Goal: Task Accomplishment & Management: Manage account settings

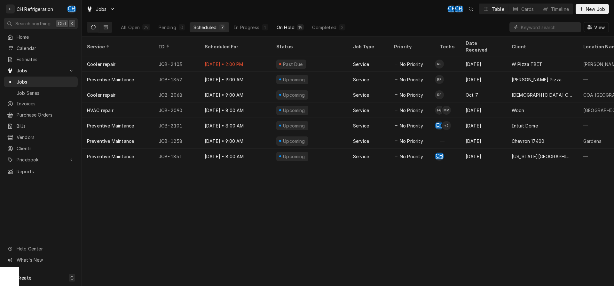
click at [294, 28] on button "On Hold 19" at bounding box center [290, 27] width 35 height 10
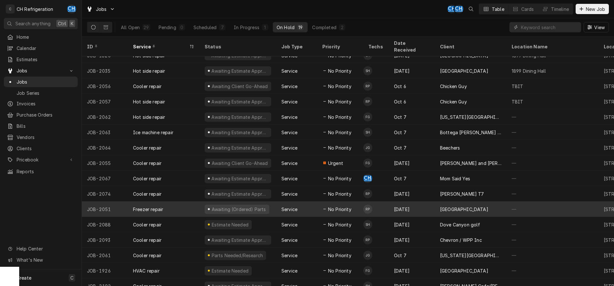
scroll to position [55, 0]
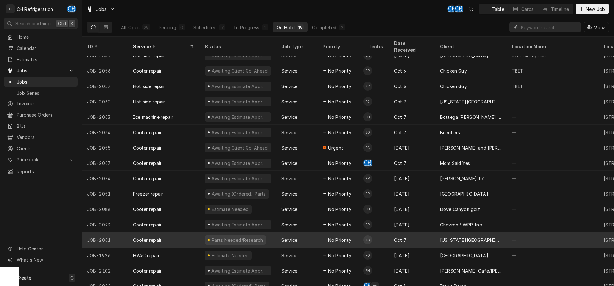
click at [425, 232] on div "Oct 7" at bounding box center [412, 239] width 46 height 15
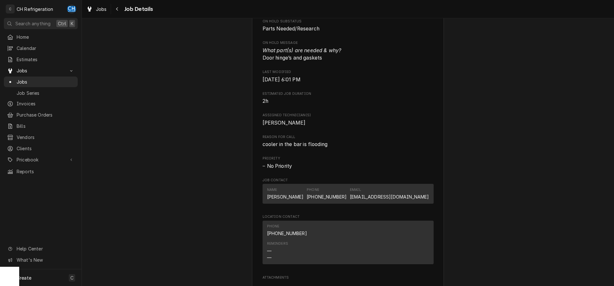
scroll to position [163, 0]
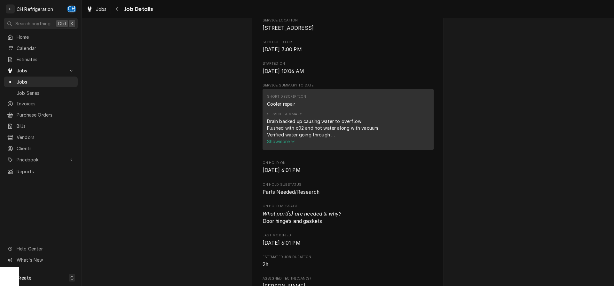
click at [288, 139] on span "Show more" at bounding box center [281, 141] width 28 height 5
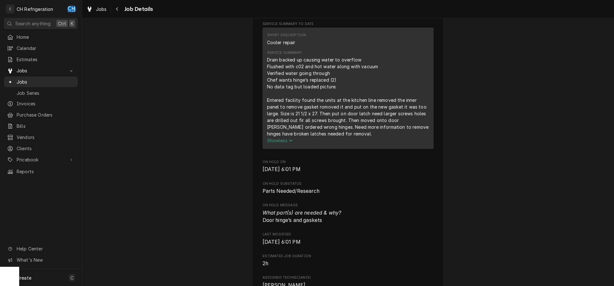
scroll to position [196, 0]
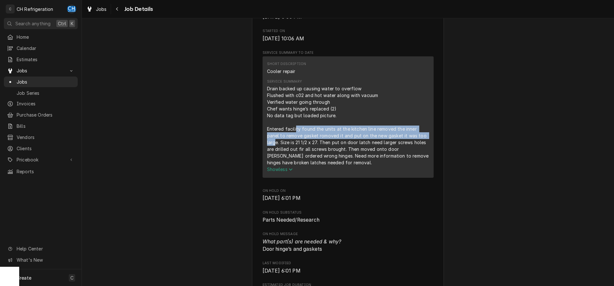
drag, startPoint x: 296, startPoint y: 130, endPoint x: 420, endPoint y: 137, distance: 124.6
click at [420, 137] on div "Drain backed up causing water to overflow Flushed with c02 and hot water along …" at bounding box center [348, 125] width 162 height 81
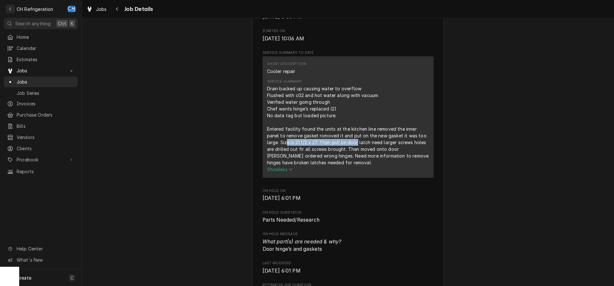
drag, startPoint x: 276, startPoint y: 143, endPoint x: 346, endPoint y: 142, distance: 69.8
click at [346, 142] on div "Drain backed up causing water to overflow Flushed with c02 and hot water along …" at bounding box center [348, 125] width 162 height 81
click at [328, 142] on div "Drain backed up causing water to overflow Flushed with c02 and hot water along …" at bounding box center [348, 125] width 162 height 81
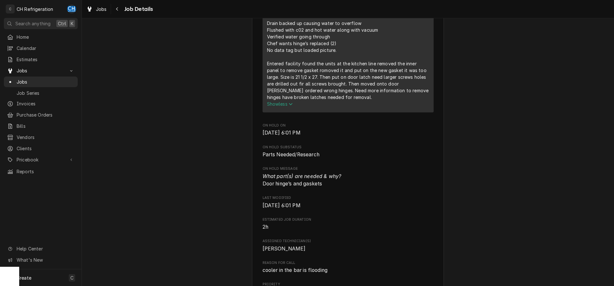
scroll to position [424, 0]
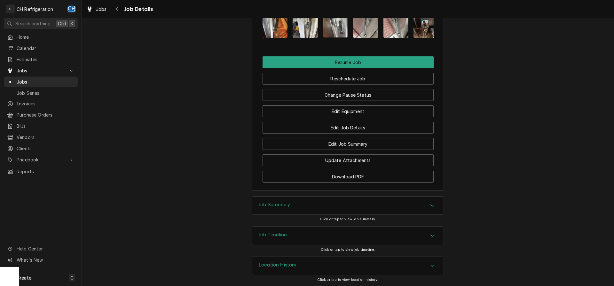
click at [308, 206] on div "Job Summary" at bounding box center [347, 205] width 191 height 18
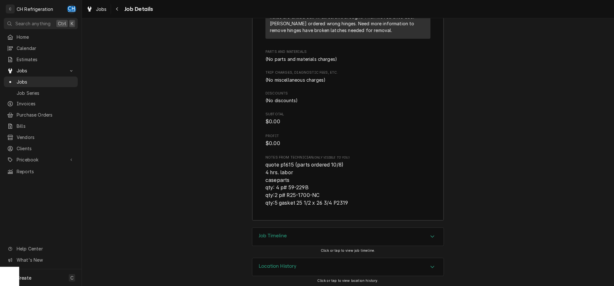
scroll to position [1094, 0]
click at [289, 227] on div "Job Timeline" at bounding box center [347, 236] width 191 height 18
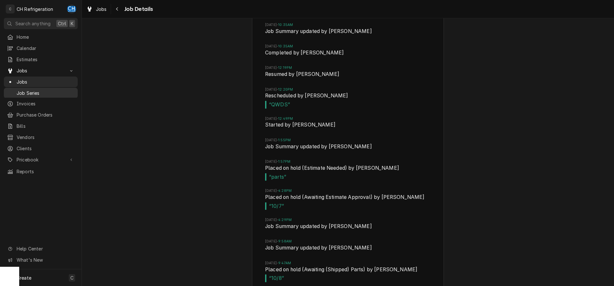
scroll to position [1369, 0]
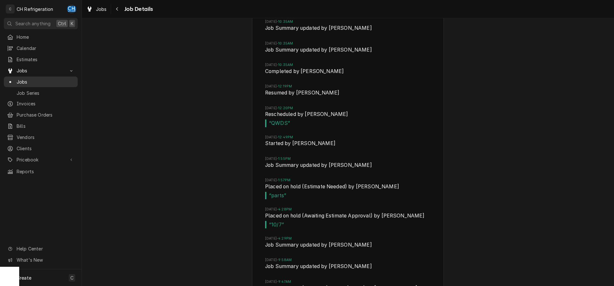
click at [30, 81] on span "Jobs" at bounding box center [46, 81] width 58 height 7
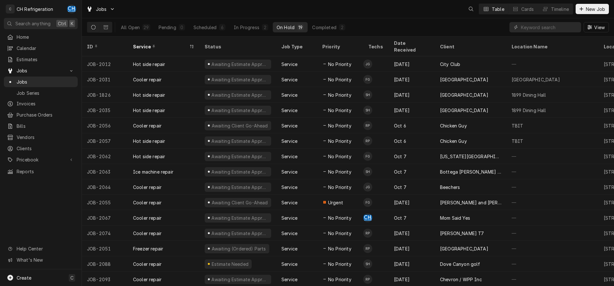
click at [327, 27] on div "Completed" at bounding box center [324, 27] width 24 height 7
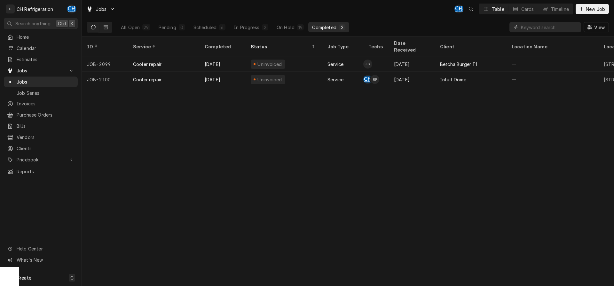
click at [327, 27] on div "Completed" at bounding box center [324, 27] width 24 height 7
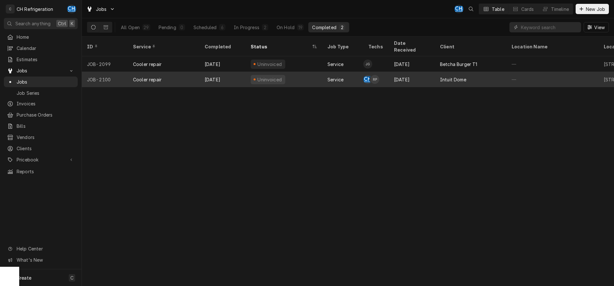
click at [458, 76] on div "Intuit Dome" at bounding box center [453, 79] width 26 height 7
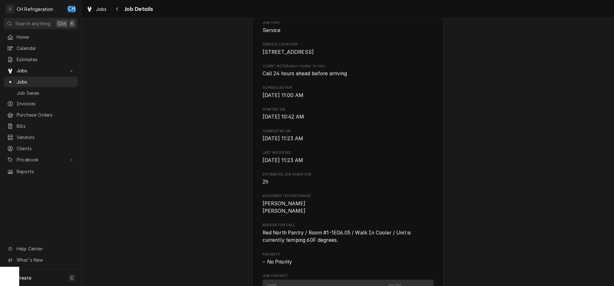
scroll to position [261, 0]
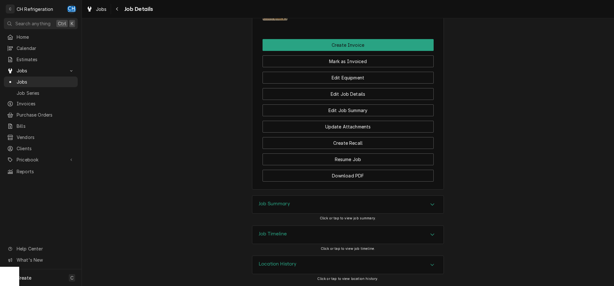
click at [321, 197] on div "Job Summary" at bounding box center [347, 205] width 191 height 18
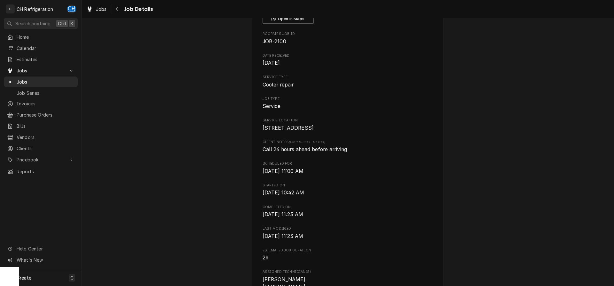
scroll to position [0, 0]
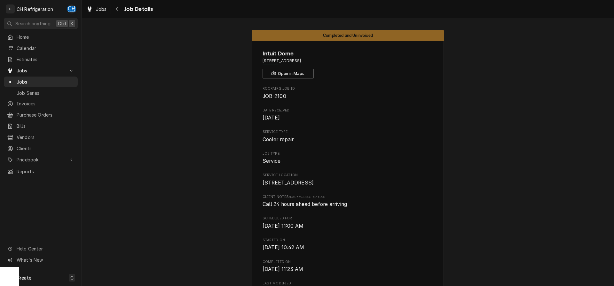
drag, startPoint x: 355, startPoint y: 60, endPoint x: 260, endPoint y: 60, distance: 94.7
copy span "[STREET_ADDRESS]"
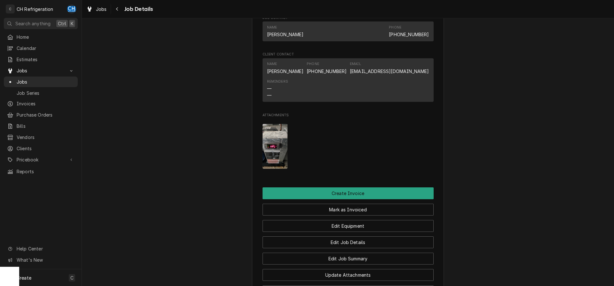
scroll to position [291, 0]
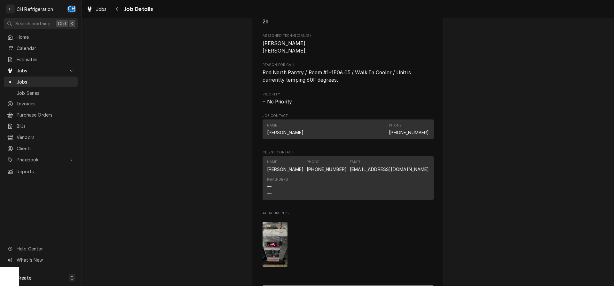
click at [269, 257] on img "Attachments" at bounding box center [275, 244] width 25 height 45
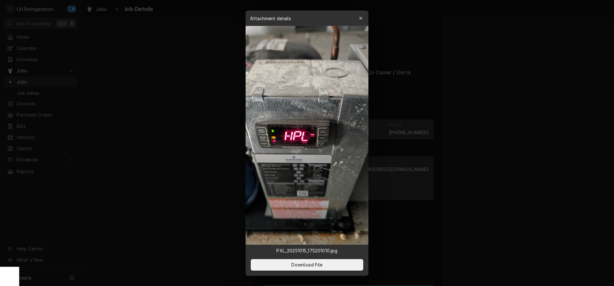
click at [499, 120] on div at bounding box center [307, 143] width 614 height 286
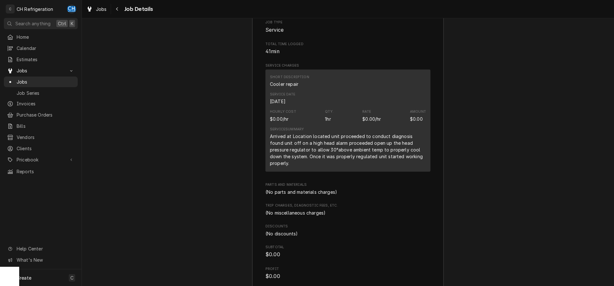
scroll to position [878, 0]
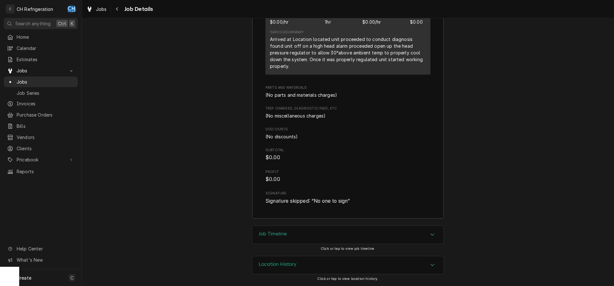
drag, startPoint x: 343, startPoint y: 235, endPoint x: 394, endPoint y: 227, distance: 51.2
click at [343, 235] on div "Job Timeline" at bounding box center [347, 235] width 191 height 18
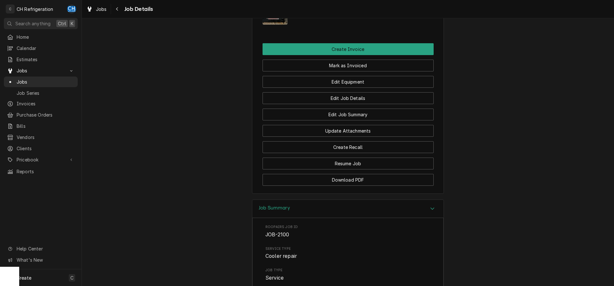
scroll to position [512, 0]
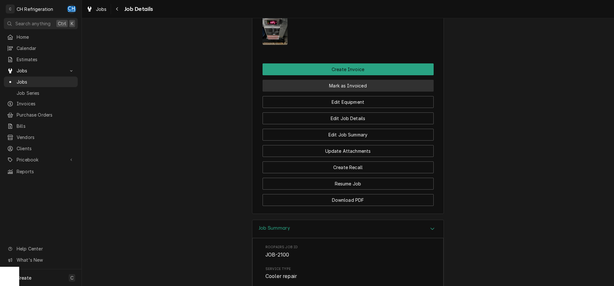
click at [336, 92] on button "Mark as Invoiced" at bounding box center [348, 86] width 171 height 12
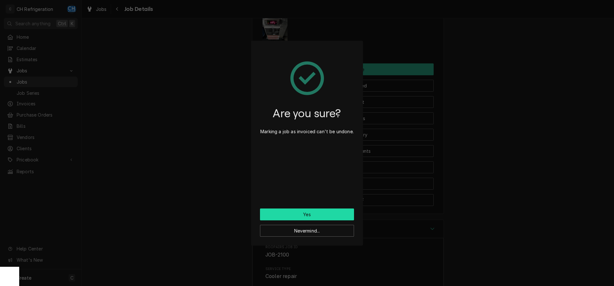
click at [282, 216] on button "Yes" at bounding box center [307, 214] width 94 height 12
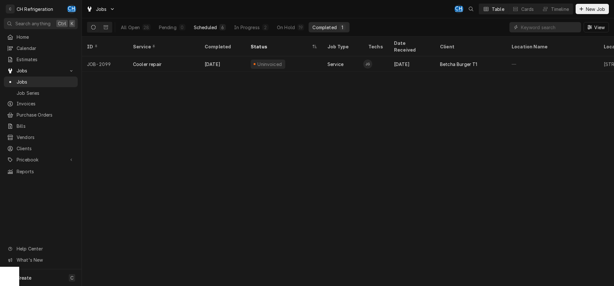
click at [210, 29] on div "Scheduled" at bounding box center [205, 27] width 23 height 7
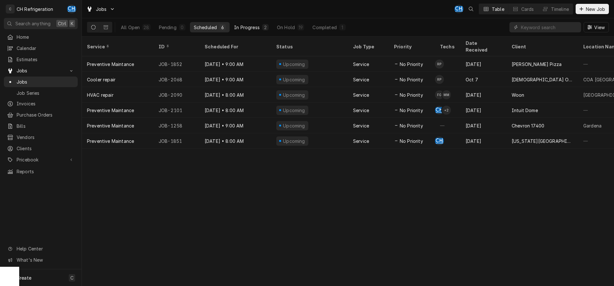
click at [255, 31] on button "In Progress 2" at bounding box center [251, 27] width 42 height 10
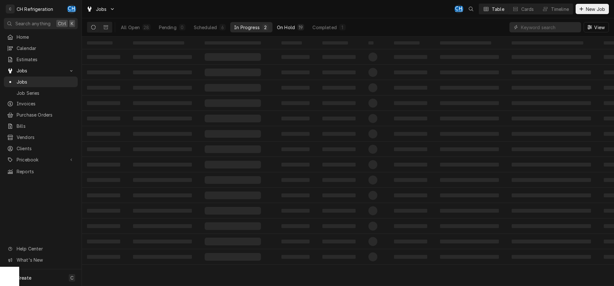
click at [286, 27] on div "On Hold" at bounding box center [286, 27] width 18 height 7
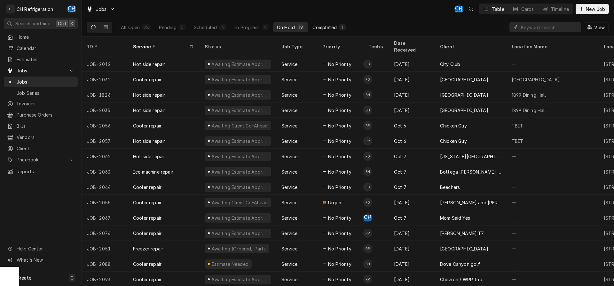
click at [336, 28] on div "Completed" at bounding box center [325, 27] width 24 height 7
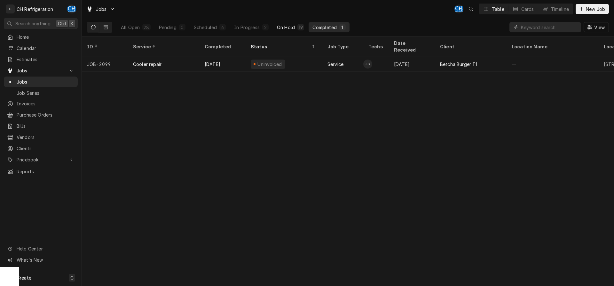
click at [291, 26] on div "On Hold" at bounding box center [286, 27] width 18 height 7
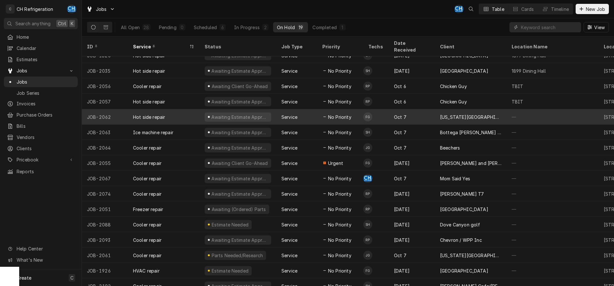
scroll to position [55, 0]
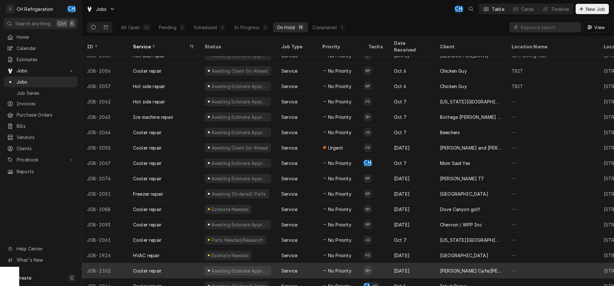
click at [493, 267] on div "Leatherby's Cafe/George's" at bounding box center [471, 270] width 72 height 15
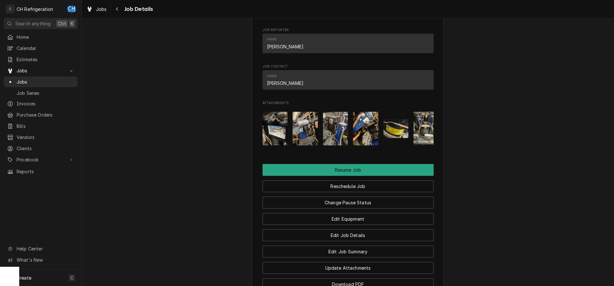
scroll to position [636, 0]
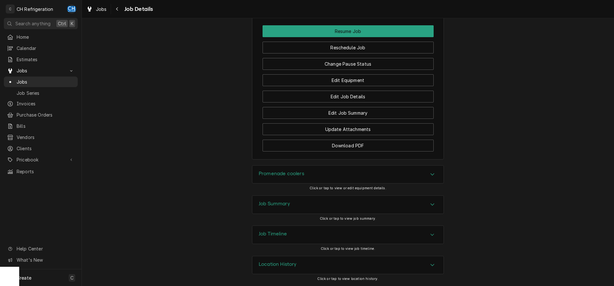
click at [280, 204] on h3 "Job Summary" at bounding box center [274, 204] width 31 height 6
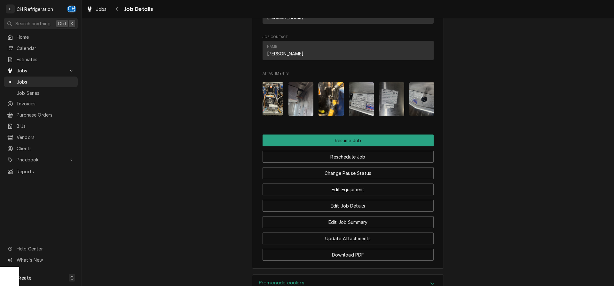
scroll to position [0, 161]
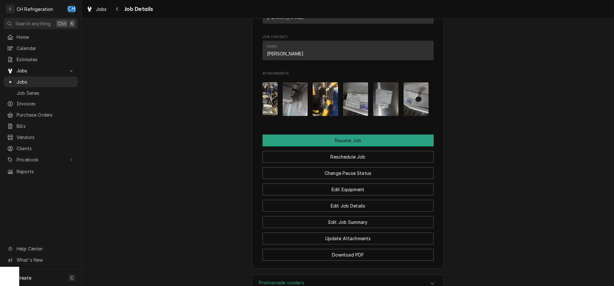
click at [318, 111] on img "Attachments" at bounding box center [325, 99] width 25 height 34
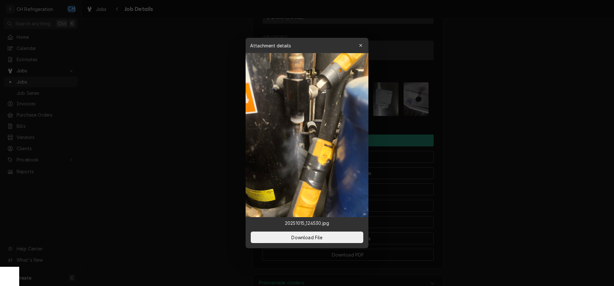
drag, startPoint x: 491, startPoint y: 138, endPoint x: 478, endPoint y: 137, distance: 12.5
click at [491, 138] on div at bounding box center [307, 143] width 614 height 286
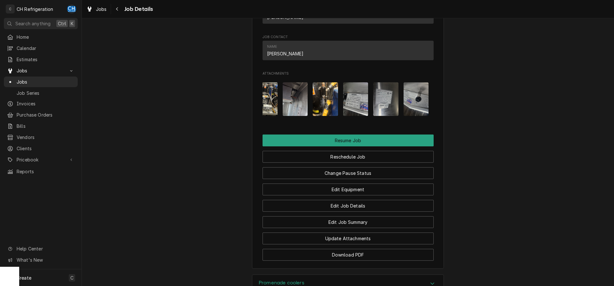
click at [265, 108] on img "Attachments" at bounding box center [264, 99] width 25 height 34
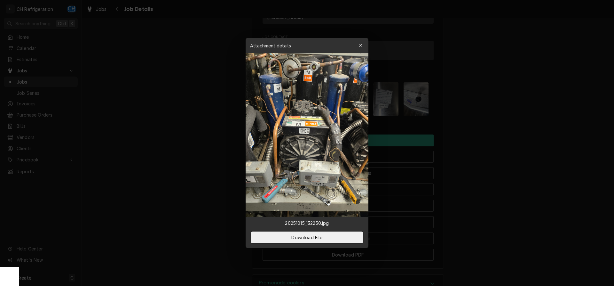
click at [503, 136] on div at bounding box center [307, 143] width 614 height 286
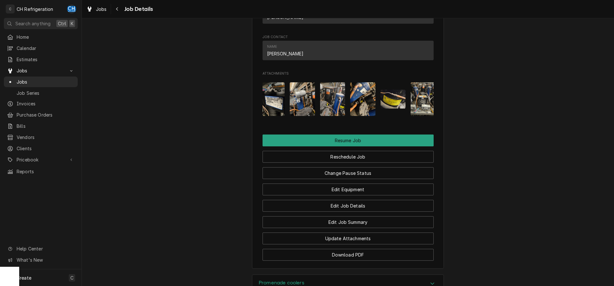
scroll to position [0, 0]
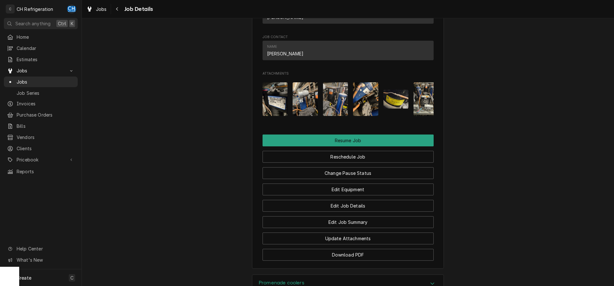
click at [356, 108] on img "Attachments" at bounding box center [365, 99] width 25 height 34
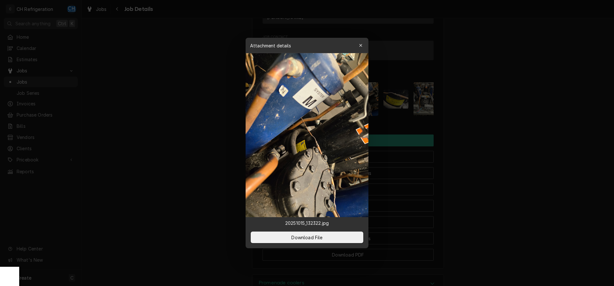
click at [456, 122] on div at bounding box center [307, 143] width 614 height 286
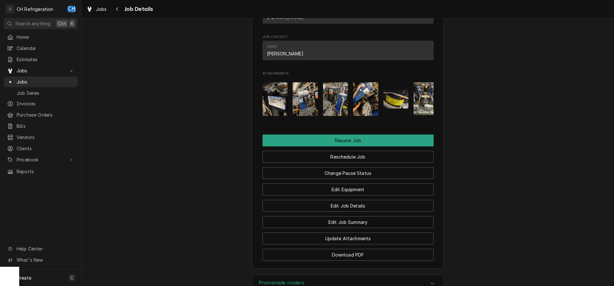
click at [298, 110] on img "Attachments" at bounding box center [305, 99] width 25 height 34
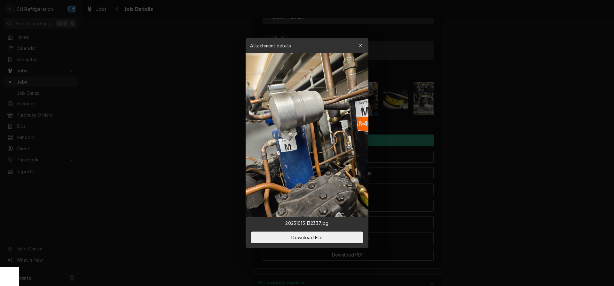
click at [473, 147] on div at bounding box center [307, 143] width 614 height 286
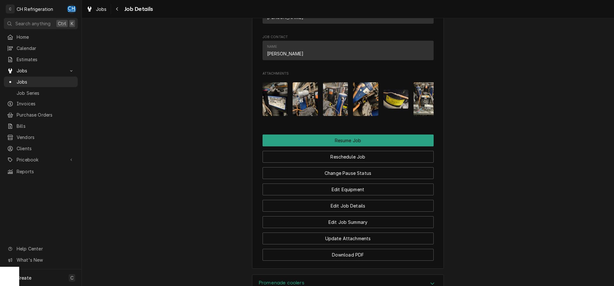
click at [277, 109] on img "Attachments" at bounding box center [275, 99] width 25 height 34
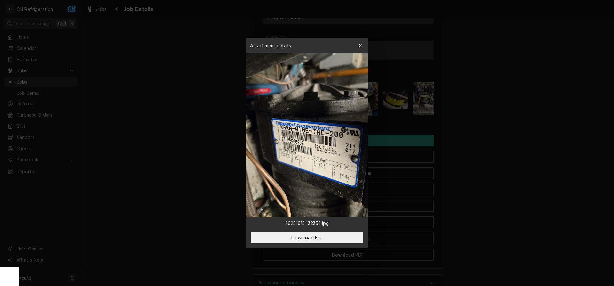
click at [480, 136] on div at bounding box center [307, 143] width 614 height 286
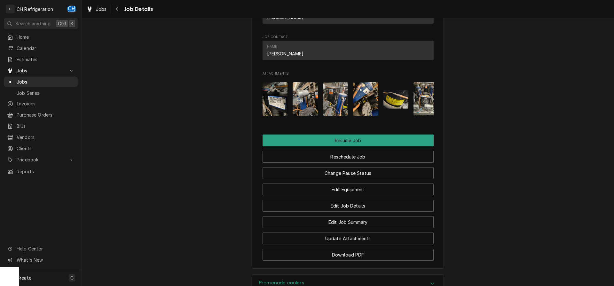
click at [347, 110] on img "Attachments" at bounding box center [335, 99] width 25 height 34
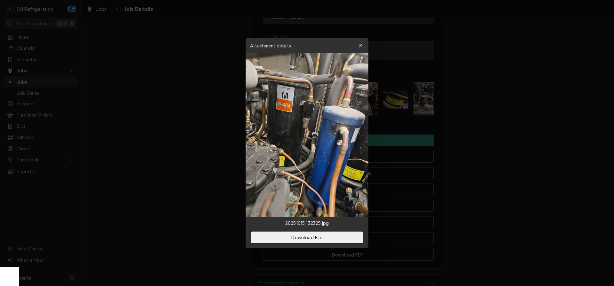
click at [464, 128] on div at bounding box center [307, 143] width 614 height 286
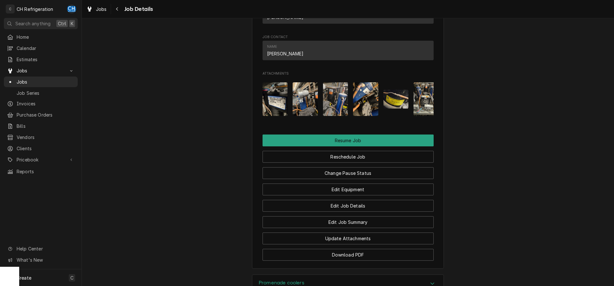
click at [353, 108] on img "Attachments" at bounding box center [365, 99] width 25 height 34
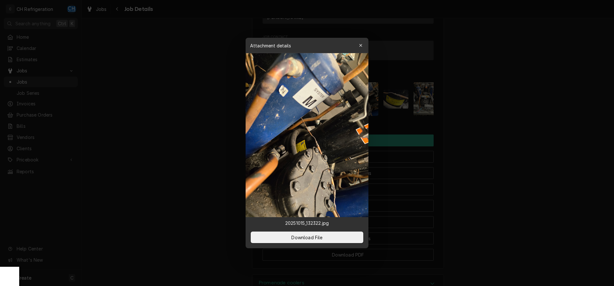
click at [370, 110] on div at bounding box center [307, 143] width 614 height 286
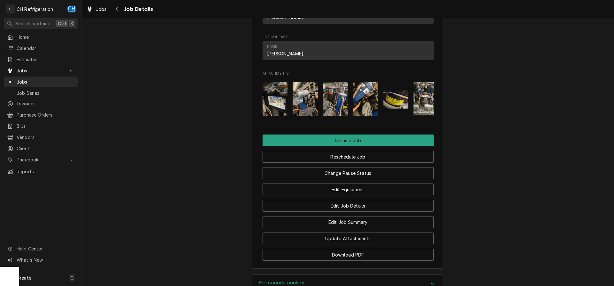
click at [352, 108] on div "Attachments" at bounding box center [348, 99] width 171 height 44
click at [366, 111] on img "Attachments" at bounding box center [365, 99] width 25 height 34
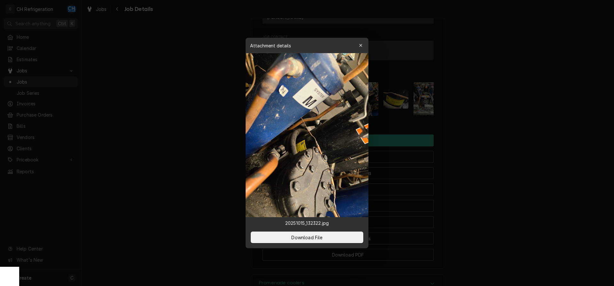
click at [453, 130] on div at bounding box center [307, 143] width 614 height 286
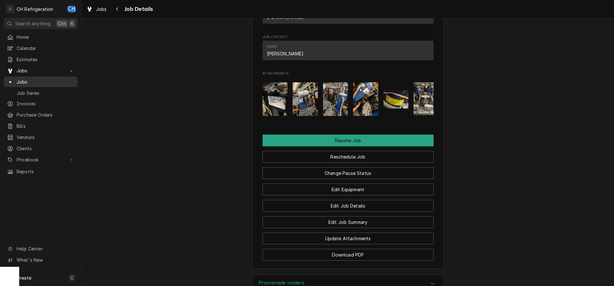
click at [34, 80] on span "Jobs" at bounding box center [46, 81] width 58 height 7
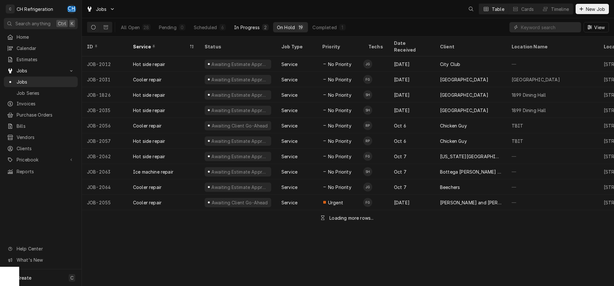
click at [245, 28] on div "In Progress" at bounding box center [247, 27] width 26 height 7
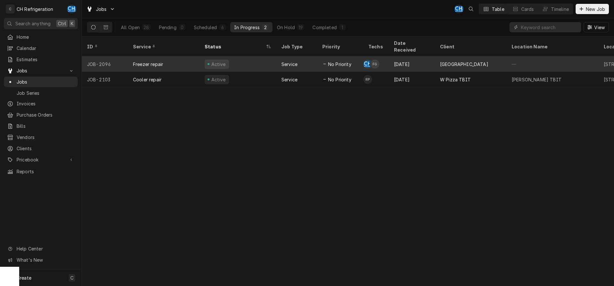
click at [254, 56] on div "Active" at bounding box center [238, 63] width 77 height 15
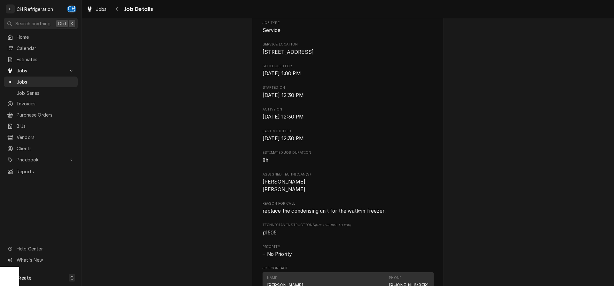
scroll to position [163, 0]
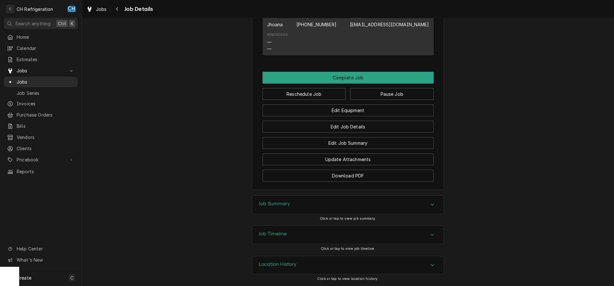
click at [280, 203] on h3 "Job Summary" at bounding box center [274, 204] width 31 height 6
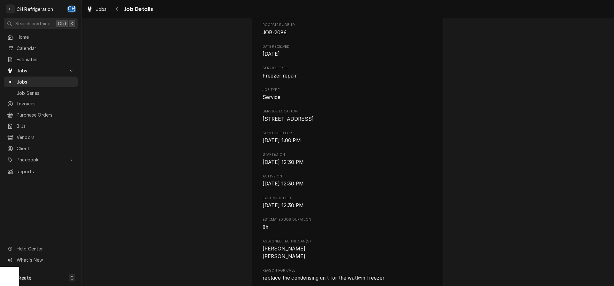
scroll to position [0, 0]
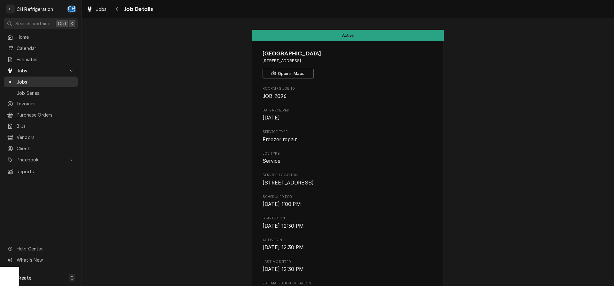
click at [44, 81] on span "Jobs" at bounding box center [46, 81] width 58 height 7
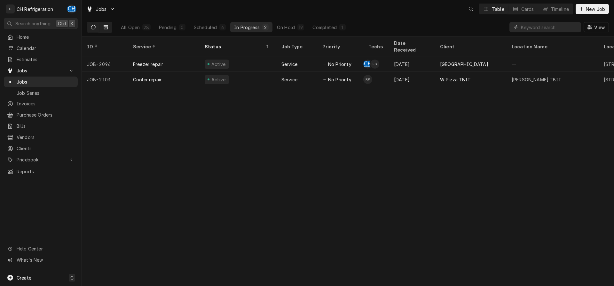
click at [109, 27] on button "Dynamic Content Wrapper" at bounding box center [106, 27] width 12 height 10
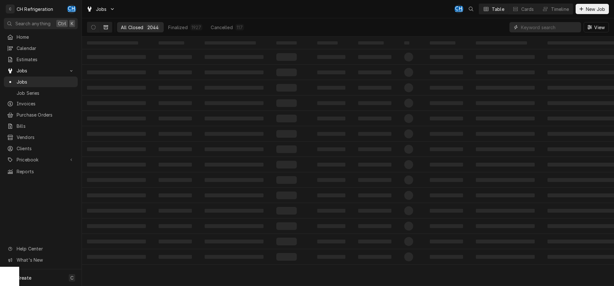
click at [533, 25] on input "Dynamic Content Wrapper" at bounding box center [549, 27] width 57 height 10
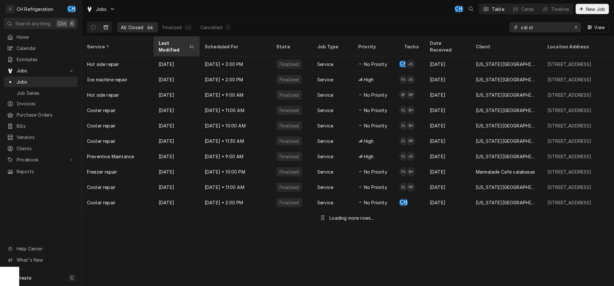
type input "cal st"
click at [173, 47] on div "Last Modified" at bounding box center [177, 46] width 44 height 17
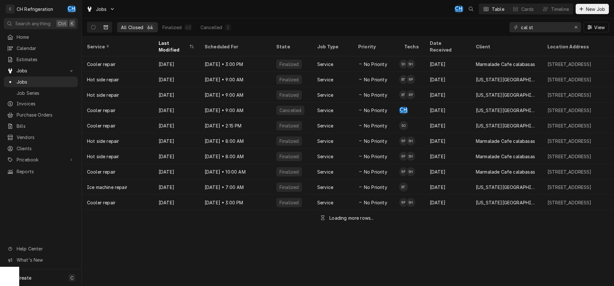
click at [174, 43] on div "Last Modified" at bounding box center [173, 46] width 29 height 13
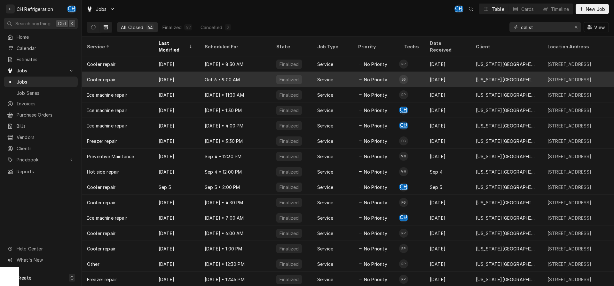
click at [332, 76] on div "Service" at bounding box center [325, 79] width 16 height 7
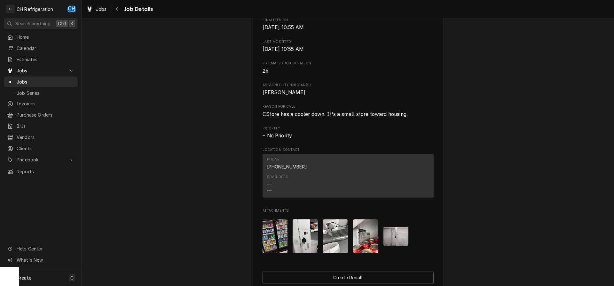
scroll to position [346, 0]
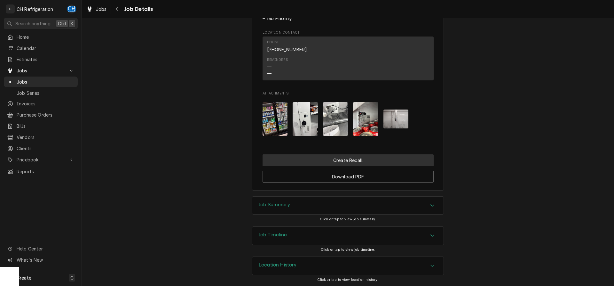
click at [343, 163] on button "Create Recall" at bounding box center [348, 160] width 171 height 12
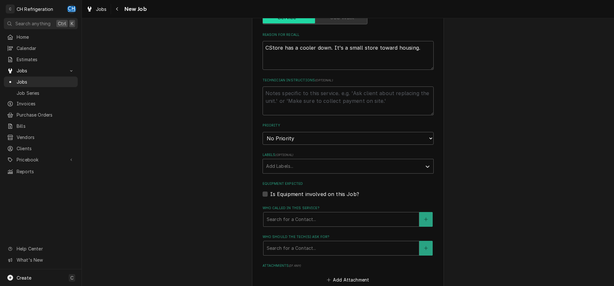
type textarea "x"
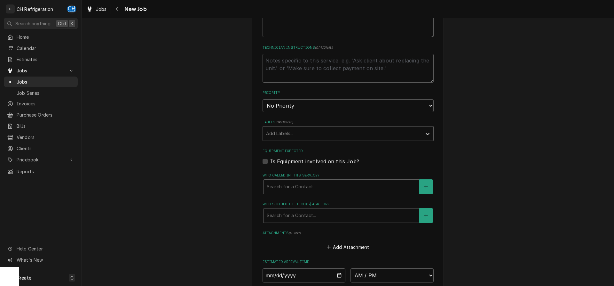
scroll to position [98, 0]
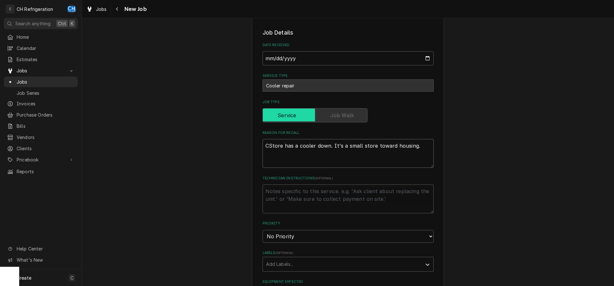
click at [419, 148] on textarea "CStore has a cooler down. It's a small store toward housing." at bounding box center [348, 153] width 171 height 29
type textarea "CStore has a cooler down. It's a small store toward housing."
type textarea "x"
type textarea "CStore has a cooler down. It's a small store toward housing."
type textarea "x"
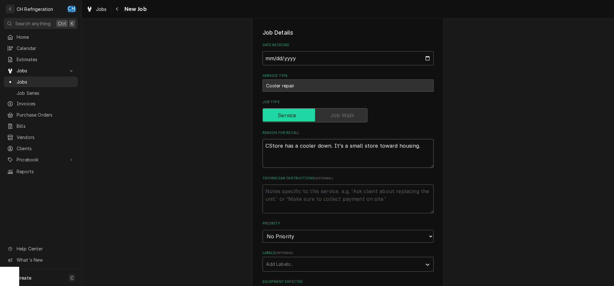
type textarea "CStore has a cooler down. It's a small store toward housing. 1"
type textarea "x"
type textarea "CStore has a cooler down. It's a small store toward housing. 10"
type textarea "x"
type textarea "CStore has a cooler down. It's a small store toward housing. 10/"
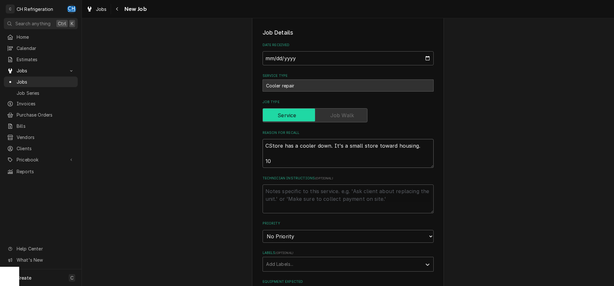
type textarea "x"
type textarea "CStore has a cooler down. It's a small store toward housing. 10/1"
type textarea "x"
type textarea "CStore has a cooler down. It's a small store toward housing. 10/15"
type textarea "x"
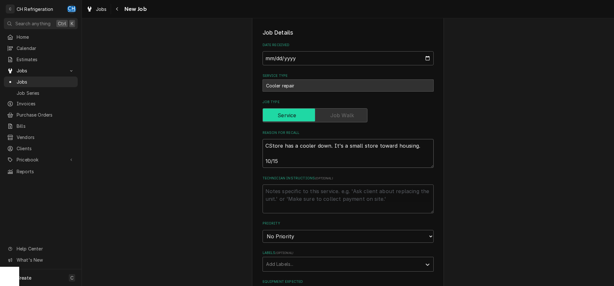
type textarea "CStore has a cooler down. It's a small store toward housing. 10/15"
type textarea "x"
type textarea "CStore has a cooler down. It's a small store toward housing. 10/15 c"
type textarea "x"
type textarea "CStore has a cooler down. It's a small store toward housing. 10/15 ca"
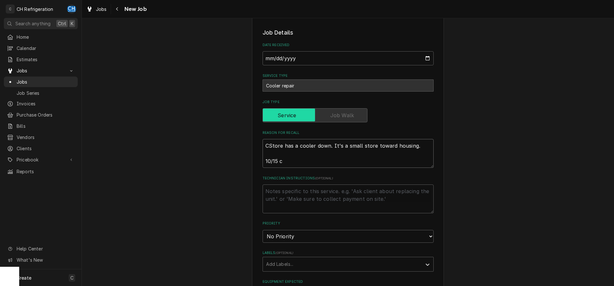
type textarea "x"
type textarea "CStore has a cooler down. It's a small store toward housing. 10/15 cal"
type textarea "x"
type textarea "CStore has a cooler down. It's a small store toward housing. 10/15 call"
type textarea "x"
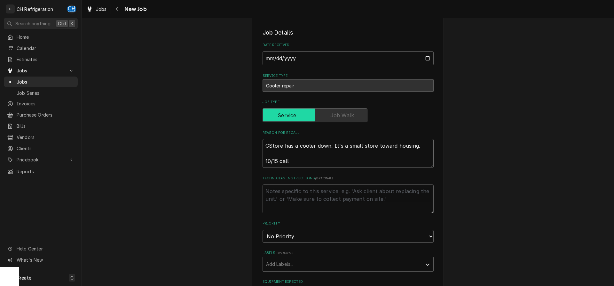
type textarea "CStore has a cooler down. It's a small store toward housing. 10/15 callb"
type textarea "x"
type textarea "CStore has a cooler down. It's a small store toward housing. 10/15 callba"
type textarea "x"
type textarea "CStore has a cooler down. It's a small store toward housing. 10/15 callbac"
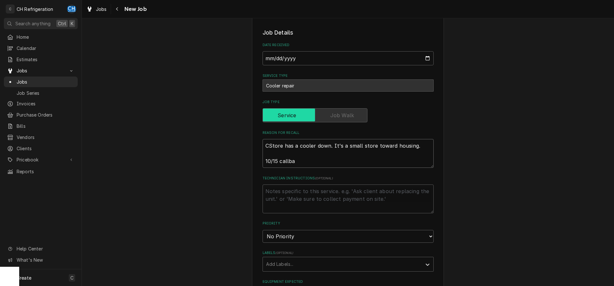
type textarea "x"
type textarea "CStore has a cooler down. It's a small store toward housing. 10/15 callback"
type textarea "x"
type textarea "CStore has a cooler down. It's a small store toward housing. 10/15 callback"
type textarea "x"
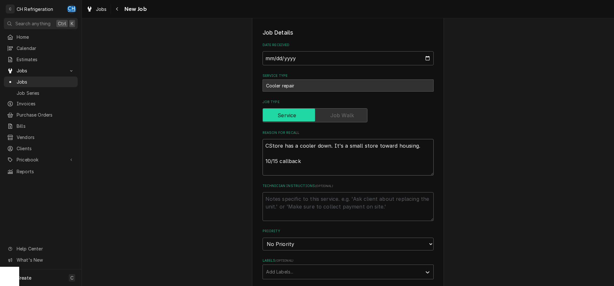
type textarea "CStore has a cooler down. It's a small store toward housing. 10/15 callback t"
type textarea "x"
type textarea "CStore has a cooler down. It's a small store toward housing. 10/15 callback th"
type textarea "x"
type textarea "CStore has a cooler down. It's a small store toward housing. 10/15 callback the"
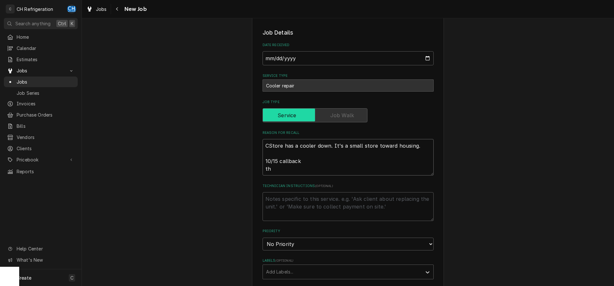
type textarea "x"
type textarea "CStore has a cooler down. It's a small store toward housing. 10/15 callback the"
type textarea "x"
type textarea "CStore has a cooler down. It's a small store toward housing. 10/15 callback the…"
type textarea "x"
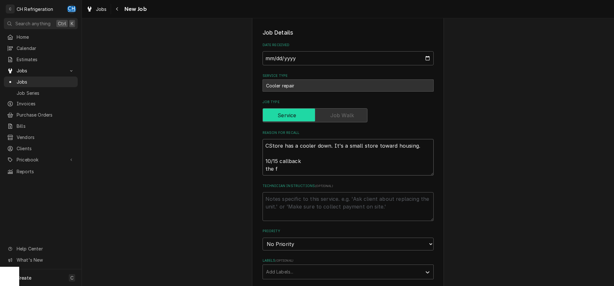
type textarea "CStore has a cooler down. It's a small store toward housing. 10/15 callback the…"
type textarea "x"
type textarea "CStore has a cooler down. It's a small store toward housing. 10/15 callback the…"
type textarea "x"
type textarea "CStore has a cooler down. It's a small store toward housing. 10/15 callback the…"
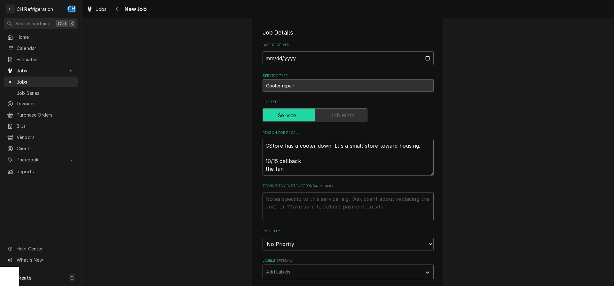
type textarea "x"
type textarea "CStore has a cooler down. It's a small store toward housing. 10/15 callback the…"
type textarea "x"
type textarea "CStore has a cooler down. It's a small store toward housing. 10/15 callback the…"
type textarea "x"
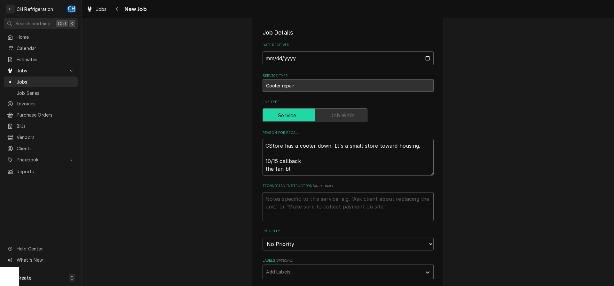
type textarea "CStore has a cooler down. It's a small store toward housing. 10/15 callback the…"
type textarea "x"
type textarea "CStore has a cooler down. It's a small store toward housing. 10/15 callback the…"
type textarea "x"
type textarea "CStore has a cooler down. It's a small store toward housing. 10/15 callback the…"
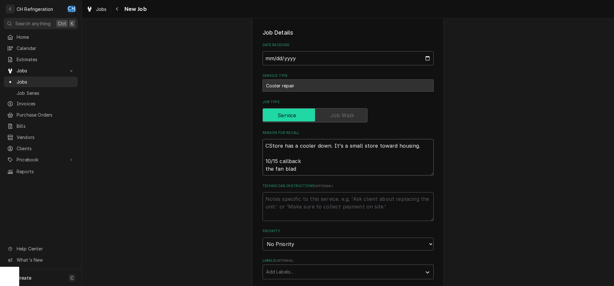
type textarea "x"
type textarea "CStore has a cooler down. It's a small store toward housing. 10/15 callback the…"
type textarea "x"
type textarea "CStore has a cooler down. It's a small store toward housing. 10/15 callback the…"
type textarea "x"
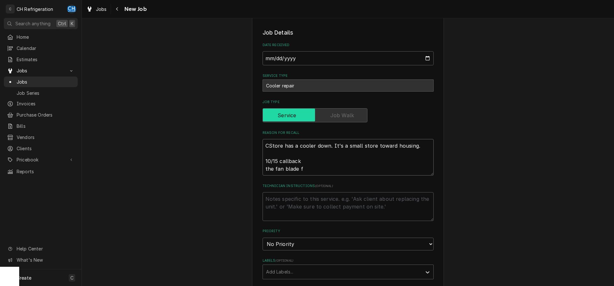
type textarea "CStore has a cooler down. It's a small store toward housing. 10/15 callback the…"
type textarea "x"
type textarea "CStore has a cooler down. It's a small store toward housing. 10/15 callback the…"
type textarea "x"
type textarea "CStore has a cooler down. It's a small store toward housing. 10/15 callback the…"
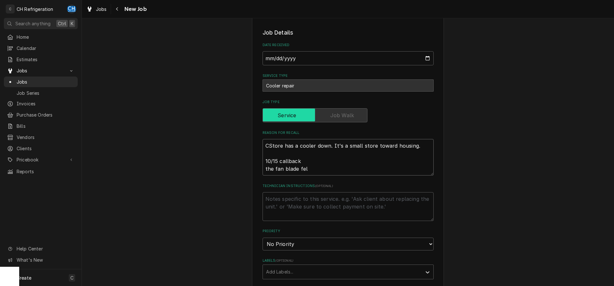
type textarea "x"
type textarea "CStore has a cooler down. It's a small store toward housing. 10/15 callback the…"
type textarea "x"
type textarea "CStore has a cooler down. It's a small store toward housing. 10/15 callback the…"
type textarea "x"
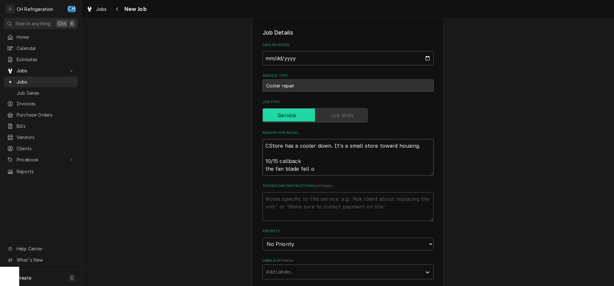
type textarea "CStore has a cooler down. It's a small store toward housing. 10/15 callback the…"
type textarea "x"
type textarea "CStore has a cooler down. It's a small store toward housing. 10/15 callback the…"
type textarea "x"
type textarea "CStore has a cooler down. It's a small store toward housing. 10/15 callback the…"
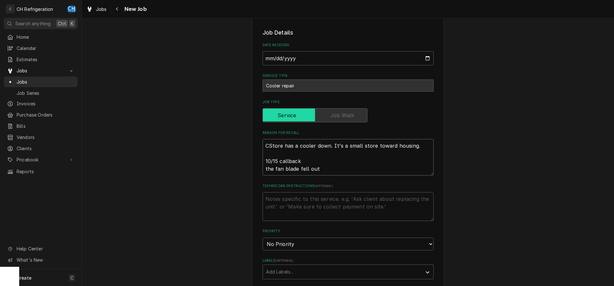
type textarea "x"
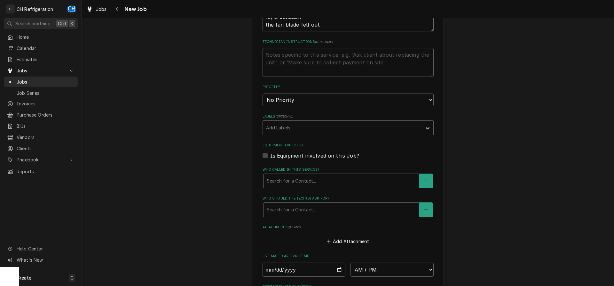
scroll to position [261, 0]
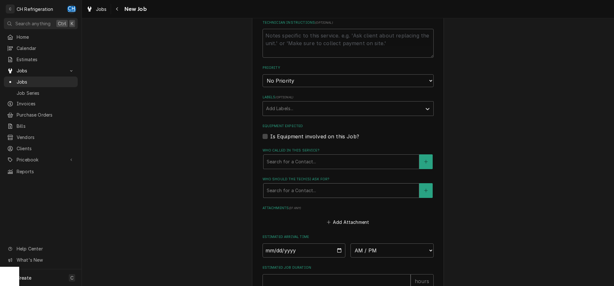
type textarea "CStore has a cooler down. It's a small store toward housing. 10/15 callback the…"
click at [300, 185] on div "Who should the tech(s) ask for?" at bounding box center [341, 191] width 149 height 12
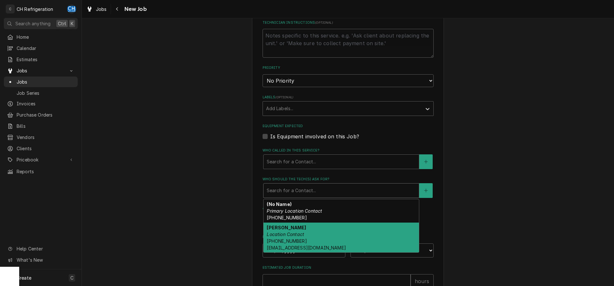
click at [311, 225] on div "Phillip Mangawang Location Contact (562) 381-3641 pmangawang@concordcollective.…" at bounding box center [342, 237] width 156 height 30
type textarea "x"
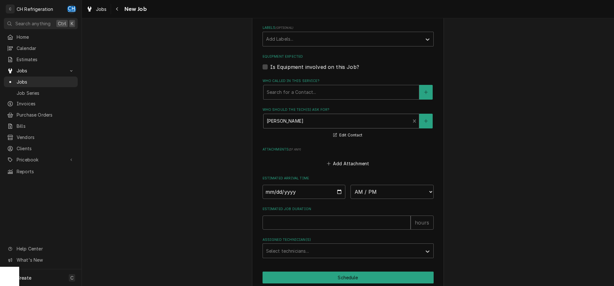
scroll to position [358, 0]
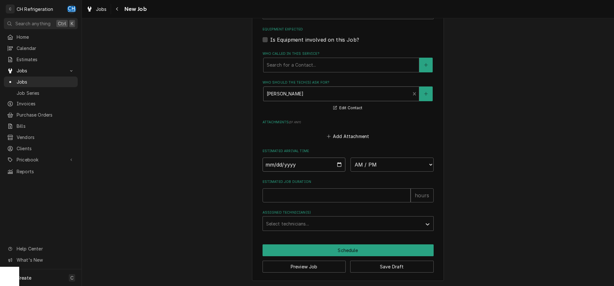
click at [338, 165] on input "Date" at bounding box center [304, 164] width 83 height 14
type input "2025-10-16"
click at [351, 157] on select "AM / PM 6:00 AM 6:15 AM 6:30 AM 6:45 AM 7:00 AM 7:15 AM 7:30 AM 7:45 AM 8:00 AM…" at bounding box center [392, 164] width 83 height 14
type textarea "x"
select select "09:00:00"
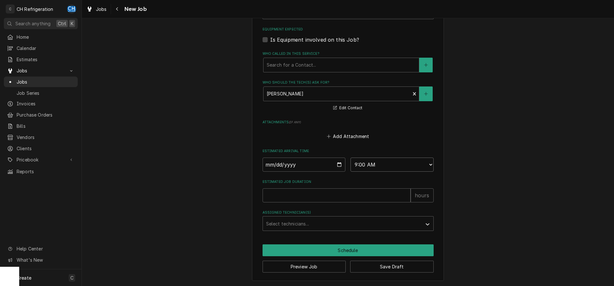
click option "9:00 AM" at bounding box center [0, 0] width 0 height 0
click at [321, 207] on fieldset "Job Details Date Received 2025-10-15 Service Type Cooler repair Job Type Reason…" at bounding box center [348, 0] width 171 height 462
type textarea "x"
click at [318, 191] on input "Estimated Job Duration" at bounding box center [337, 195] width 148 height 14
type input "2"
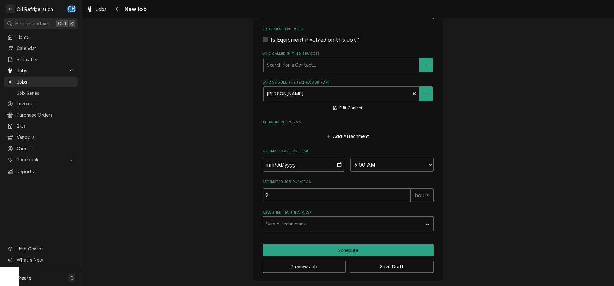
type textarea "x"
type input "1"
type textarea "x"
type input "1"
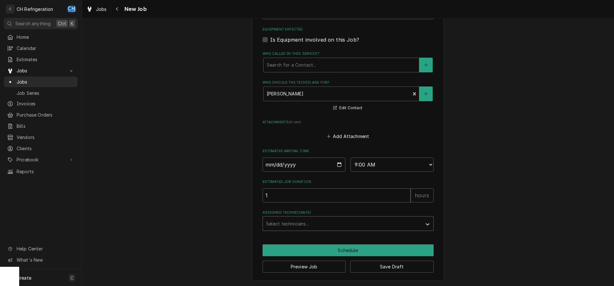
click at [283, 226] on div "Assigned Technician(s)" at bounding box center [342, 224] width 153 height 12
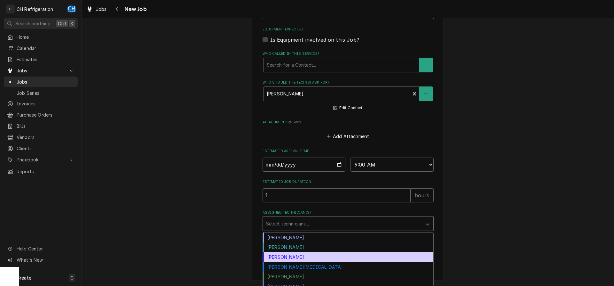
click at [296, 254] on div "Josh Galindo" at bounding box center [348, 257] width 171 height 10
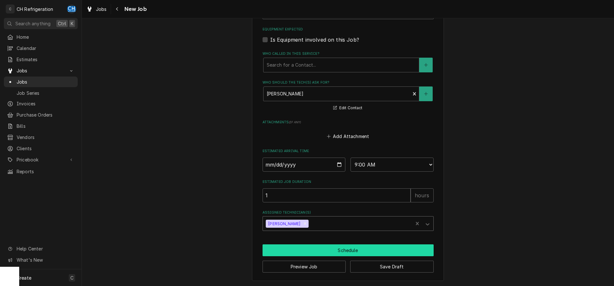
click at [299, 250] on button "Schedule" at bounding box center [348, 250] width 171 height 12
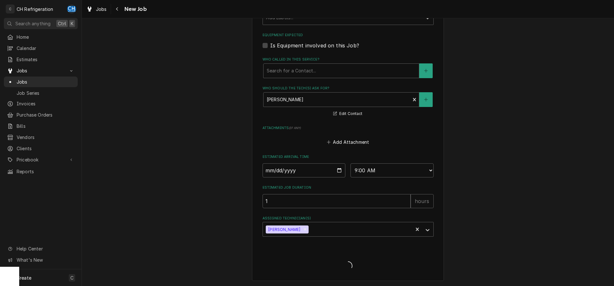
type textarea "x"
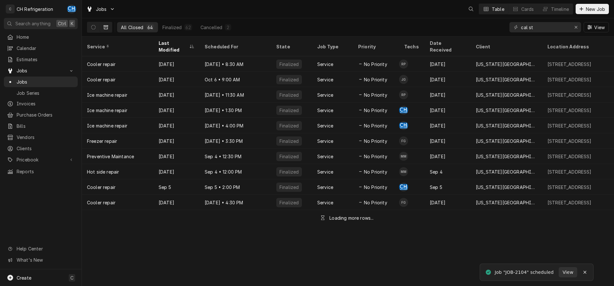
click at [43, 80] on span "Jobs" at bounding box center [46, 81] width 58 height 7
click at [92, 26] on icon "Dynamic Content Wrapper" at bounding box center [93, 27] width 4 height 4
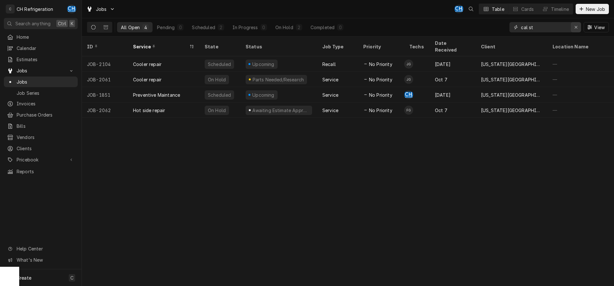
click at [578, 29] on div "Erase input" at bounding box center [576, 27] width 6 height 6
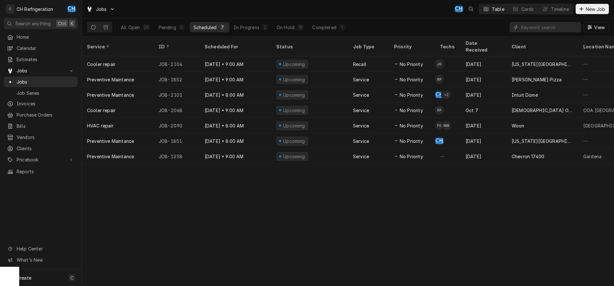
click at [213, 28] on div "Scheduled" at bounding box center [205, 27] width 23 height 7
click at [229, 44] on div "Scheduled For" at bounding box center [235, 46] width 60 height 7
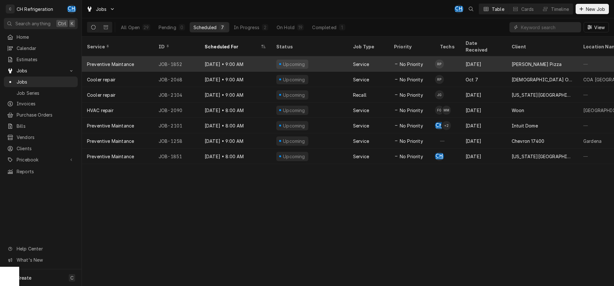
click at [259, 58] on div "[DATE] • 9:00 AM" at bounding box center [236, 63] width 72 height 15
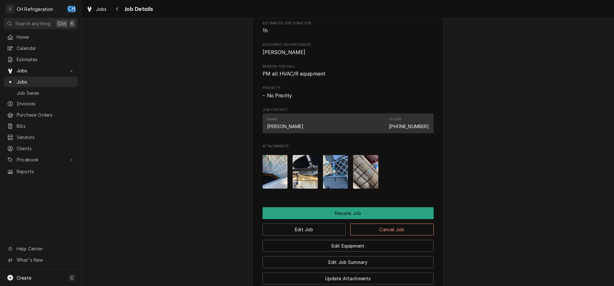
scroll to position [486, 0]
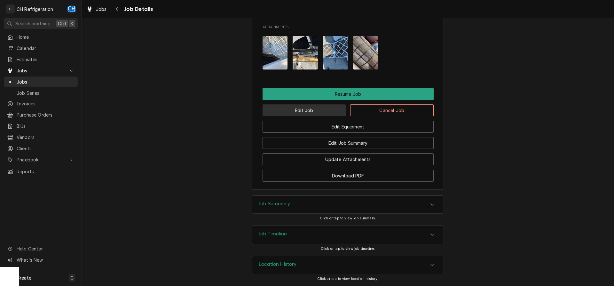
click at [313, 112] on button "Edit Job" at bounding box center [305, 110] width 84 height 12
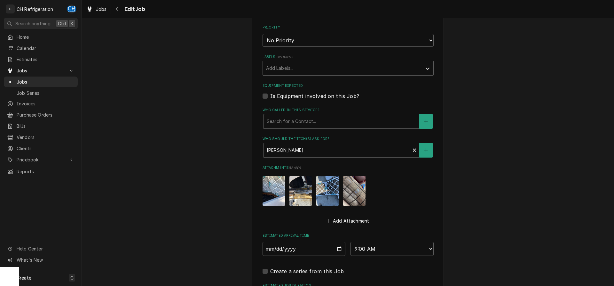
scroll to position [359, 0]
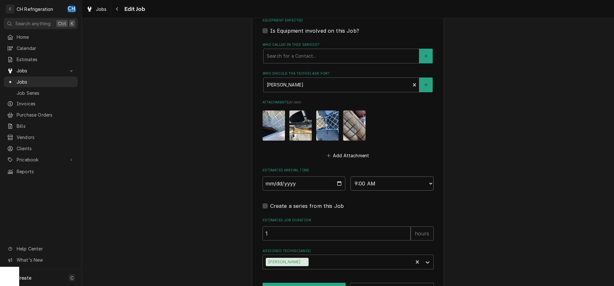
click at [351, 176] on select "AM / PM 6:00 AM 6:15 AM 6:30 AM 6:45 AM 7:00 AM 7:15 AM 7:30 AM 7:45 AM 8:00 AM…" at bounding box center [392, 183] width 83 height 14
select select "11:00:00"
click option "11:00 AM" at bounding box center [0, 0] width 0 height 0
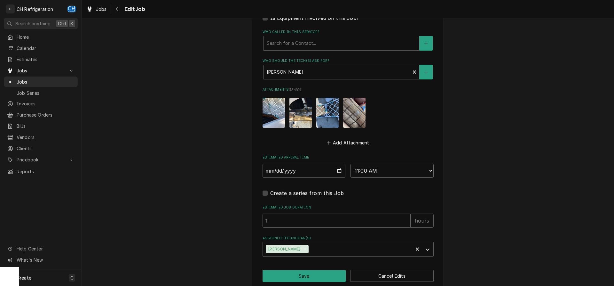
scroll to position [381, 0]
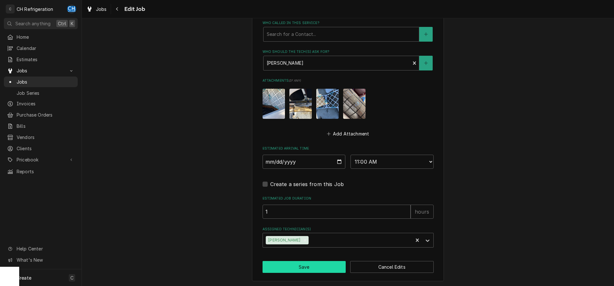
drag, startPoint x: 314, startPoint y: 272, endPoint x: 318, endPoint y: 270, distance: 4.9
click at [319, 269] on button "Save" at bounding box center [305, 267] width 84 height 12
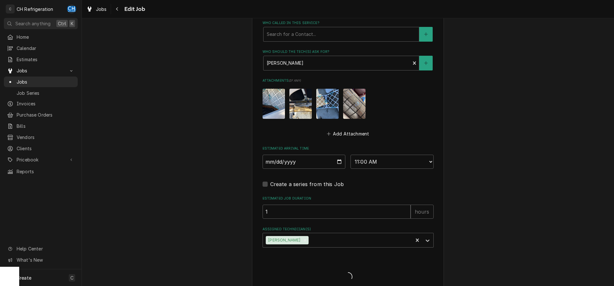
type textarea "x"
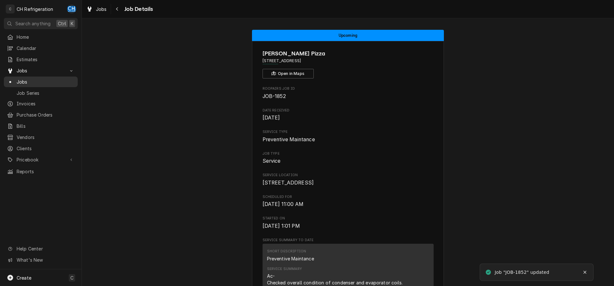
click at [20, 82] on span "Jobs" at bounding box center [46, 81] width 58 height 7
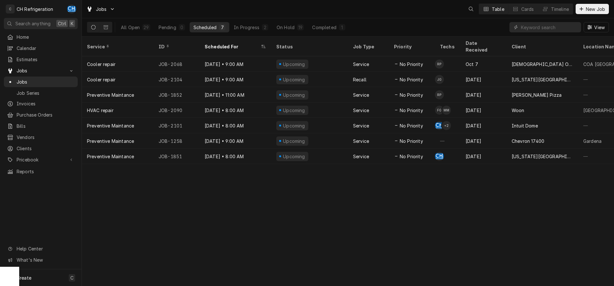
click at [91, 28] on button "Dynamic Content Wrapper" at bounding box center [93, 27] width 12 height 10
click at [252, 27] on div "In Progress" at bounding box center [247, 27] width 26 height 7
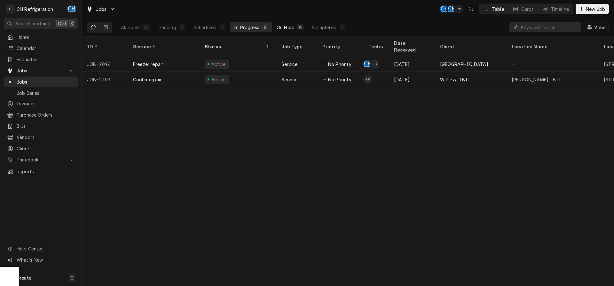
click at [292, 25] on div "On Hold" at bounding box center [286, 27] width 18 height 7
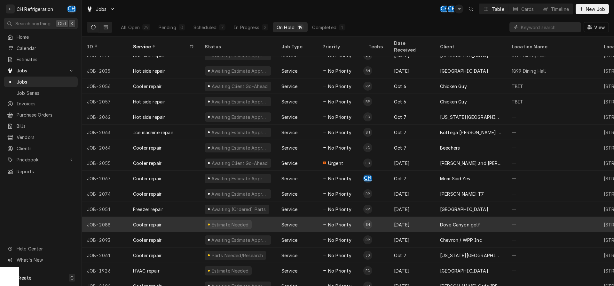
scroll to position [55, 0]
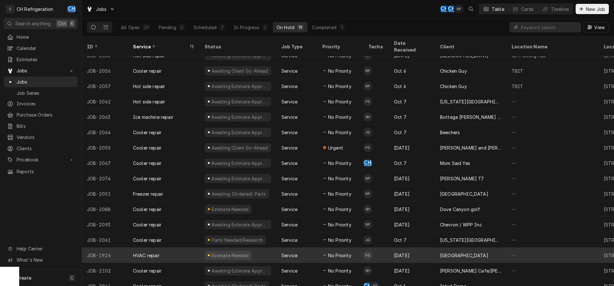
click at [452, 252] on div "Foothill Unity Center" at bounding box center [464, 255] width 48 height 7
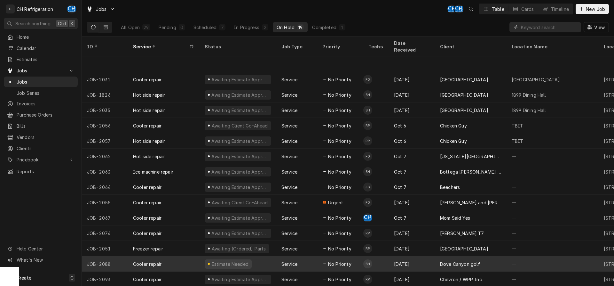
scroll to position [55, 0]
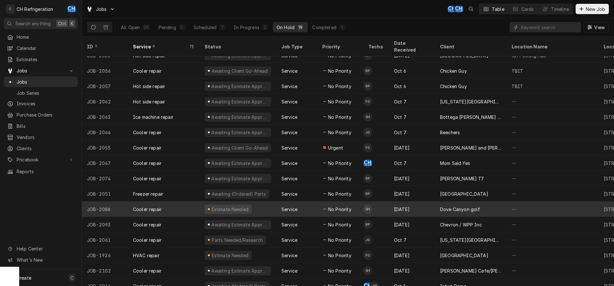
click at [470, 206] on div "Dove Canyon golf" at bounding box center [460, 209] width 40 height 7
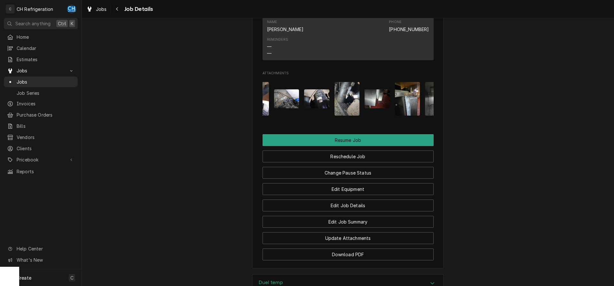
scroll to position [0, 30]
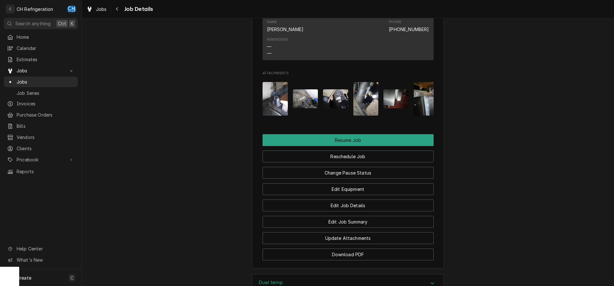
click at [330, 108] on img "Attachments" at bounding box center [335, 98] width 25 height 19
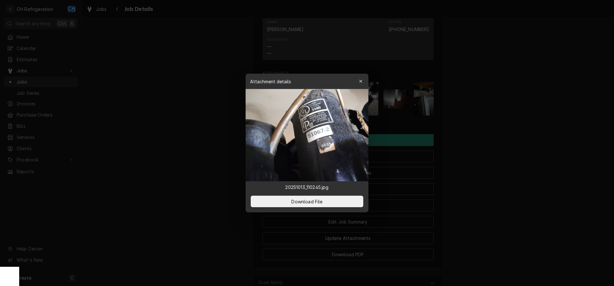
click at [527, 81] on div at bounding box center [307, 143] width 614 height 286
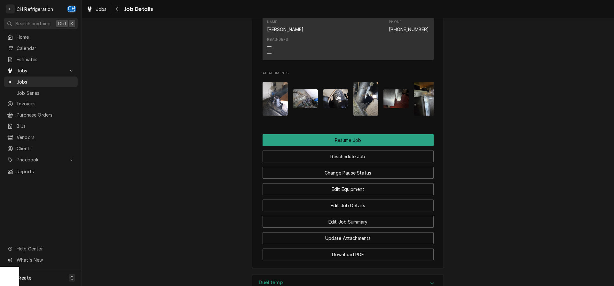
click at [344, 108] on img "Attachments" at bounding box center [335, 98] width 25 height 19
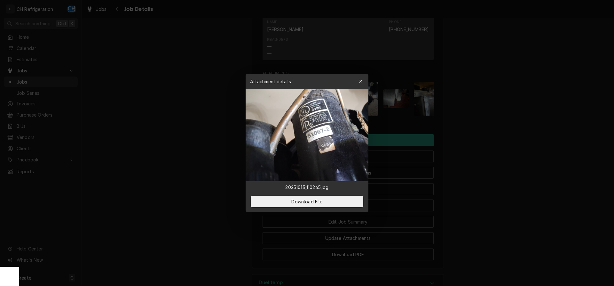
click at [506, 115] on div at bounding box center [307, 143] width 614 height 286
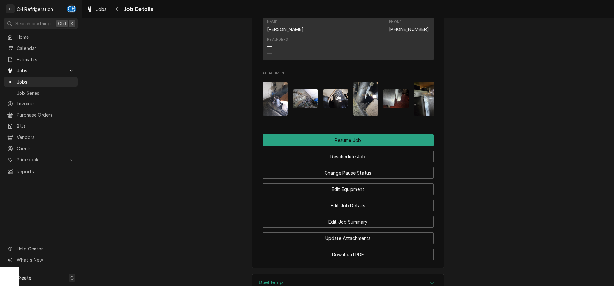
click at [347, 108] on img "Attachments" at bounding box center [335, 98] width 25 height 19
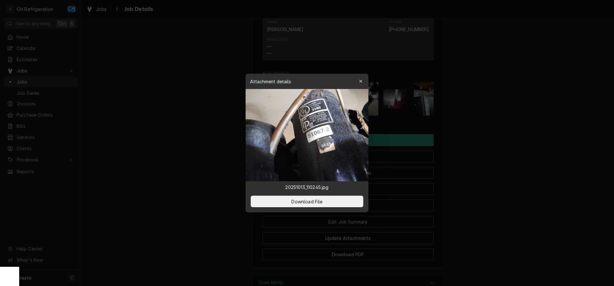
click at [505, 121] on div at bounding box center [307, 143] width 614 height 286
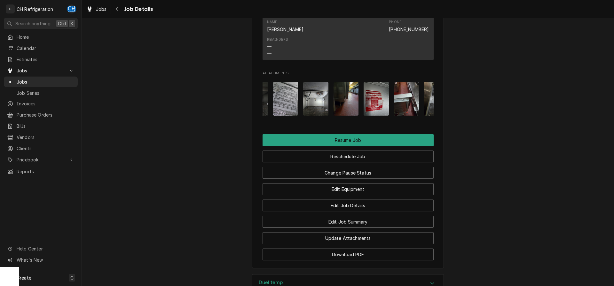
scroll to position [0, 234]
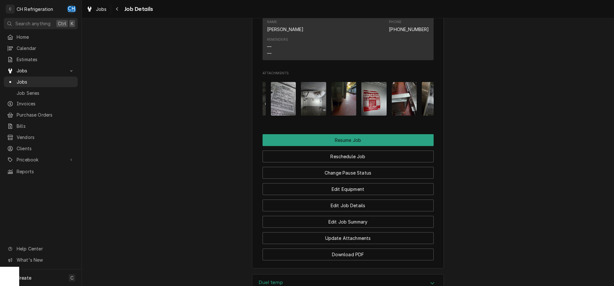
click at [373, 110] on img "Attachments" at bounding box center [374, 99] width 25 height 34
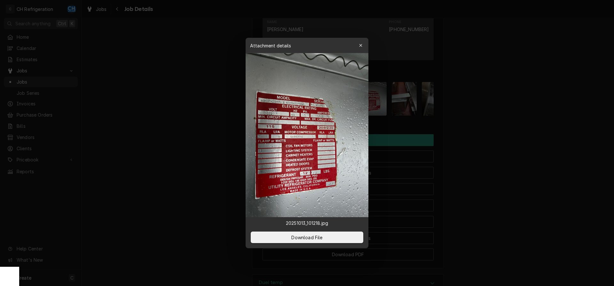
click at [498, 126] on div at bounding box center [307, 143] width 614 height 286
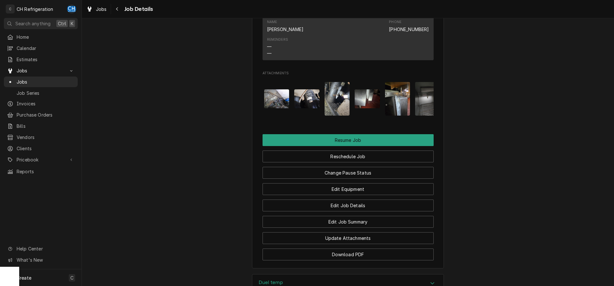
scroll to position [0, 58]
click at [306, 107] on img "Attachments" at bounding box center [307, 98] width 25 height 19
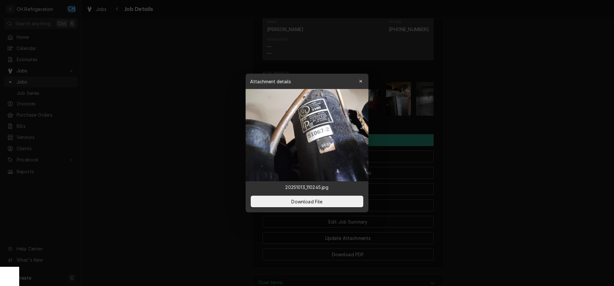
click at [488, 123] on div at bounding box center [307, 143] width 614 height 286
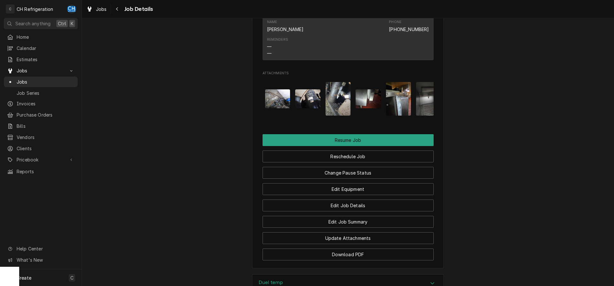
click at [332, 113] on img "Attachments" at bounding box center [338, 99] width 25 height 34
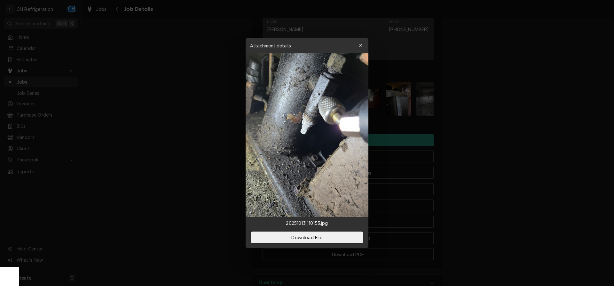
click at [477, 128] on div at bounding box center [307, 143] width 614 height 286
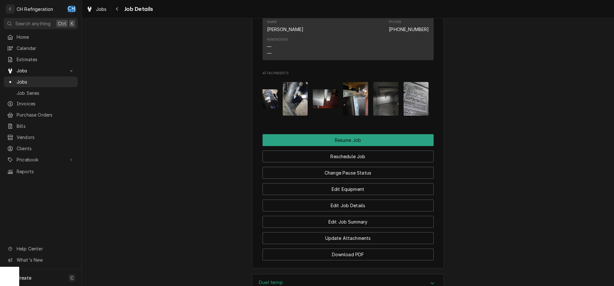
scroll to position [0, 103]
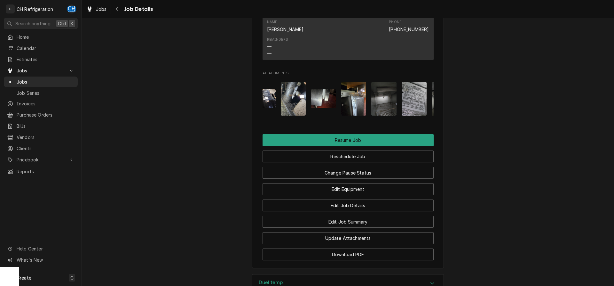
click at [266, 105] on img "Attachments" at bounding box center [263, 98] width 25 height 19
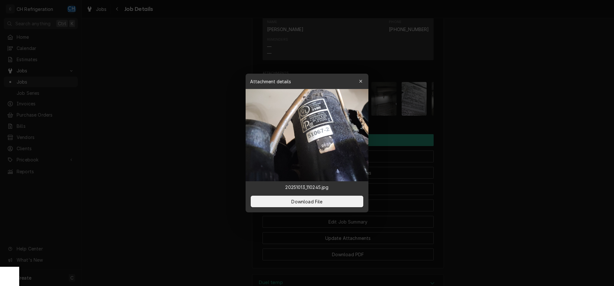
click at [490, 124] on div at bounding box center [307, 143] width 614 height 286
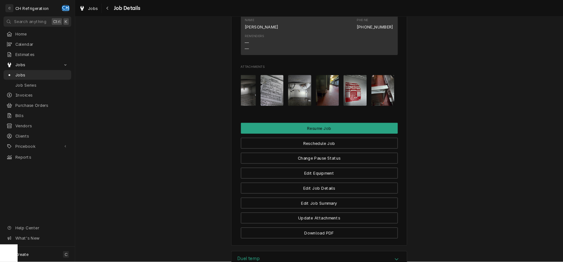
scroll to position [0, 230]
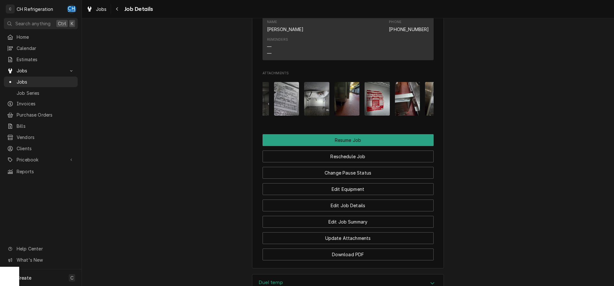
click at [373, 108] on img "Attachments" at bounding box center [377, 99] width 25 height 34
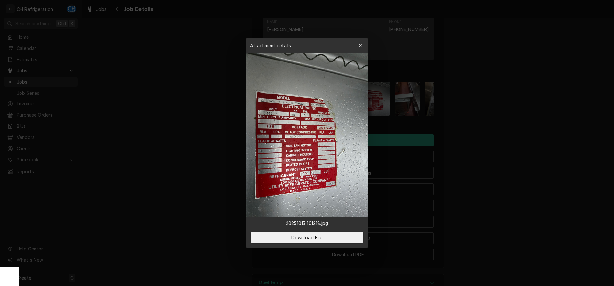
drag, startPoint x: 330, startPoint y: 149, endPoint x: 335, endPoint y: 150, distance: 4.9
click at [330, 149] on img at bounding box center [307, 135] width 123 height 164
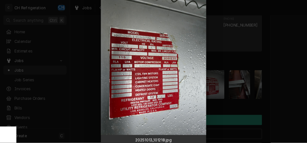
scroll to position [587, 0]
click at [180, 115] on img at bounding box center [179, 76] width 123 height 164
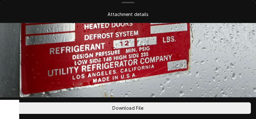
scroll to position [197, 0]
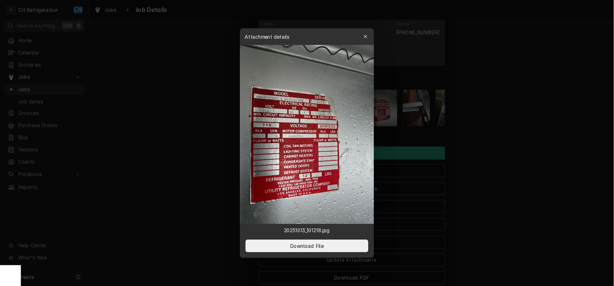
scroll to position [587, 0]
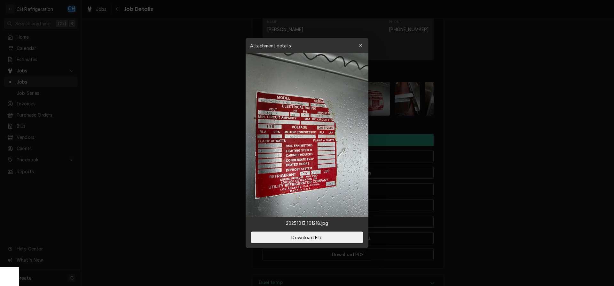
click at [499, 148] on div at bounding box center [307, 143] width 614 height 286
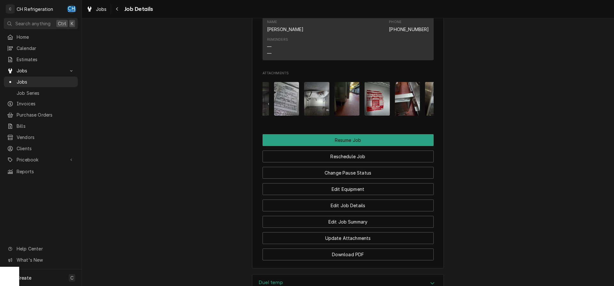
click at [374, 111] on img "Attachments" at bounding box center [377, 99] width 25 height 34
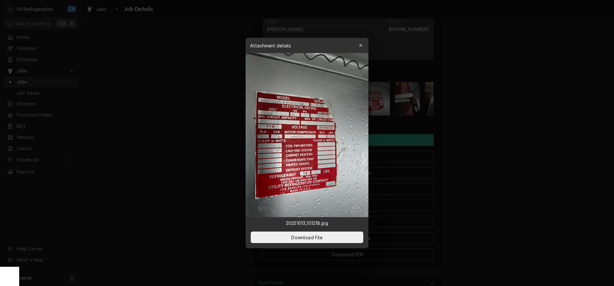
click at [557, 151] on div at bounding box center [307, 143] width 614 height 286
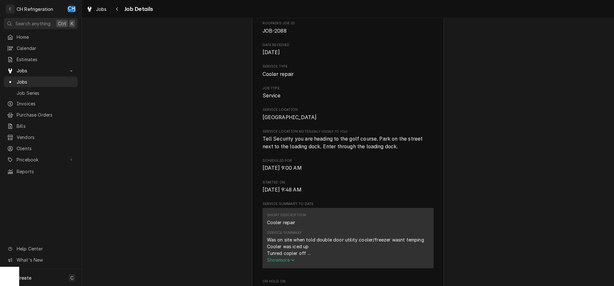
scroll to position [0, 0]
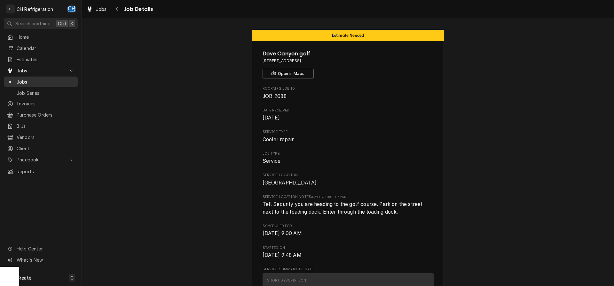
click at [43, 78] on span "Jobs" at bounding box center [46, 81] width 58 height 7
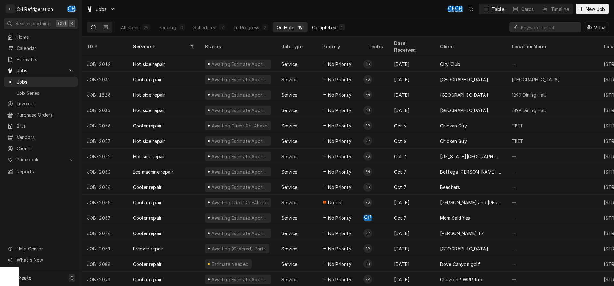
click at [332, 28] on div "Completed" at bounding box center [324, 27] width 24 height 7
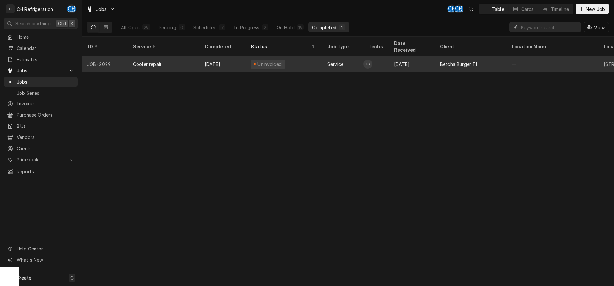
click at [463, 61] on div "Betcha Burger T1" at bounding box center [458, 64] width 37 height 7
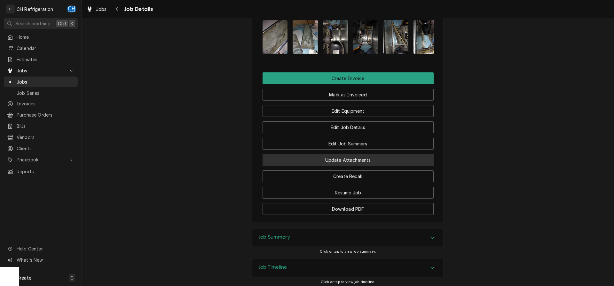
scroll to position [457, 0]
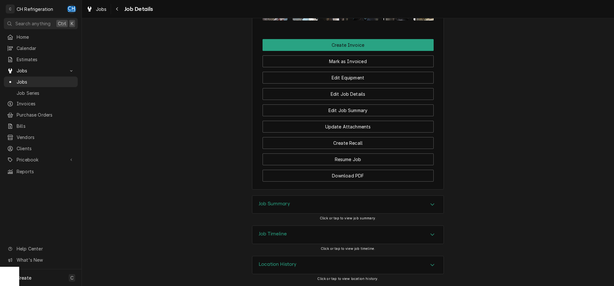
click at [275, 199] on div "Job Summary" at bounding box center [347, 205] width 191 height 18
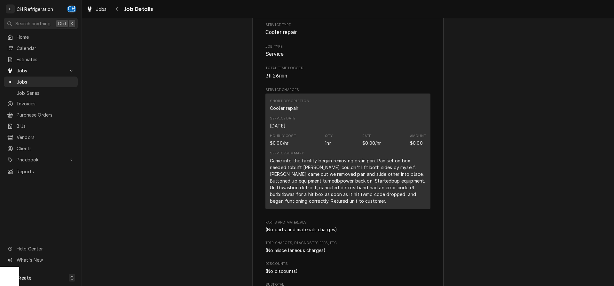
scroll to position [648, 0]
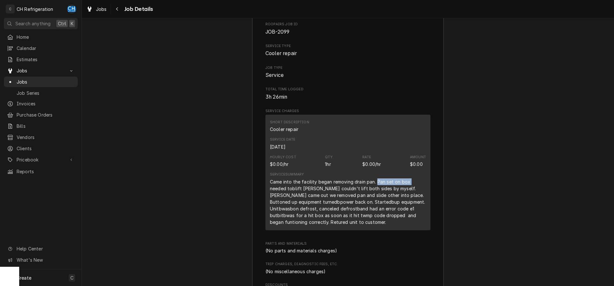
drag, startPoint x: 377, startPoint y: 189, endPoint x: 416, endPoint y: 189, distance: 39.0
click at [416, 189] on div "Came into the facility began removing drain pan. Pan set on box needed toblift …" at bounding box center [348, 201] width 156 height 47
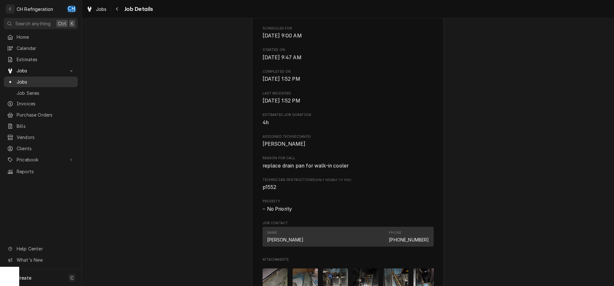
scroll to position [158, 0]
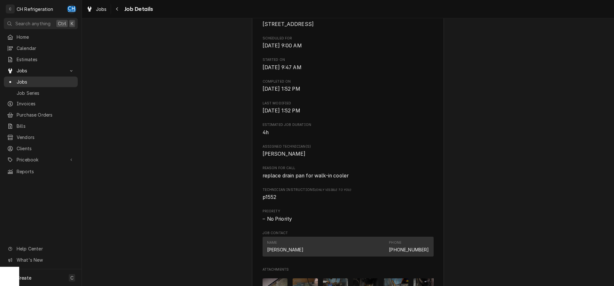
click at [32, 79] on span "Jobs" at bounding box center [46, 81] width 58 height 7
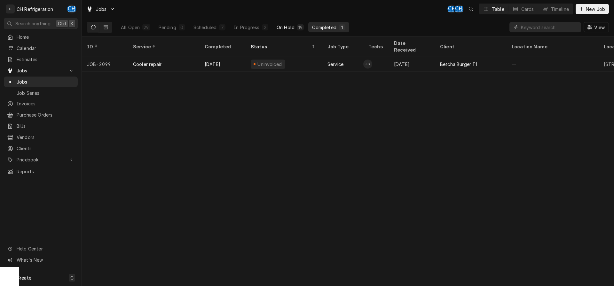
click at [288, 27] on div "On Hold" at bounding box center [286, 27] width 18 height 7
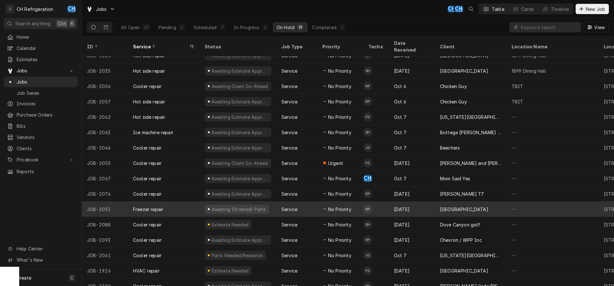
scroll to position [55, 0]
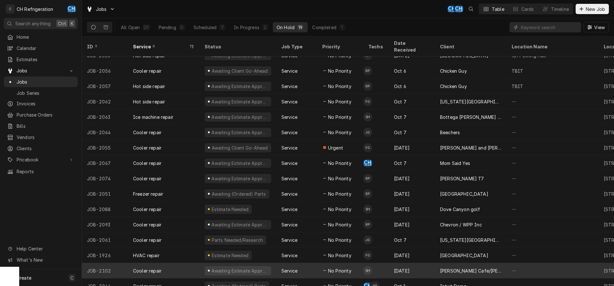
click at [479, 267] on div "[PERSON_NAME] Cafe/[PERSON_NAME]'s" at bounding box center [470, 270] width 61 height 7
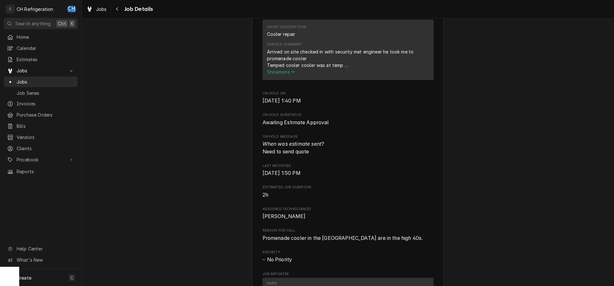
scroll to position [261, 0]
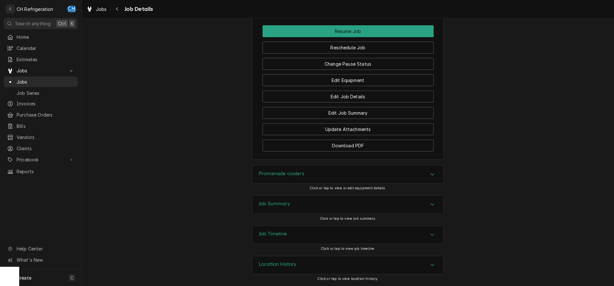
click at [291, 206] on div "Job Summary" at bounding box center [347, 205] width 191 height 18
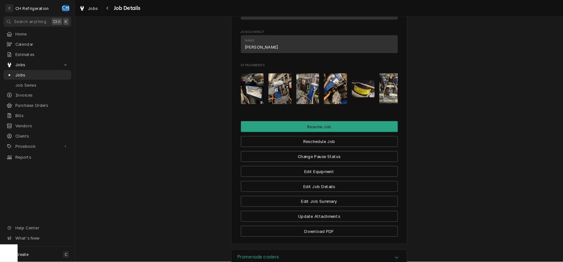
scroll to position [486, 0]
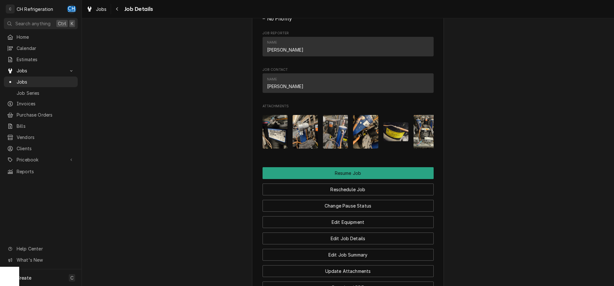
click at [333, 142] on img "Attachments" at bounding box center [335, 132] width 25 height 34
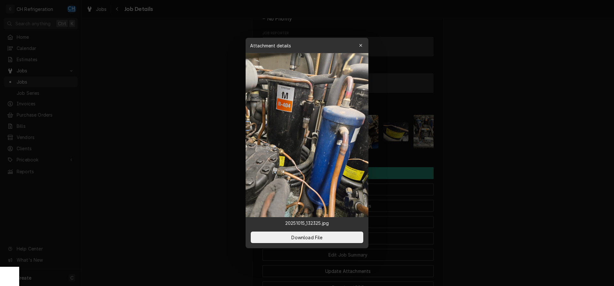
click at [496, 136] on div at bounding box center [307, 143] width 614 height 286
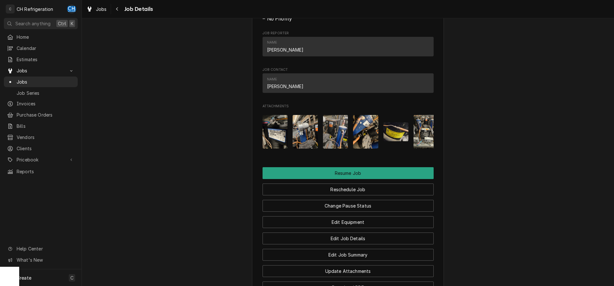
click at [366, 136] on img "Attachments" at bounding box center [365, 132] width 25 height 34
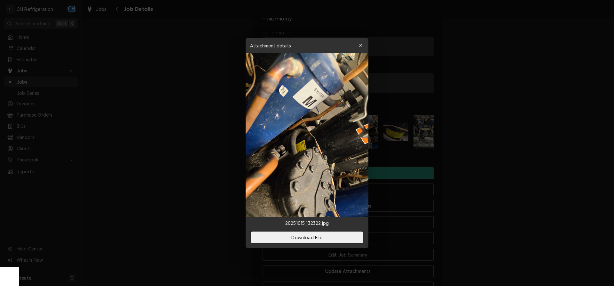
click at [512, 144] on div at bounding box center [307, 143] width 614 height 286
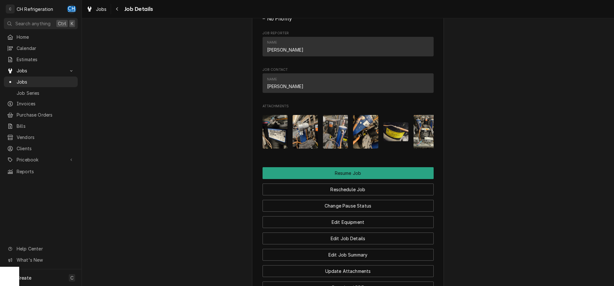
click at [395, 141] on img "Attachments" at bounding box center [396, 131] width 25 height 19
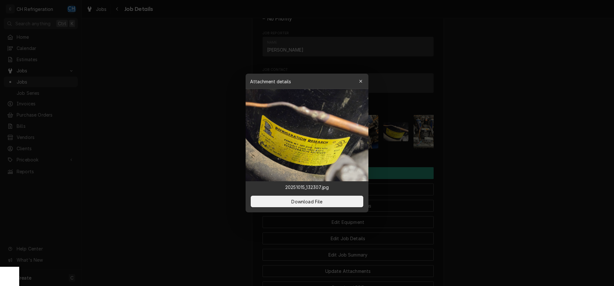
click at [468, 157] on div at bounding box center [307, 143] width 614 height 286
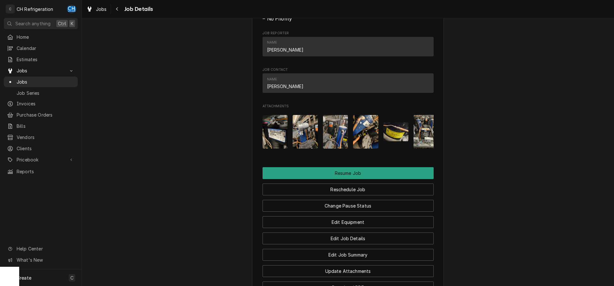
click at [395, 141] on img "Attachments" at bounding box center [396, 131] width 25 height 19
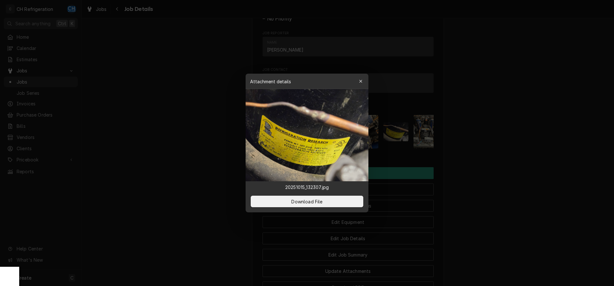
click at [308, 136] on img at bounding box center [307, 135] width 123 height 92
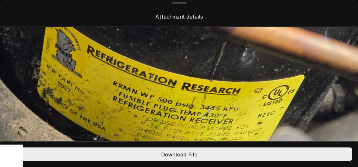
scroll to position [98, 0]
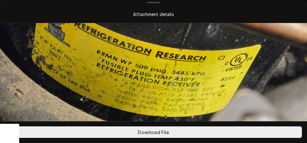
click at [229, 47] on img at bounding box center [153, 40] width 307 height 230
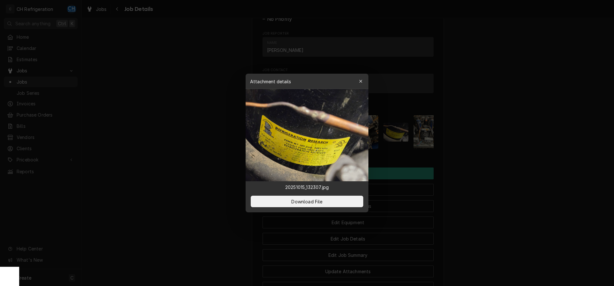
scroll to position [486, 0]
click at [475, 97] on div at bounding box center [307, 143] width 614 height 286
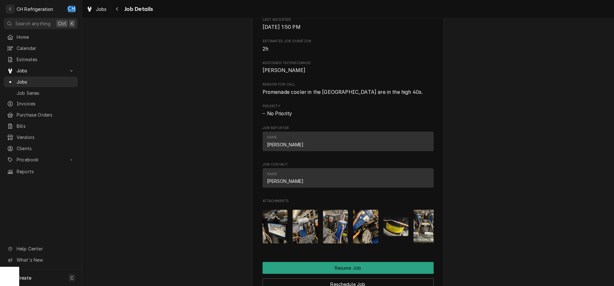
scroll to position [522, 0]
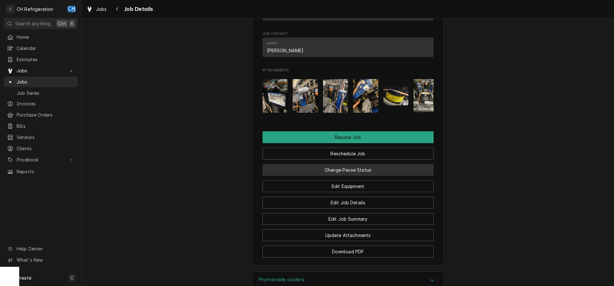
click at [341, 176] on button "Change Pause Status" at bounding box center [348, 170] width 171 height 12
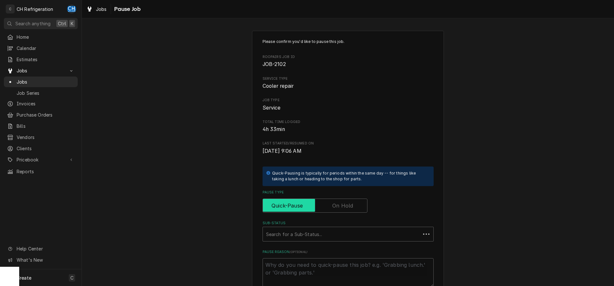
click at [354, 208] on input "Pause Type" at bounding box center [315, 205] width 99 height 14
checkbox input "true"
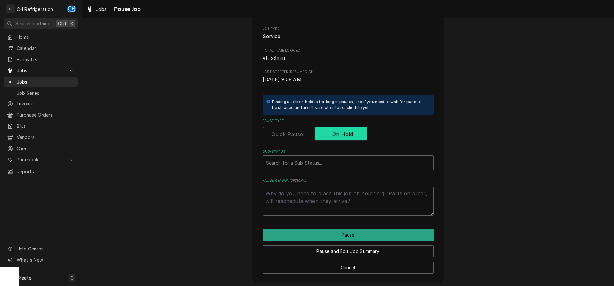
scroll to position [73, 0]
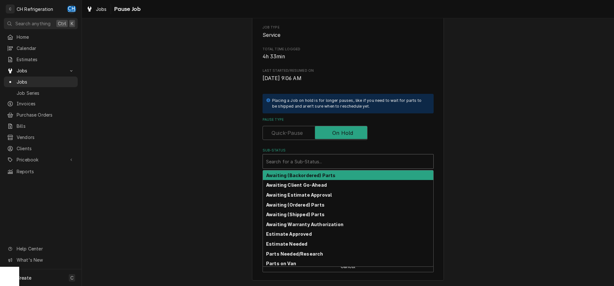
click at [314, 164] on div "Sub-Status" at bounding box center [348, 162] width 164 height 12
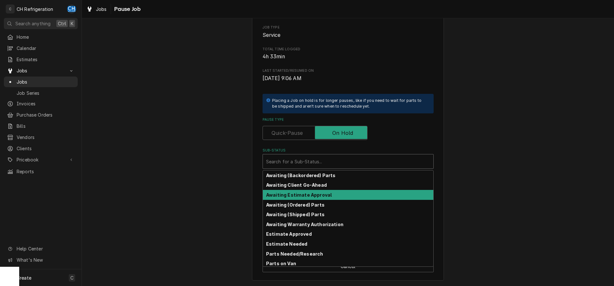
click at [315, 195] on strong "Awaiting Estimate Approval" at bounding box center [299, 194] width 66 height 5
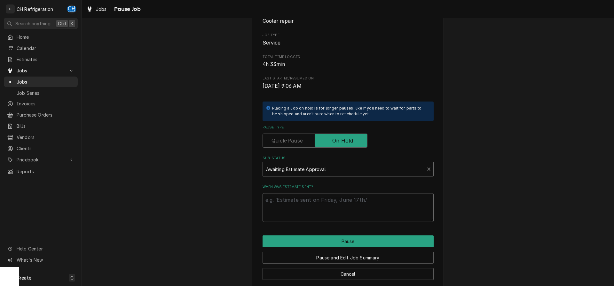
click at [325, 214] on textarea "When was estimate sent?" at bounding box center [348, 207] width 171 height 29
type textarea "x"
type textarea "9"
type textarea "x"
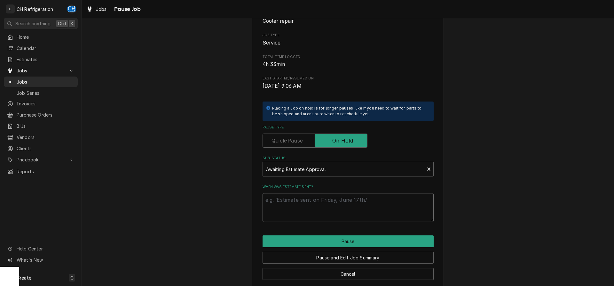
type textarea "1"
type textarea "x"
type textarea "10"
type textarea "x"
type textarea "10/"
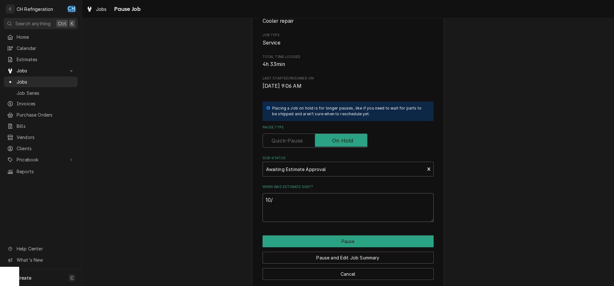
type textarea "x"
type textarea "10/1"
type textarea "x"
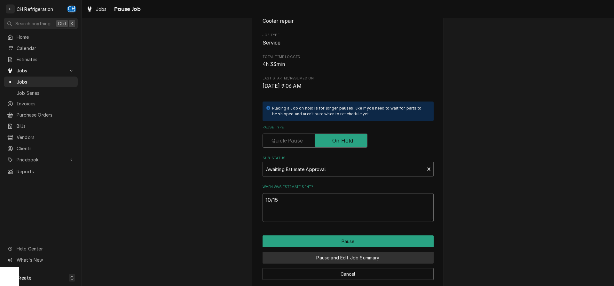
type textarea "10/15"
click at [338, 255] on button "Pause and Edit Job Summary" at bounding box center [348, 257] width 171 height 12
type textarea "x"
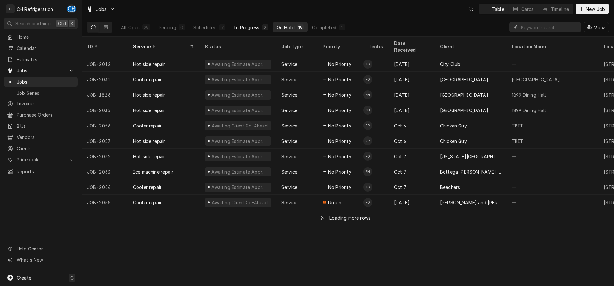
click at [249, 29] on div "In Progress" at bounding box center [247, 27] width 26 height 7
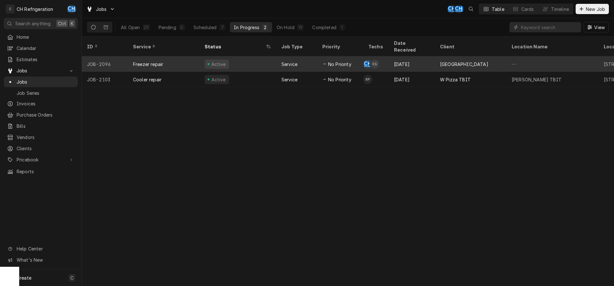
click at [335, 61] on span "No Priority" at bounding box center [339, 64] width 23 height 7
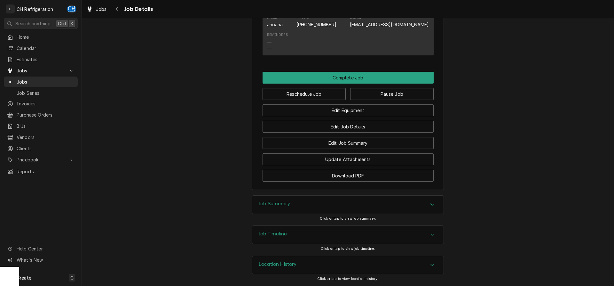
click at [293, 202] on div "Job Summary" at bounding box center [347, 205] width 191 height 18
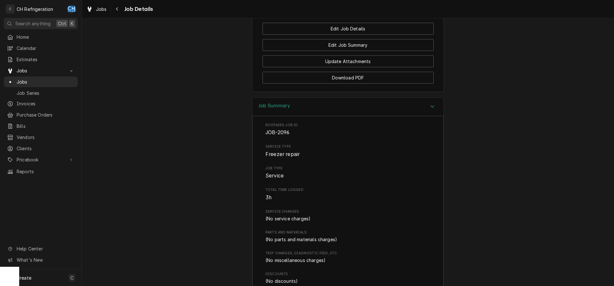
scroll to position [716, 0]
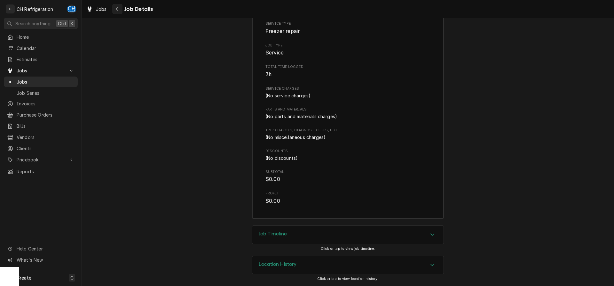
click at [119, 12] on div "Navigate back" at bounding box center [117, 9] width 6 height 6
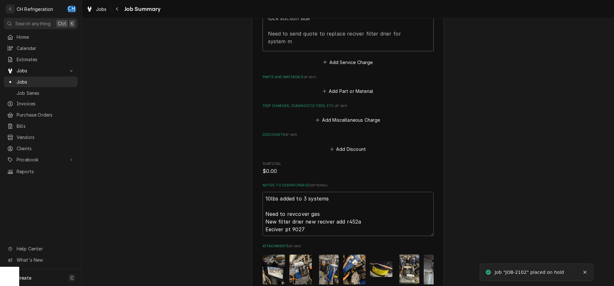
scroll to position [359, 0]
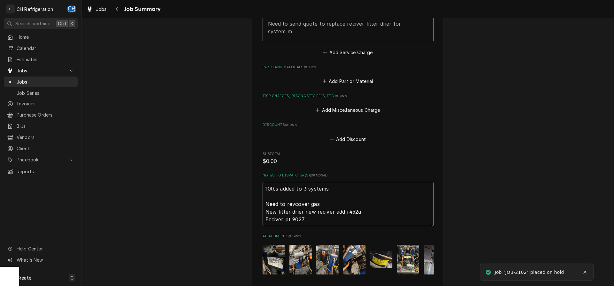
click at [331, 223] on textarea "10lbs added to 3 systems Need to revcover gas New filter drier new reciver add …" at bounding box center [348, 204] width 171 height 44
type textarea "x"
type textarea "10lbs added to 3 systems Need to revcover gas New filter drier new reciver add …"
type textarea "x"
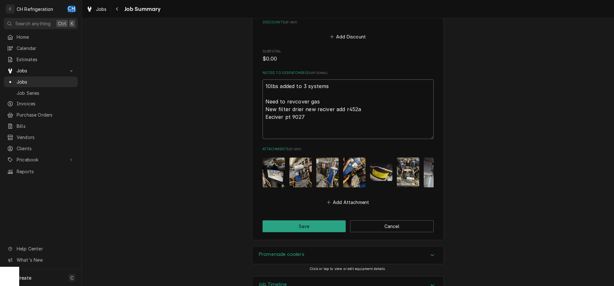
scroll to position [482, 0]
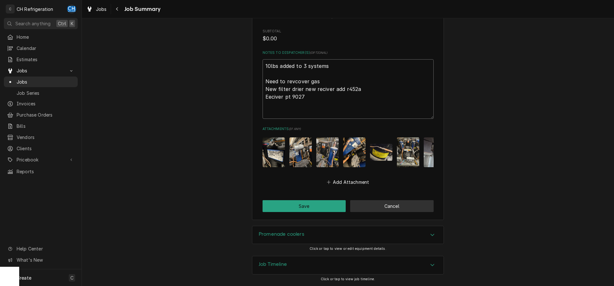
type textarea "10lbs added to 3 systems Need to revcover gas New filter drier new reciver add …"
click at [383, 204] on button "Cancel" at bounding box center [392, 206] width 84 height 12
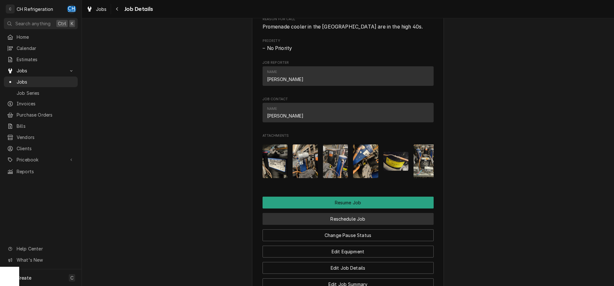
scroll to position [587, 0]
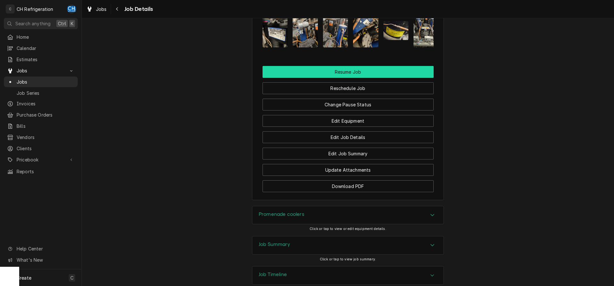
click at [357, 78] on button "Resume Job" at bounding box center [348, 72] width 171 height 12
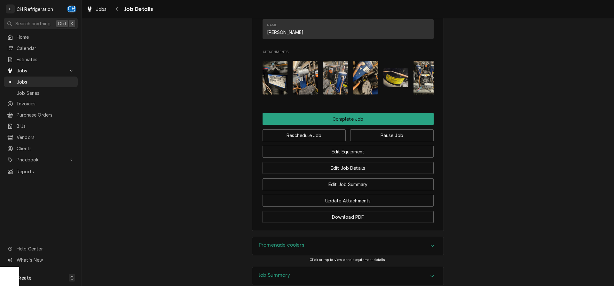
scroll to position [569, 0]
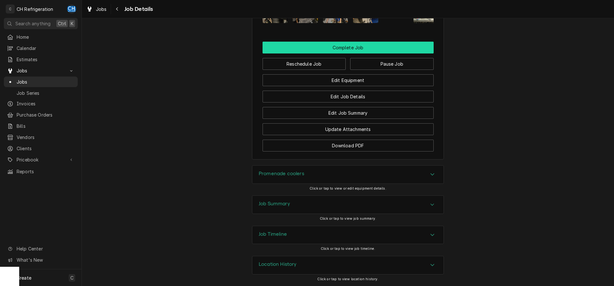
click at [354, 49] on button "Complete Job" at bounding box center [348, 48] width 171 height 12
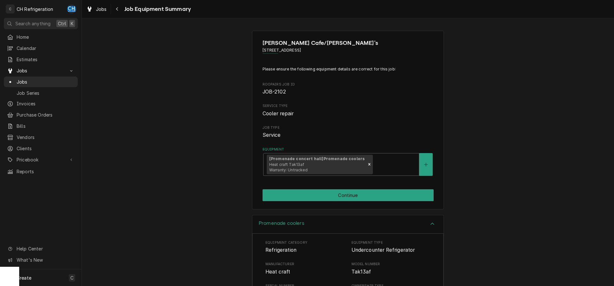
scroll to position [133, 0]
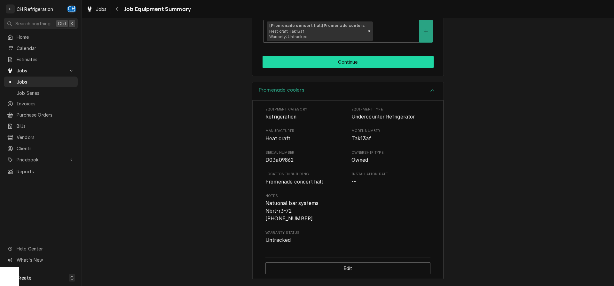
click at [360, 62] on button "Continue" at bounding box center [348, 62] width 171 height 12
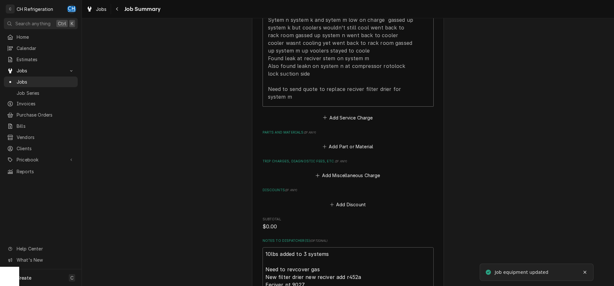
scroll to position [467, 0]
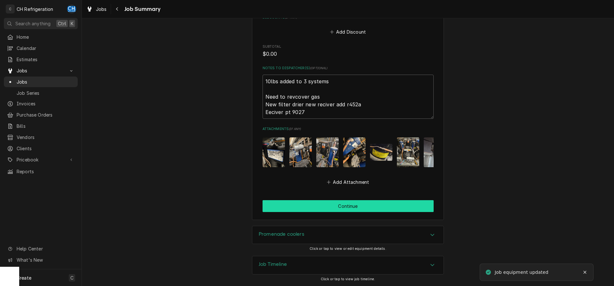
click at [326, 205] on button "Continue" at bounding box center [348, 206] width 171 height 12
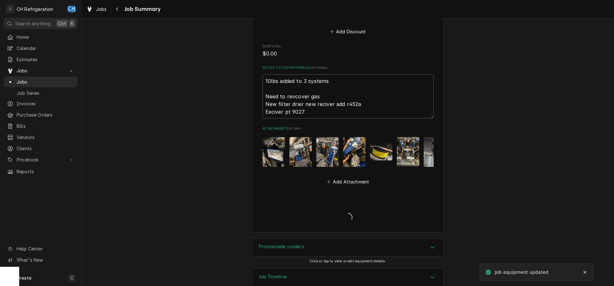
type textarea "x"
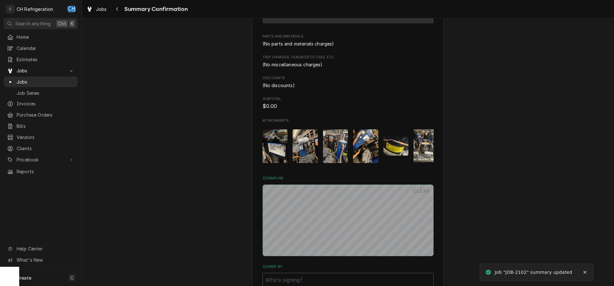
scroll to position [459, 0]
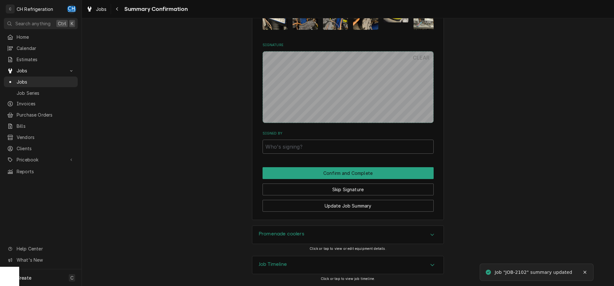
click at [347, 152] on input "Signed By" at bounding box center [348, 147] width 171 height 14
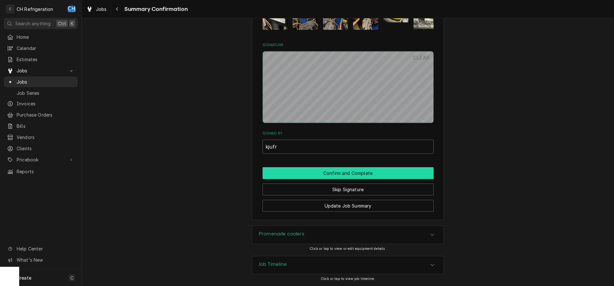
type input "kjufr"
click at [357, 175] on button "Confirm and Complete" at bounding box center [348, 173] width 171 height 12
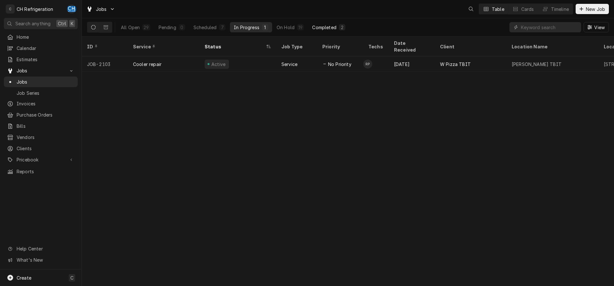
click at [338, 27] on button "Completed 2" at bounding box center [328, 27] width 41 height 10
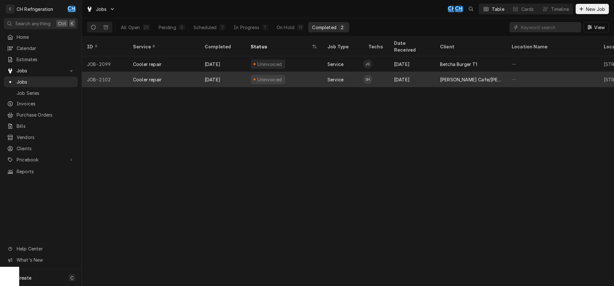
click at [429, 72] on div "Oct 14" at bounding box center [412, 79] width 46 height 15
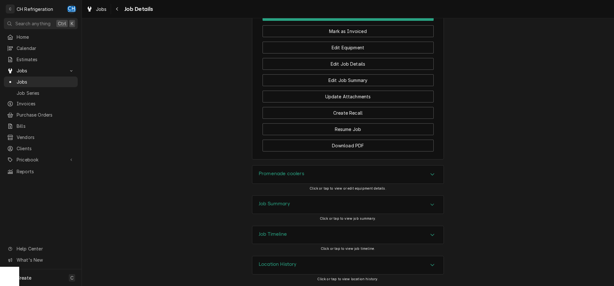
click at [348, 192] on div "Promenade coolers Click or tap to view or edit equipment details." at bounding box center [348, 180] width 192 height 30
click at [349, 204] on div "Job Summary" at bounding box center [347, 205] width 191 height 18
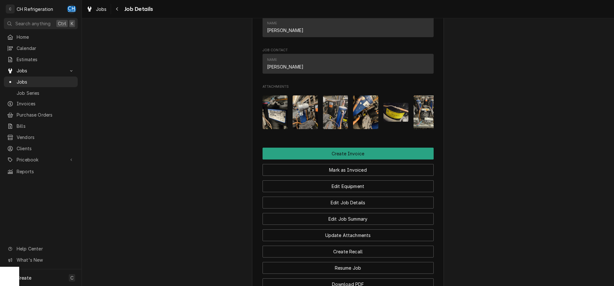
scroll to position [400, 0]
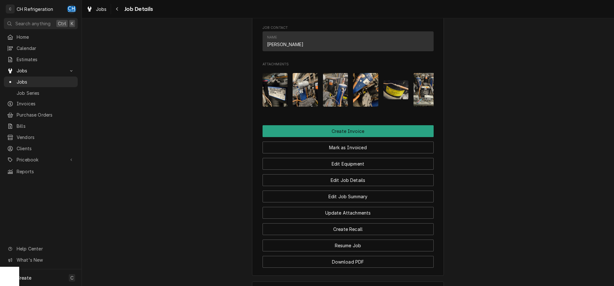
click at [274, 97] on img "Attachments" at bounding box center [275, 90] width 25 height 34
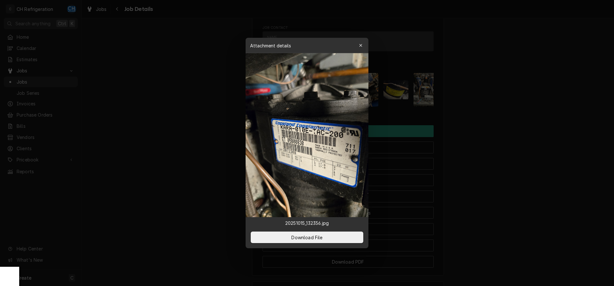
click at [542, 115] on div at bounding box center [307, 143] width 614 height 286
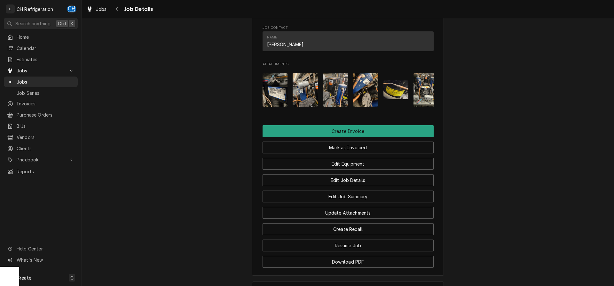
click at [300, 100] on img "Attachments" at bounding box center [305, 90] width 25 height 34
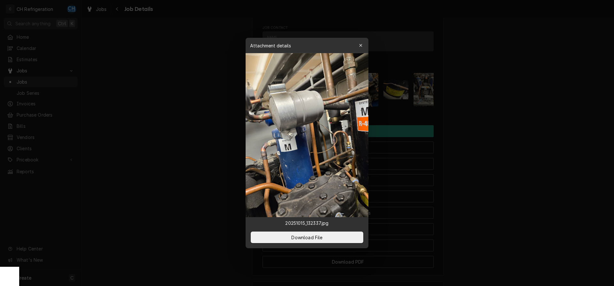
click at [506, 126] on div at bounding box center [307, 143] width 614 height 286
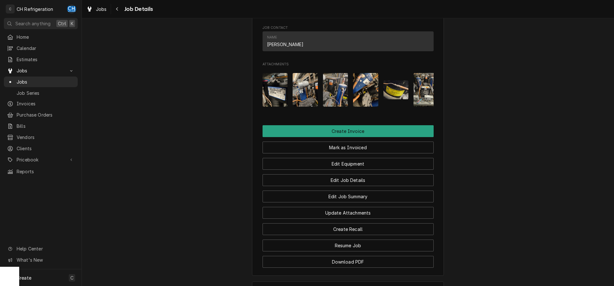
click at [336, 104] on img "Attachments" at bounding box center [335, 90] width 25 height 34
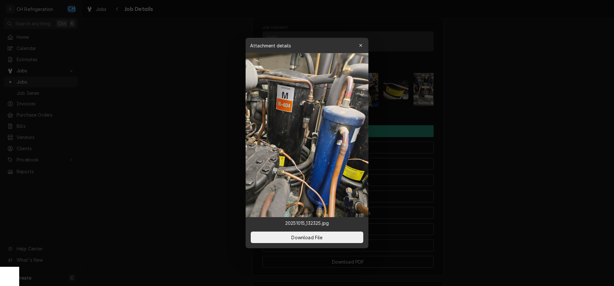
click at [517, 164] on div at bounding box center [307, 143] width 614 height 286
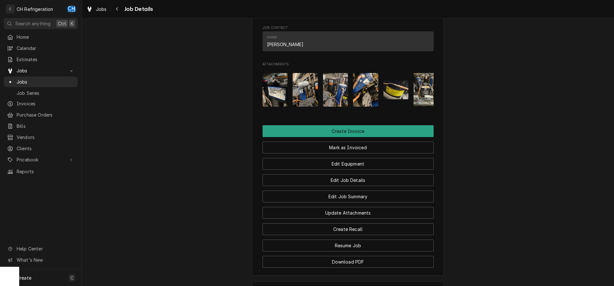
click at [378, 102] on img "Attachments" at bounding box center [365, 90] width 25 height 34
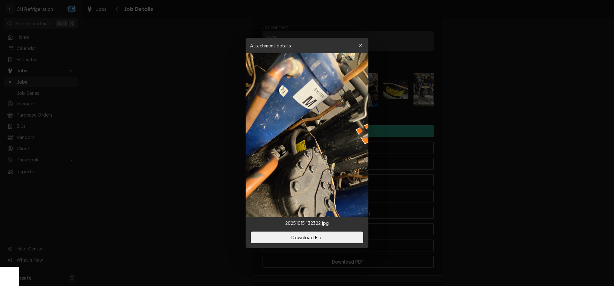
click at [502, 136] on div at bounding box center [307, 143] width 614 height 286
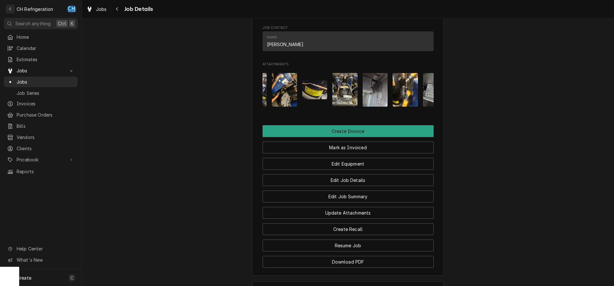
scroll to position [0, 92]
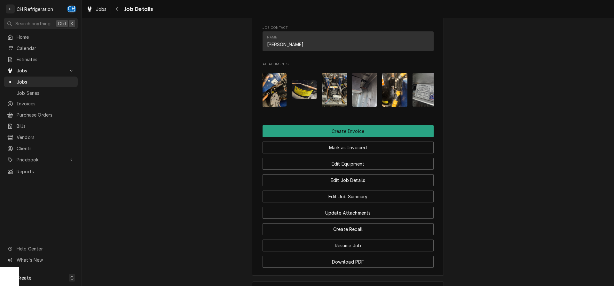
click at [342, 104] on img "Attachments" at bounding box center [334, 90] width 25 height 34
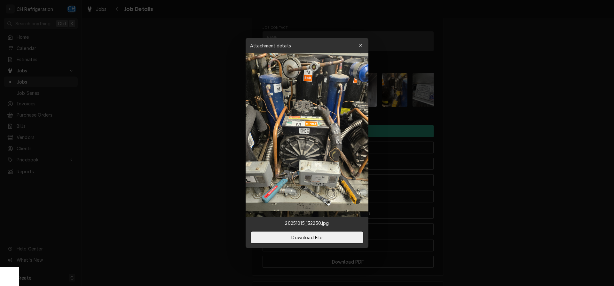
click at [482, 132] on div at bounding box center [307, 143] width 614 height 286
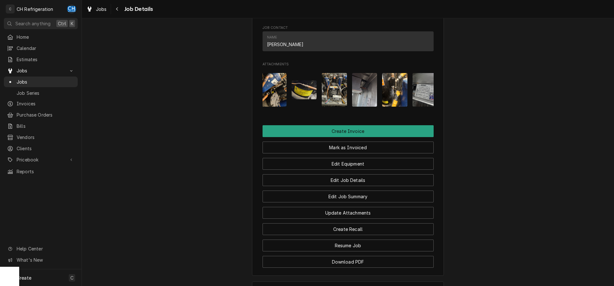
click at [360, 107] on img "Attachments" at bounding box center [364, 90] width 25 height 34
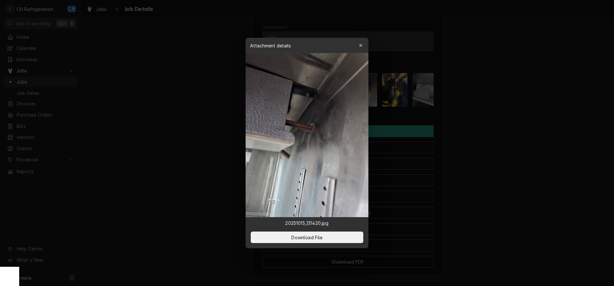
click at [504, 135] on div at bounding box center [307, 143] width 614 height 286
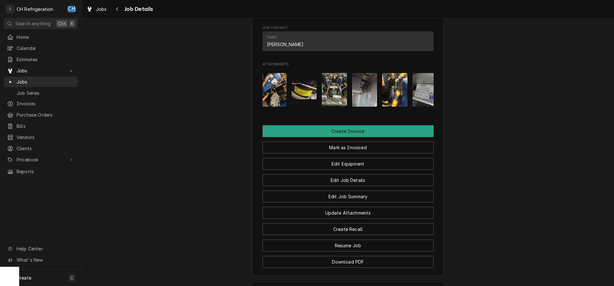
click at [396, 107] on img "Attachments" at bounding box center [394, 90] width 25 height 34
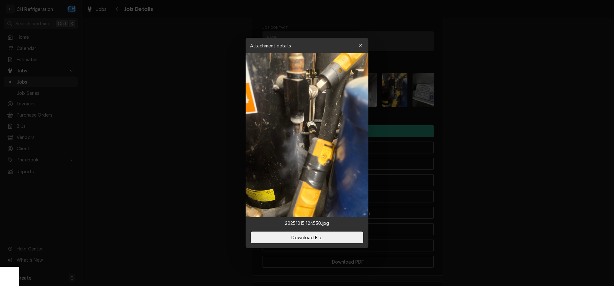
click at [486, 134] on div at bounding box center [307, 143] width 614 height 286
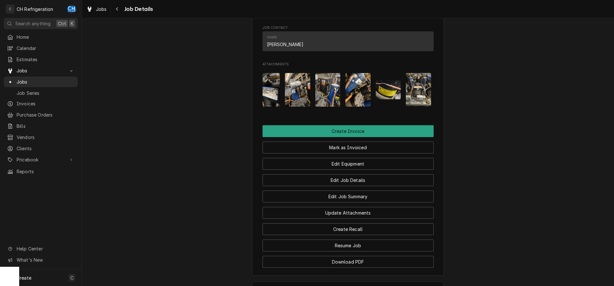
scroll to position [0, 0]
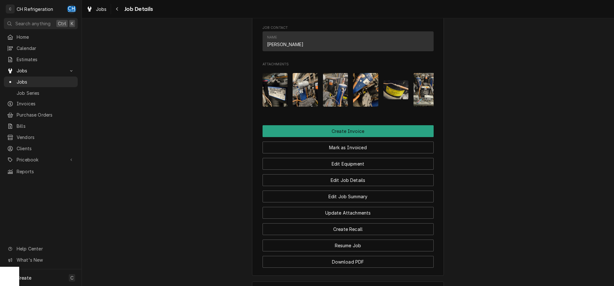
click at [332, 102] on img "Attachments" at bounding box center [335, 90] width 25 height 34
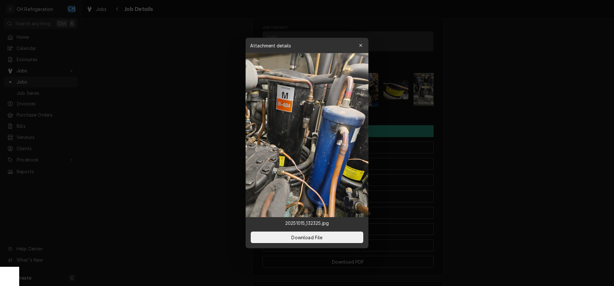
click at [483, 135] on div at bounding box center [307, 143] width 614 height 286
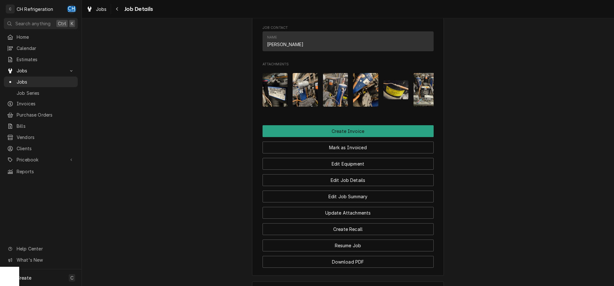
click at [307, 104] on img "Attachments" at bounding box center [305, 90] width 25 height 34
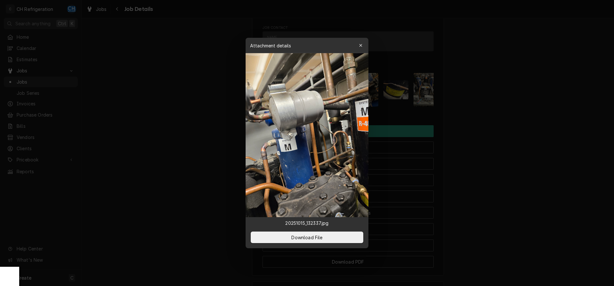
click at [504, 137] on div at bounding box center [307, 143] width 614 height 286
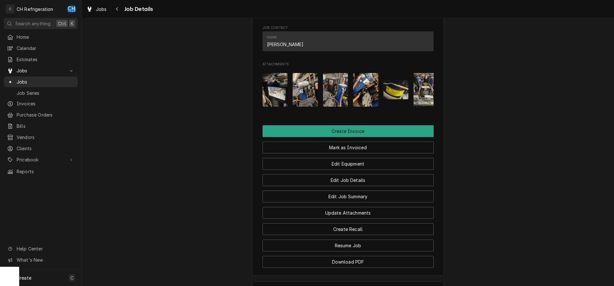
click at [370, 107] on img "Attachments" at bounding box center [365, 90] width 25 height 34
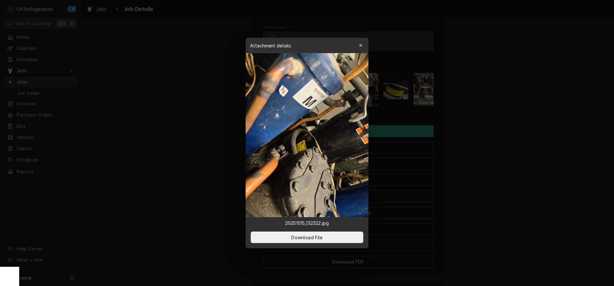
click at [510, 142] on div at bounding box center [307, 143] width 614 height 286
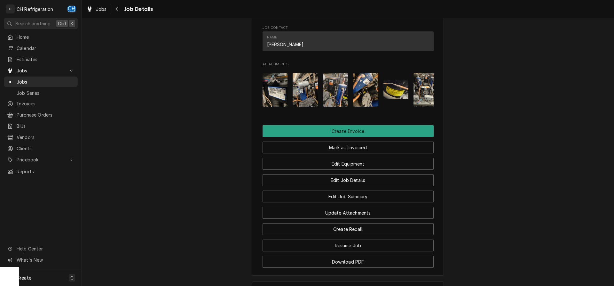
click at [344, 103] on img "Attachments" at bounding box center [335, 90] width 25 height 34
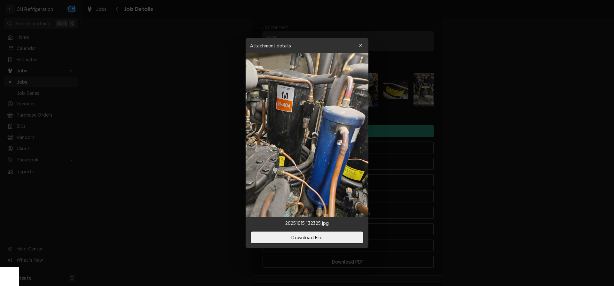
click at [515, 188] on div at bounding box center [307, 143] width 614 height 286
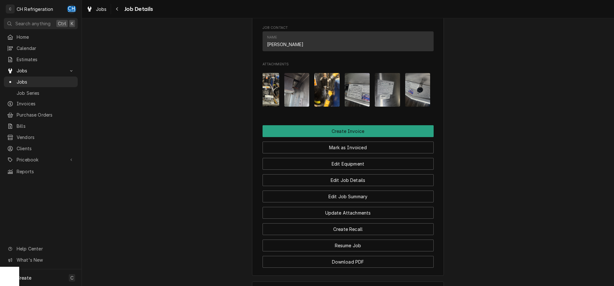
scroll to position [0, 161]
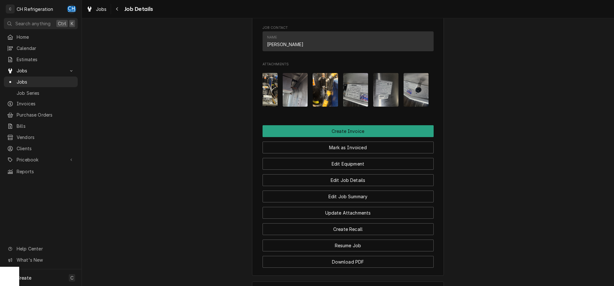
click at [425, 95] on img "Attachments" at bounding box center [416, 90] width 25 height 34
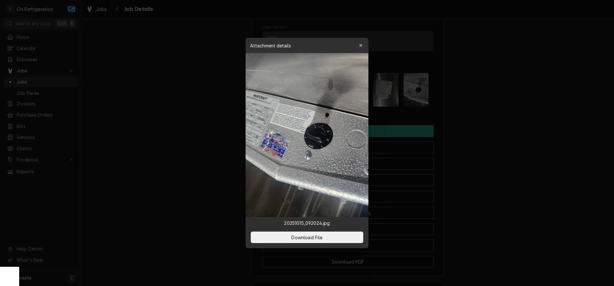
click at [509, 117] on div at bounding box center [307, 143] width 614 height 286
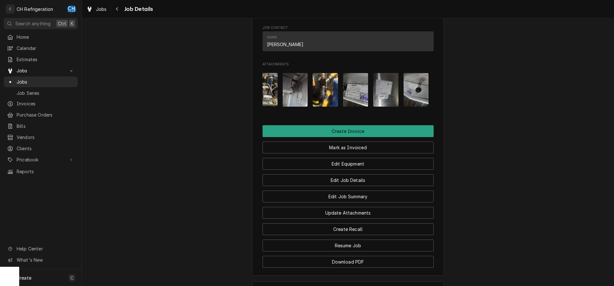
drag, startPoint x: 385, startPoint y: 98, endPoint x: 390, endPoint y: 100, distance: 4.9
click at [386, 98] on img "Attachments" at bounding box center [385, 90] width 25 height 34
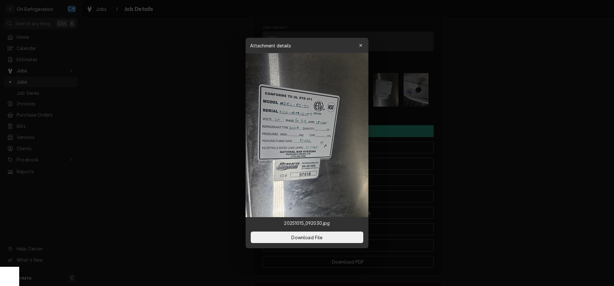
click at [502, 116] on div at bounding box center [307, 143] width 614 height 286
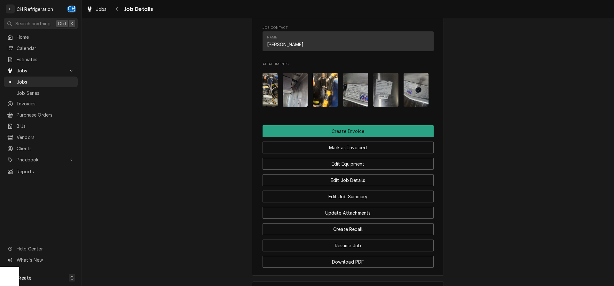
click at [355, 100] on img "Attachments" at bounding box center [355, 90] width 25 height 34
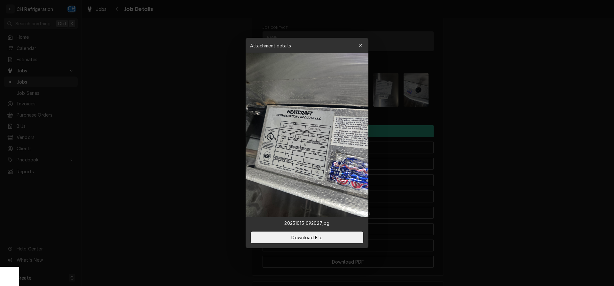
click at [517, 120] on div at bounding box center [307, 143] width 614 height 286
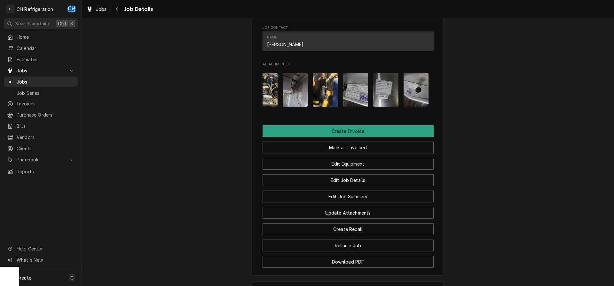
click at [327, 97] on img "Attachments" at bounding box center [325, 90] width 25 height 34
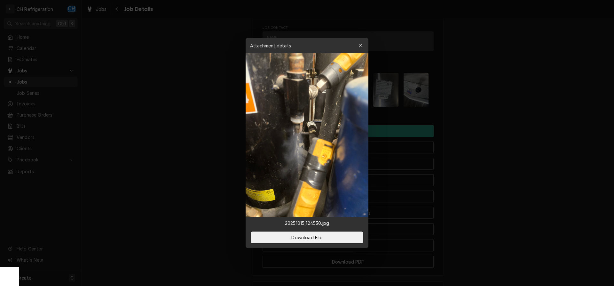
click at [499, 123] on div at bounding box center [307, 143] width 614 height 286
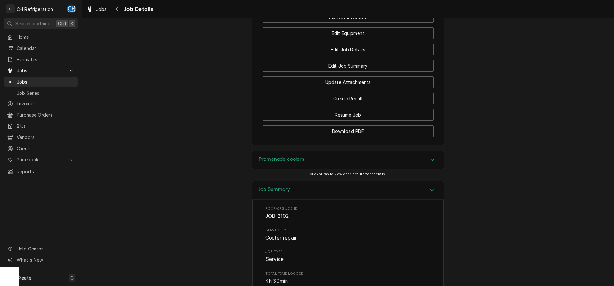
scroll to position [433, 0]
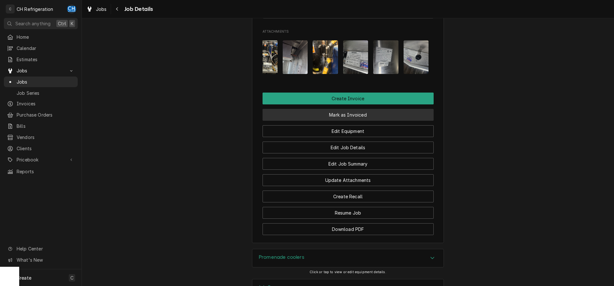
click at [336, 121] on button "Mark as Invoiced" at bounding box center [348, 115] width 171 height 12
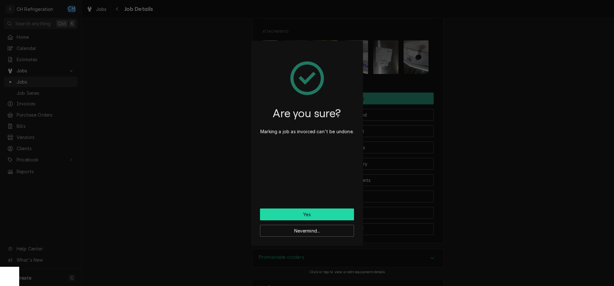
drag, startPoint x: 293, startPoint y: 211, endPoint x: 332, endPoint y: 209, distance: 39.1
click at [293, 211] on button "Yes" at bounding box center [307, 214] width 94 height 12
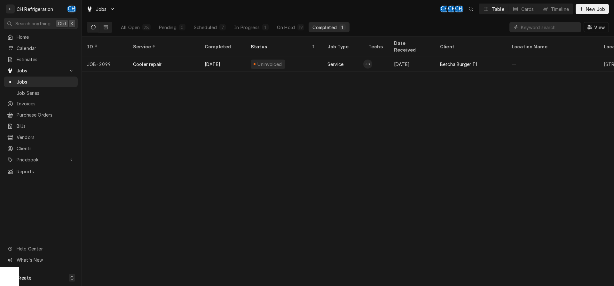
click at [434, 59] on div "Oct 14" at bounding box center [412, 63] width 46 height 15
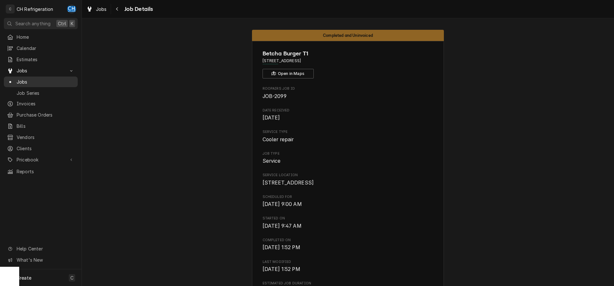
click at [37, 81] on span "Jobs" at bounding box center [46, 81] width 58 height 7
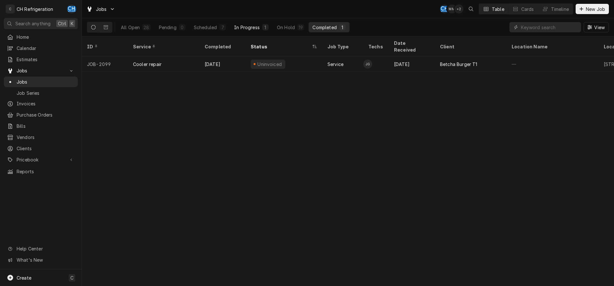
click at [255, 27] on div "In Progress" at bounding box center [247, 27] width 26 height 7
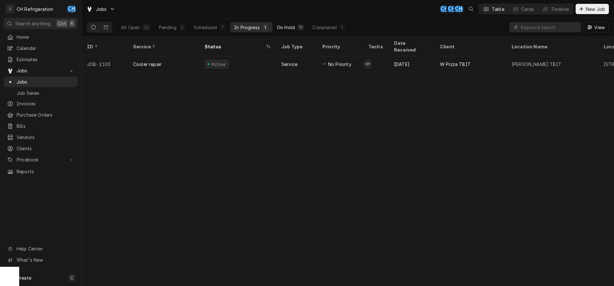
click at [290, 28] on div "On Hold" at bounding box center [286, 27] width 18 height 7
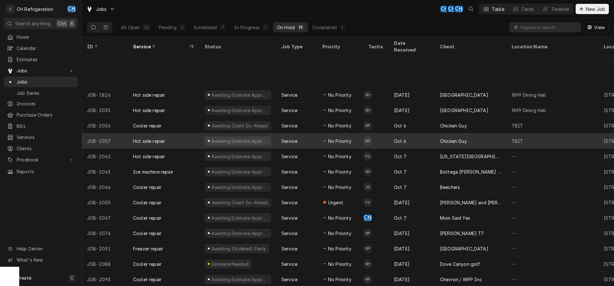
scroll to position [55, 0]
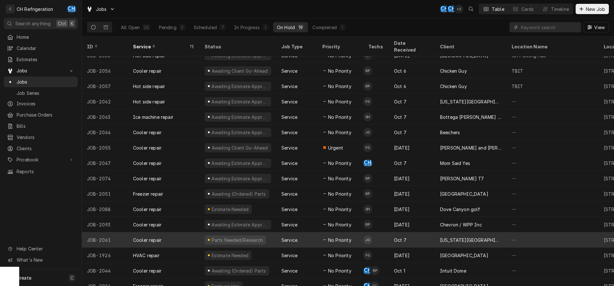
click at [395, 232] on div "Oct 7" at bounding box center [412, 239] width 46 height 15
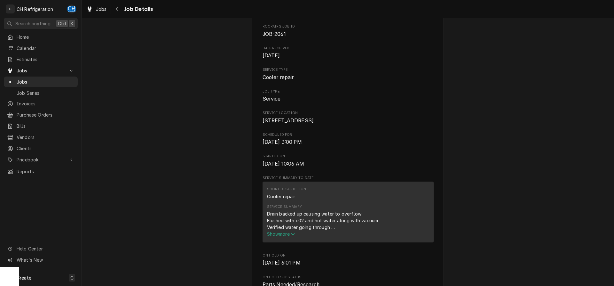
scroll to position [163, 0]
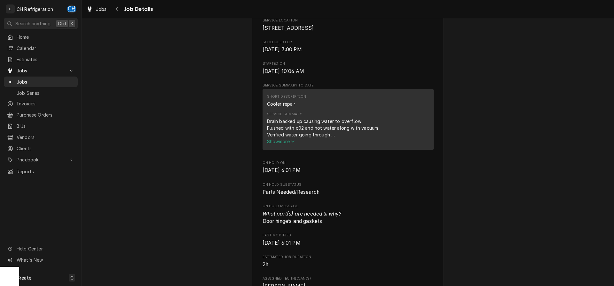
click at [286, 141] on span "Show more" at bounding box center [281, 141] width 28 height 5
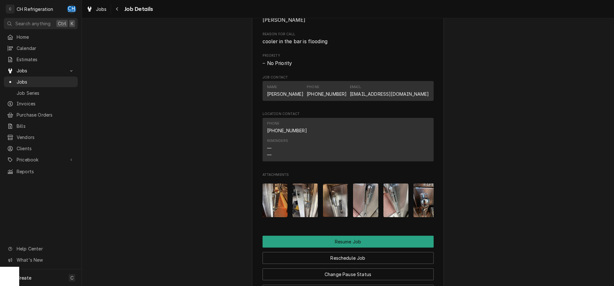
scroll to position [620, 0]
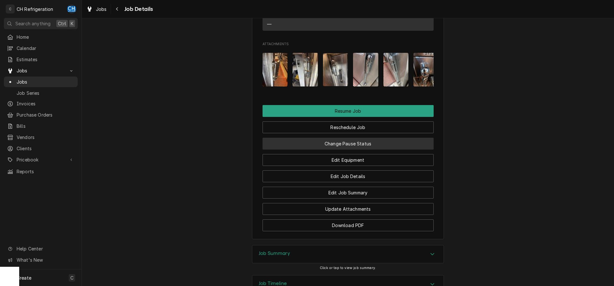
click at [363, 142] on button "Change Pause Status" at bounding box center [348, 144] width 171 height 12
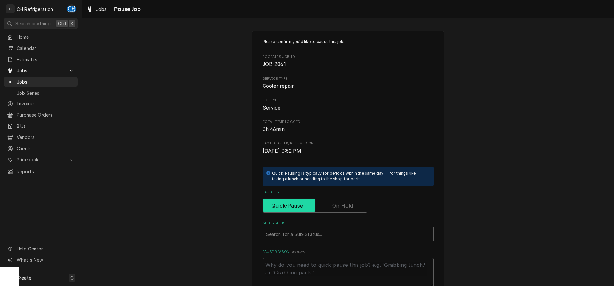
click at [358, 206] on input "Pause Type" at bounding box center [315, 205] width 99 height 14
checkbox input "true"
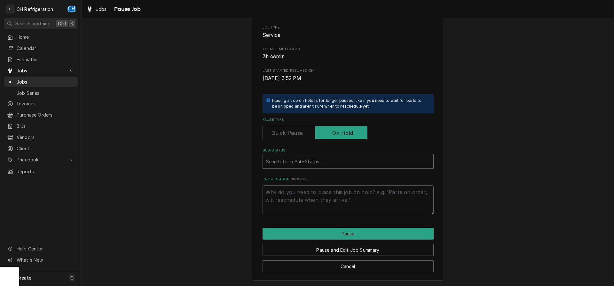
click at [348, 155] on div "Search for a Sub-Status..." at bounding box center [348, 161] width 171 height 14
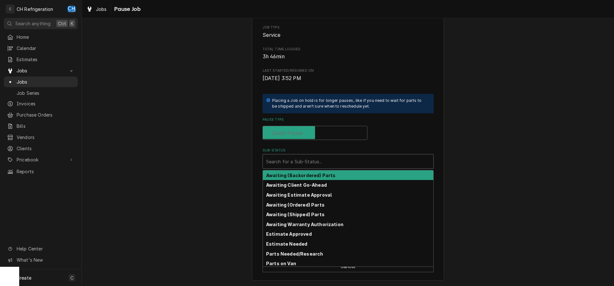
type textarea "x"
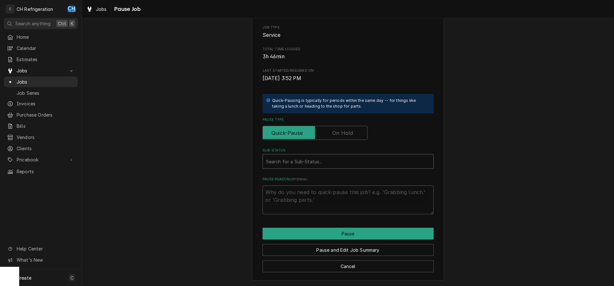
click at [322, 160] on div "Sub-Status" at bounding box center [348, 162] width 164 height 12
click at [341, 136] on label "Pause Type" at bounding box center [315, 133] width 105 height 14
click at [341, 136] on input "Pause Type" at bounding box center [315, 133] width 99 height 14
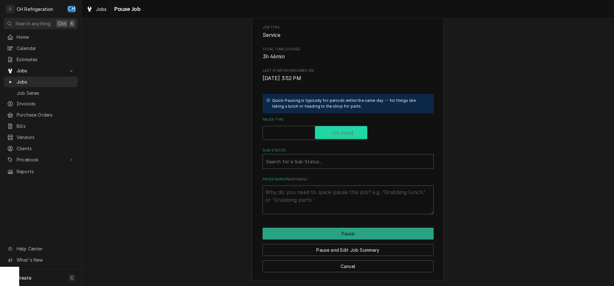
checkbox input "true"
click at [333, 162] on div "Sub-Status" at bounding box center [348, 162] width 164 height 12
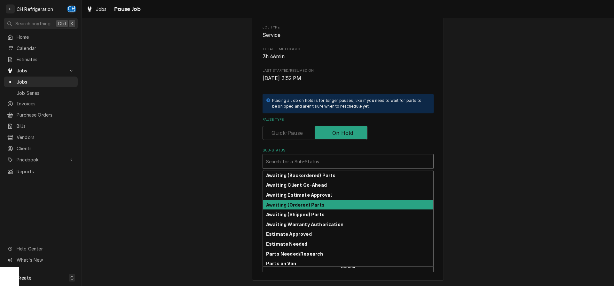
click at [322, 202] on strong "Awaiting (Ordered) Parts" at bounding box center [295, 204] width 59 height 5
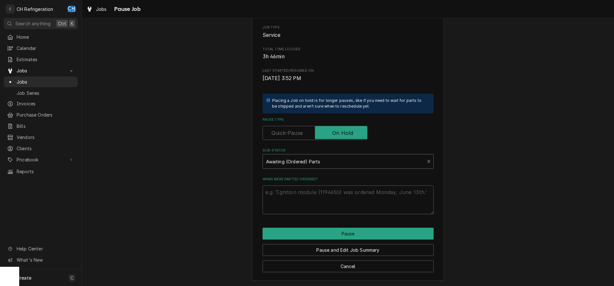
scroll to position [65, 0]
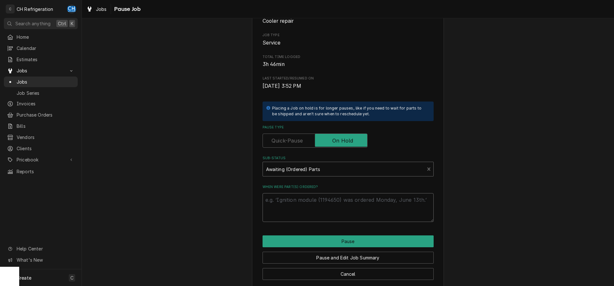
click at [336, 204] on textarea "When were part(s) ordered?" at bounding box center [348, 207] width 171 height 29
type textarea "x"
type textarea "1"
type textarea "x"
type textarea "10"
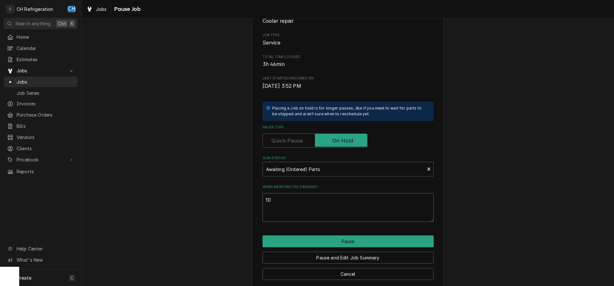
type textarea "x"
type textarea "10/"
type textarea "x"
type textarea "10/1"
type textarea "x"
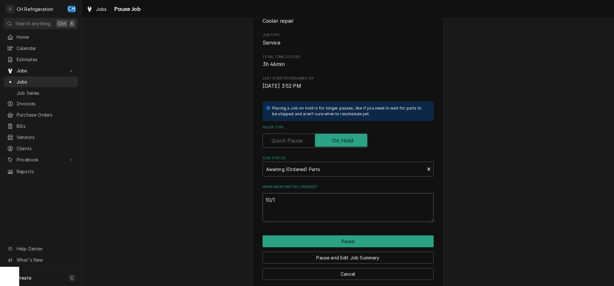
type textarea "10/15"
type textarea "x"
type textarea "10/15"
type textarea "x"
type textarea "10/15 c"
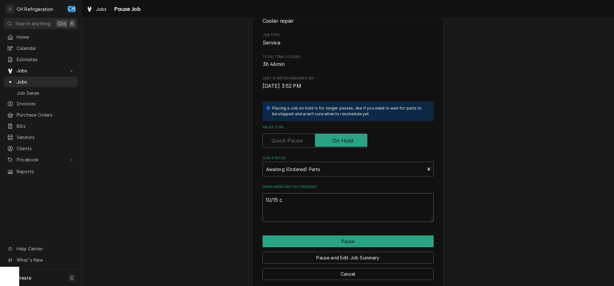
type textarea "x"
type textarea "10/15 ca"
type textarea "x"
type textarea "10/15 cas"
type textarea "x"
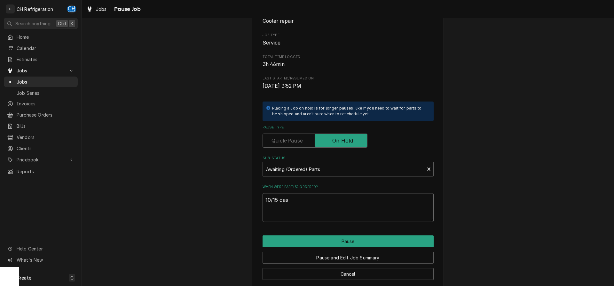
type textarea "10/15 case"
type textarea "x"
type textarea "10/15 caseo"
type textarea "x"
type textarea "10/15 case"
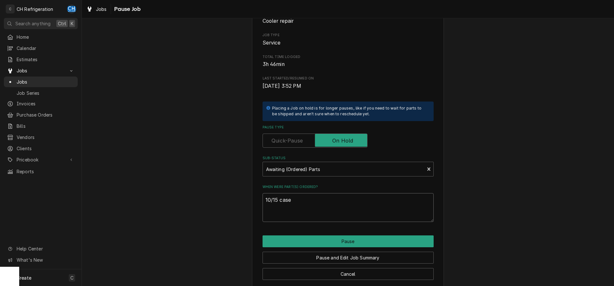
type textarea "x"
type textarea "10/15 casep"
type textarea "x"
type textarea "10/15 casepa"
type textarea "x"
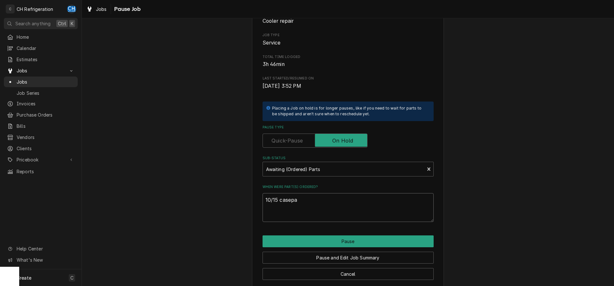
type textarea "10/15 casepar"
type textarea "x"
type textarea "10/15 casepart"
type textarea "x"
type textarea "10/15 caseparts"
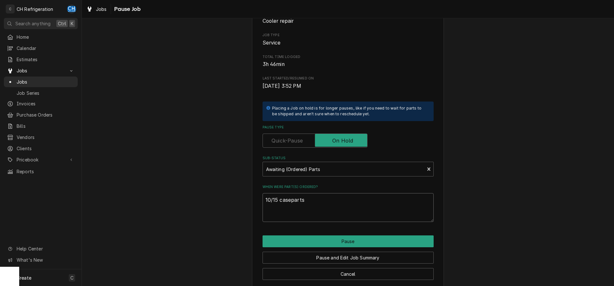
type textarea "x"
type textarea "10/15 caseparts"
type textarea "x"
type textarea "10/15 caseparts w"
type textarea "x"
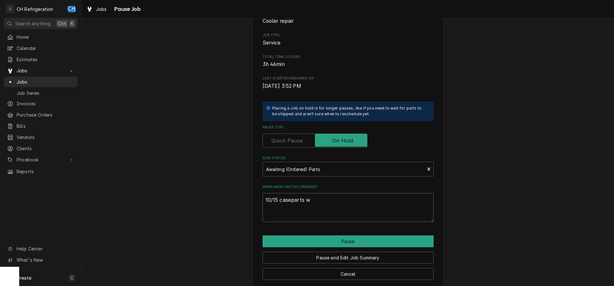
type textarea "10/15 caseparts wi"
type textarea "x"
type textarea "10/15 caseparts wil"
type textarea "x"
type textarea "10/15 caseparts will"
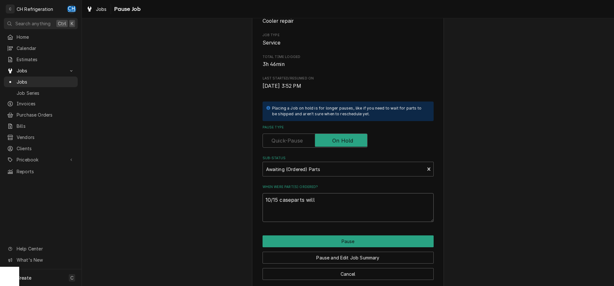
type textarea "x"
type textarea "10/15 caseparts will"
type textarea "x"
type textarea "10/15 caseparts will c"
type textarea "x"
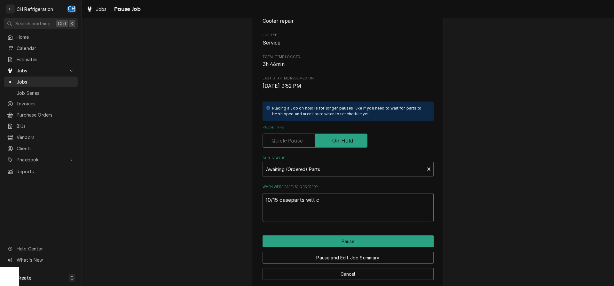
type textarea "10/15 caseparts will ca"
type textarea "x"
type textarea "10/15 caseparts will cal"
type textarea "x"
type textarea "10/15 caseparts will call"
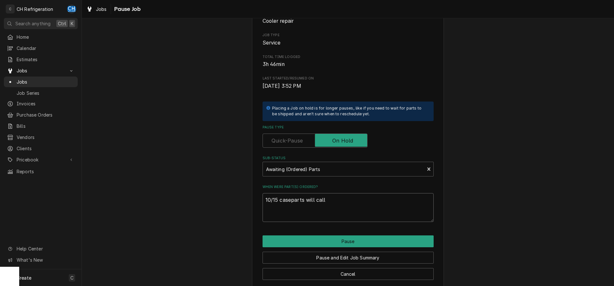
type textarea "x"
type textarea "10/15 caseparts will call"
click at [333, 239] on button "Pause" at bounding box center [348, 241] width 171 height 12
type textarea "x"
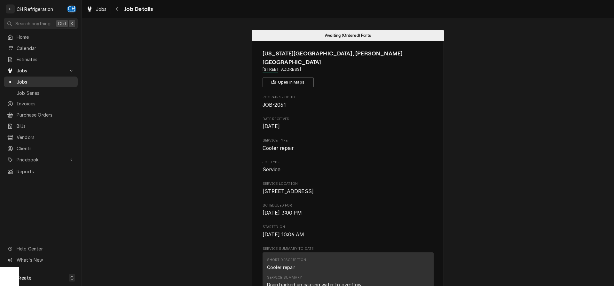
click at [43, 81] on span "Jobs" at bounding box center [46, 81] width 58 height 7
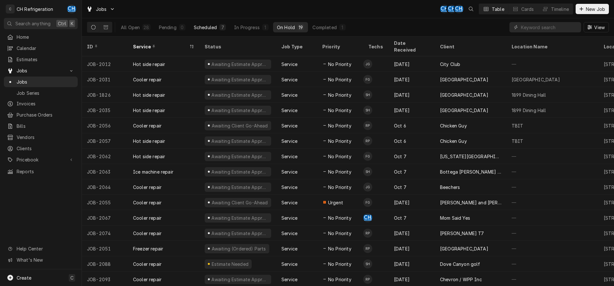
click at [197, 27] on div "Scheduled" at bounding box center [205, 27] width 23 height 7
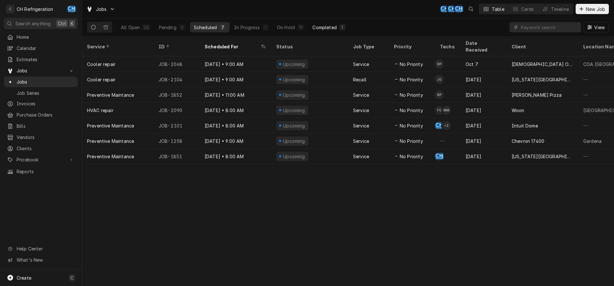
click at [344, 28] on div "1" at bounding box center [342, 27] width 6 height 6
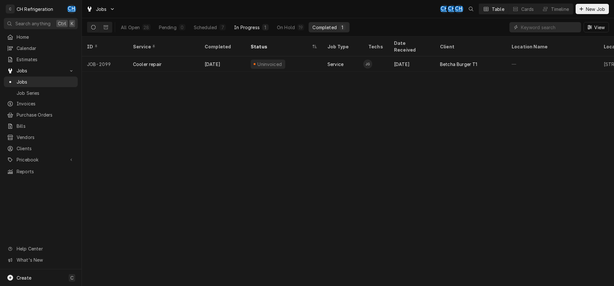
click at [234, 27] on button "In Progress 1" at bounding box center [251, 27] width 42 height 10
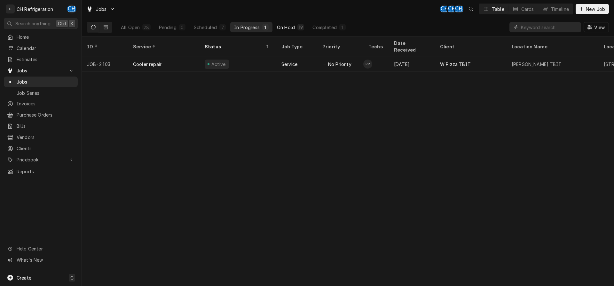
click at [303, 26] on div "19" at bounding box center [301, 27] width 7 height 6
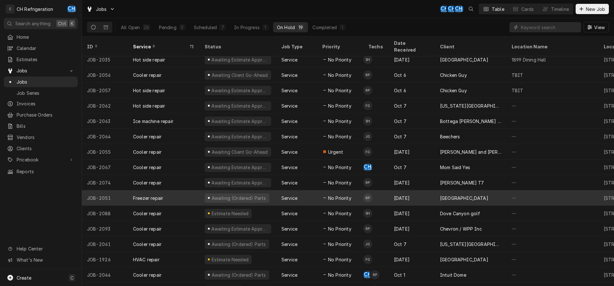
scroll to position [55, 0]
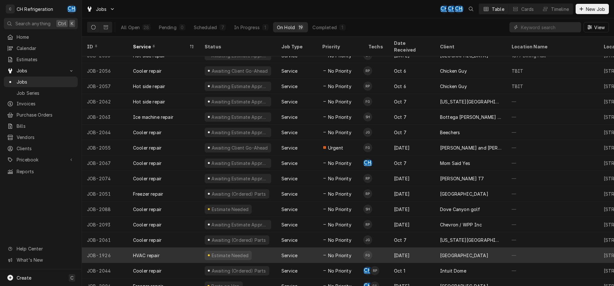
click at [384, 247] on td "FG" at bounding box center [376, 254] width 26 height 15
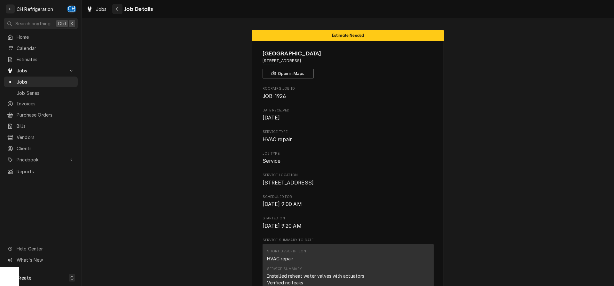
click at [121, 9] on button "Navigate back" at bounding box center [117, 9] width 10 height 10
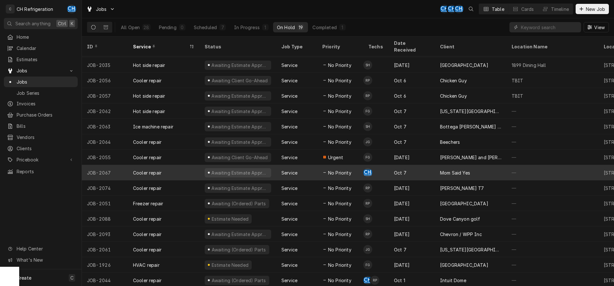
scroll to position [55, 0]
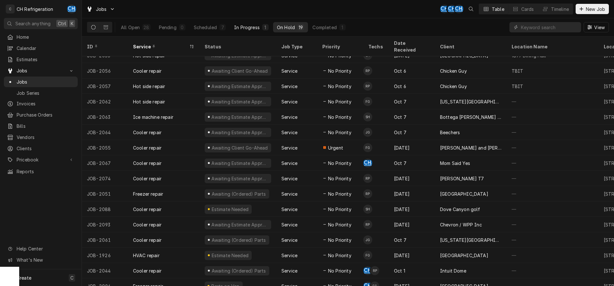
click at [239, 25] on div "In Progress" at bounding box center [247, 27] width 26 height 7
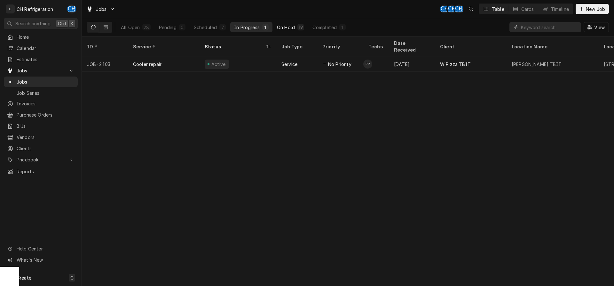
click at [285, 22] on button "On Hold 19" at bounding box center [290, 27] width 35 height 10
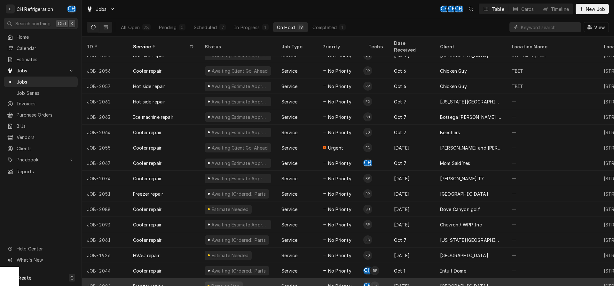
click at [426, 278] on div "Oct 13" at bounding box center [412, 285] width 46 height 15
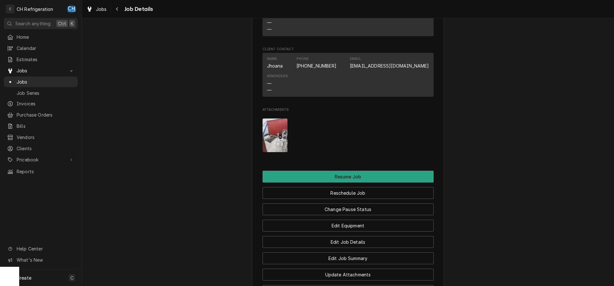
scroll to position [653, 0]
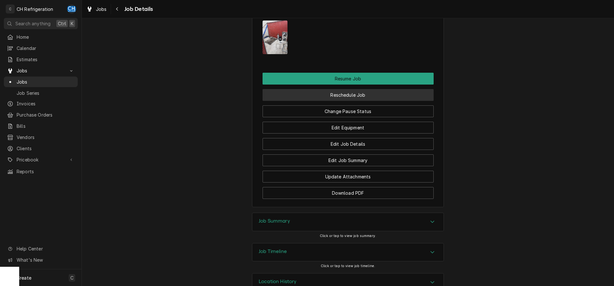
click at [358, 101] on button "Reschedule Job" at bounding box center [348, 95] width 171 height 12
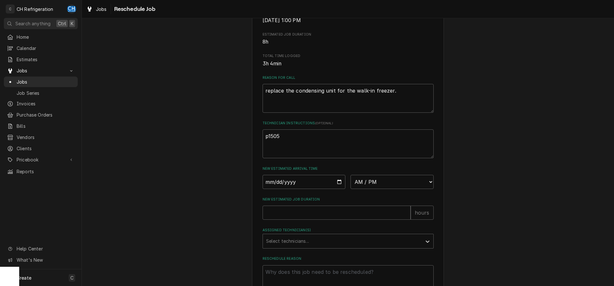
scroll to position [185, 0]
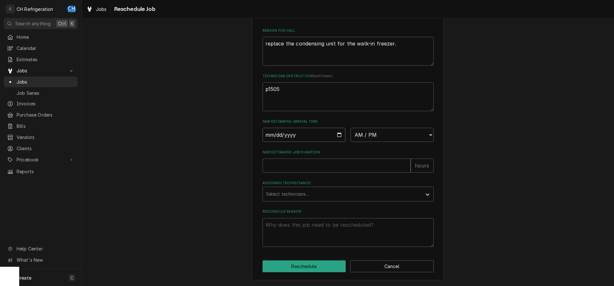
click at [339, 133] on input "Date" at bounding box center [304, 135] width 83 height 14
type input "[DATE]"
type textarea "x"
click at [351, 128] on select "AM / PM 6:00 AM 6:15 AM 6:30 AM 6:45 AM 7:00 AM 7:15 AM 7:30 AM 7:45 AM 8:00 AM…" at bounding box center [392, 135] width 83 height 14
select select "09:00:00"
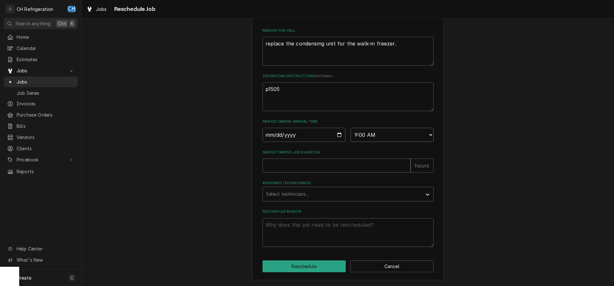
click option "9:00 AM" at bounding box center [0, 0] width 0 height 0
click at [346, 163] on input "New Estimated Job Duration" at bounding box center [337, 165] width 148 height 14
click at [291, 170] on input "New Estimated Job Duration" at bounding box center [337, 165] width 148 height 14
type textarea "x"
type input "6"
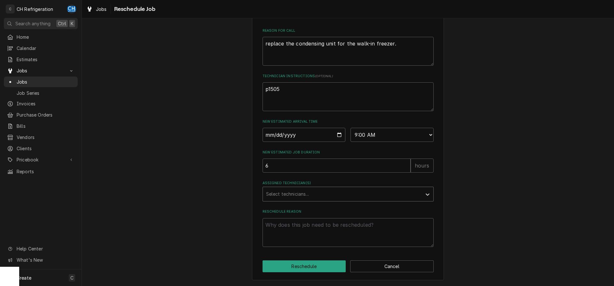
drag, startPoint x: 319, startPoint y: 190, endPoint x: 340, endPoint y: 192, distance: 20.9
click at [319, 190] on div "Assigned Technician(s)" at bounding box center [342, 194] width 153 height 12
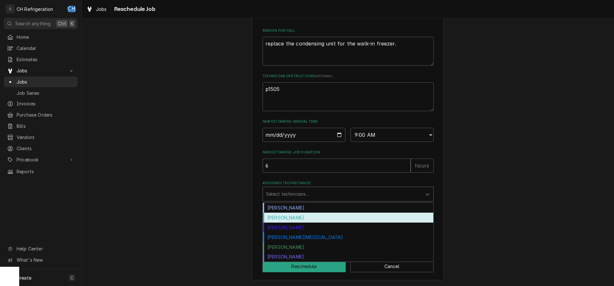
click at [291, 217] on div "Fred Gonzalez" at bounding box center [348, 217] width 171 height 10
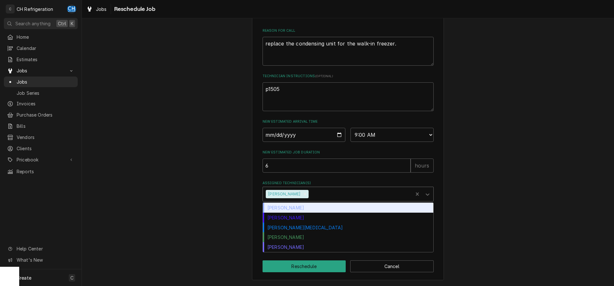
click at [314, 196] on div "Assigned Technician(s)" at bounding box center [360, 194] width 100 height 12
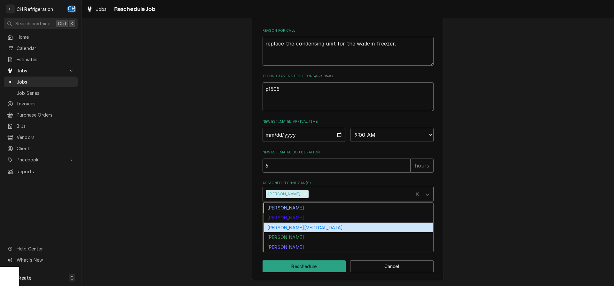
click at [306, 229] on div "Moises Melena" at bounding box center [348, 227] width 171 height 10
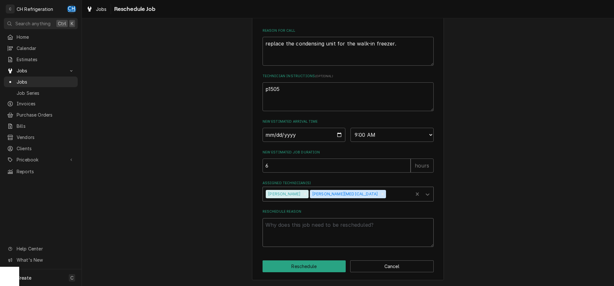
click at [306, 224] on textarea "Reschedule Reason" at bounding box center [348, 232] width 171 height 29
type textarea "x"
type textarea "c"
type textarea "x"
type textarea "co"
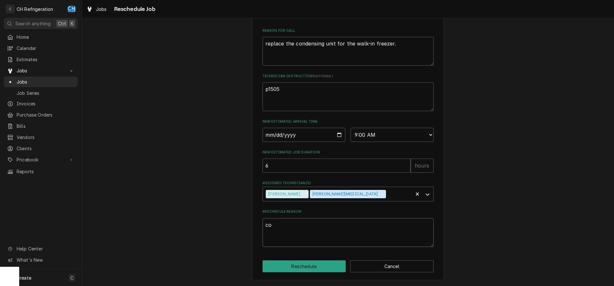
type textarea "x"
type textarea "con"
type textarea "x"
type textarea "cond"
type textarea "x"
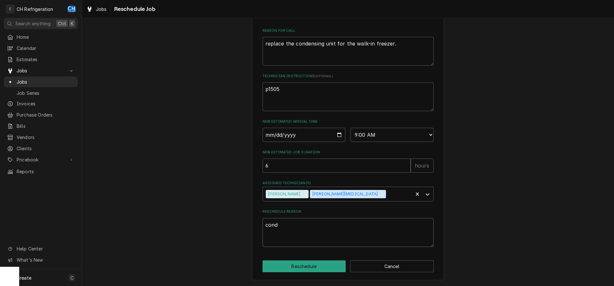
type textarea "conde"
type textarea "x"
type textarea "conden"
type textarea "x"
type textarea "condens"
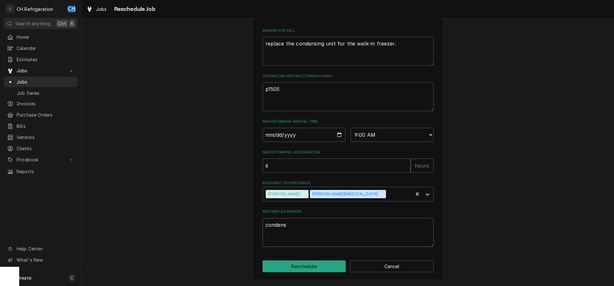
type textarea "x"
type textarea "condensi"
type textarea "x"
type textarea "condensing"
type textarea "x"
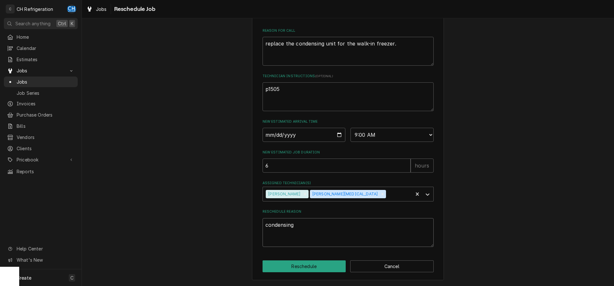
type textarea "condensing"
type textarea "x"
type textarea "condensing u"
type textarea "x"
type textarea "condensing un"
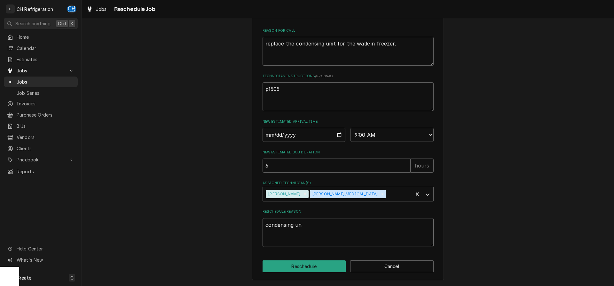
type textarea "x"
type textarea "condensing uni"
type textarea "x"
type textarea "condensing unit"
type textarea "x"
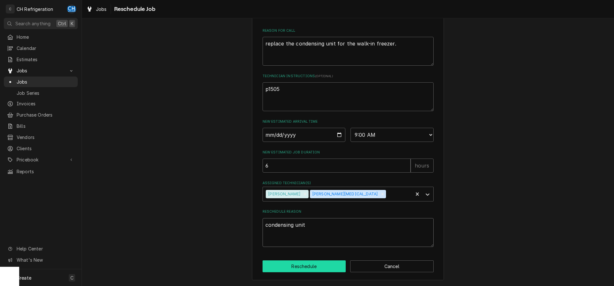
type textarea "condensing unit"
click at [311, 265] on button "Reschedule" at bounding box center [305, 266] width 84 height 12
type textarea "x"
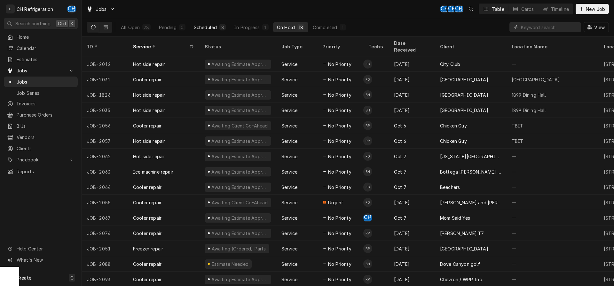
click at [205, 27] on div "Scheduled" at bounding box center [205, 27] width 23 height 7
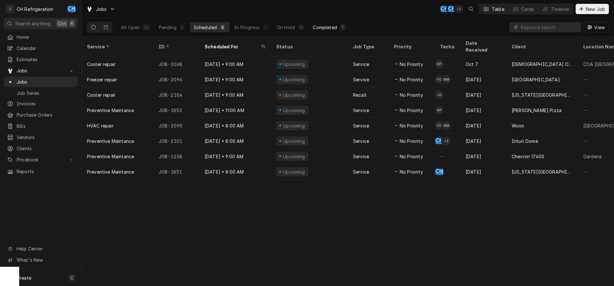
click at [338, 29] on button "Completed 1" at bounding box center [329, 27] width 41 height 10
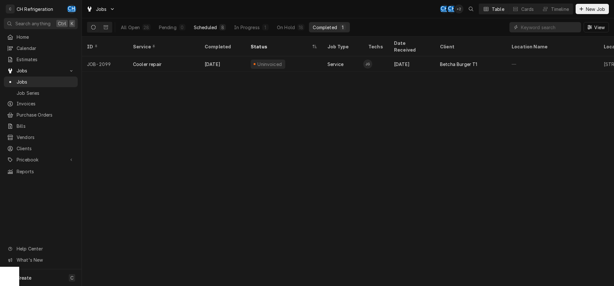
click at [212, 27] on div "Scheduled" at bounding box center [205, 27] width 23 height 7
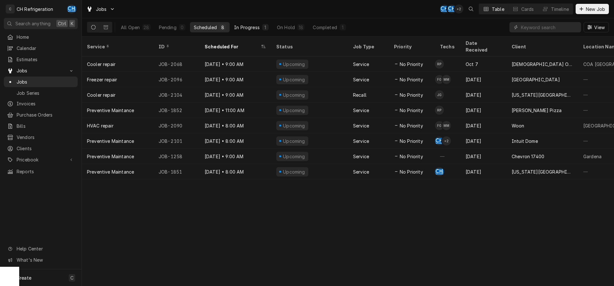
click at [249, 26] on div "In Progress" at bounding box center [247, 27] width 26 height 7
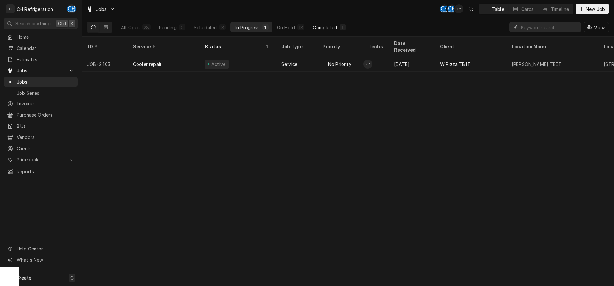
click at [311, 25] on button "Completed 1" at bounding box center [329, 27] width 41 height 10
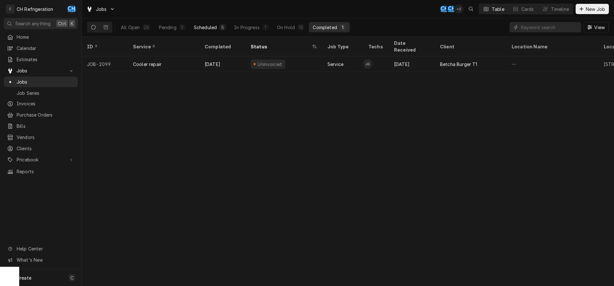
click at [224, 25] on div "8" at bounding box center [222, 27] width 6 height 6
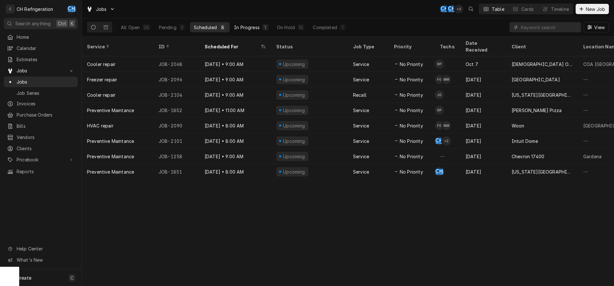
click at [247, 26] on div "In Progress" at bounding box center [247, 27] width 26 height 7
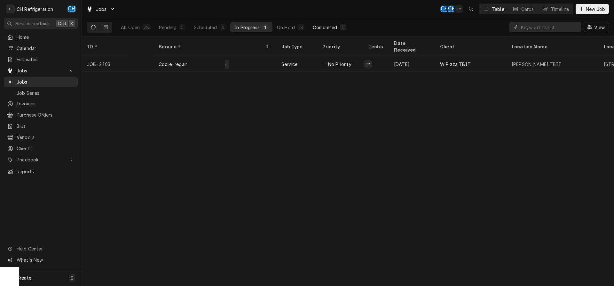
click at [318, 28] on div "Completed" at bounding box center [325, 27] width 24 height 7
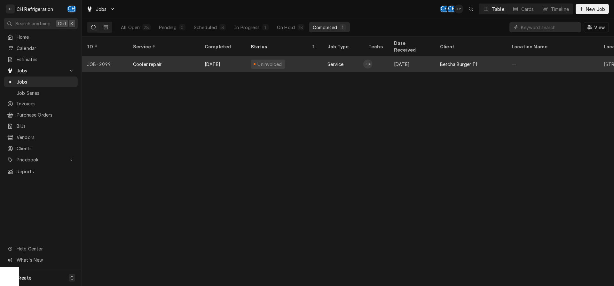
click at [417, 57] on div "[DATE]" at bounding box center [412, 63] width 46 height 15
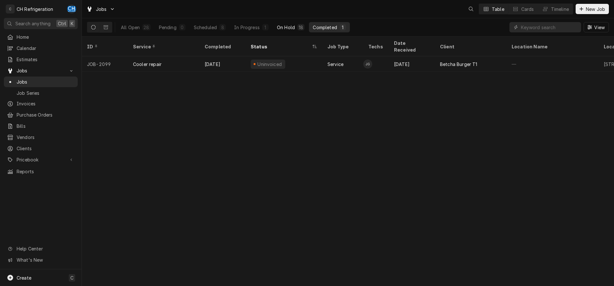
click at [293, 26] on div "On Hold" at bounding box center [286, 27] width 18 height 7
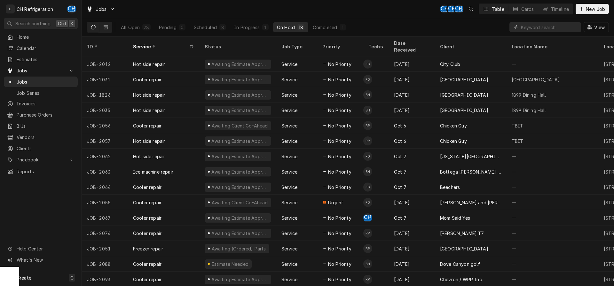
scroll to position [39, 0]
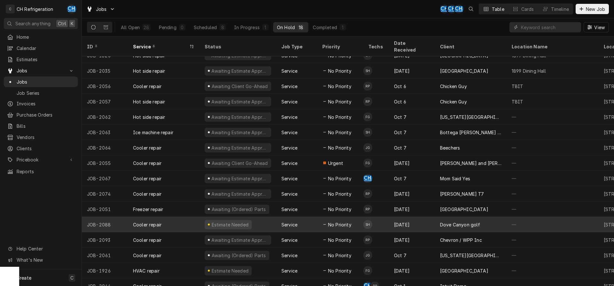
click at [426, 219] on div "Oct 11" at bounding box center [412, 224] width 46 height 15
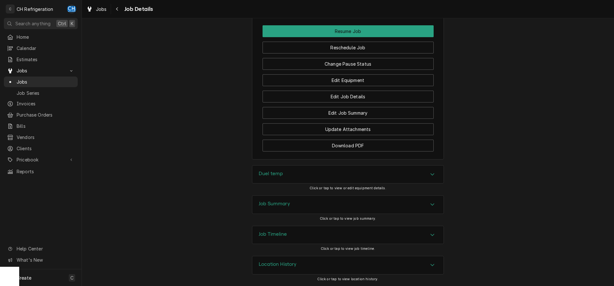
click at [307, 207] on div "Job Summary" at bounding box center [347, 205] width 191 height 18
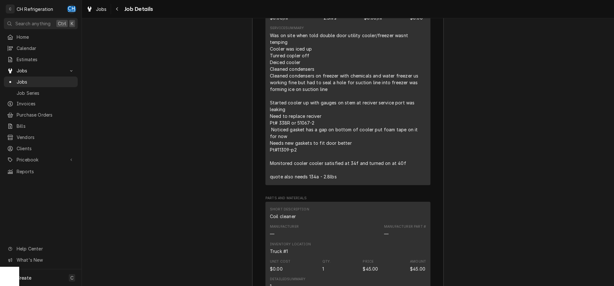
scroll to position [1045, 0]
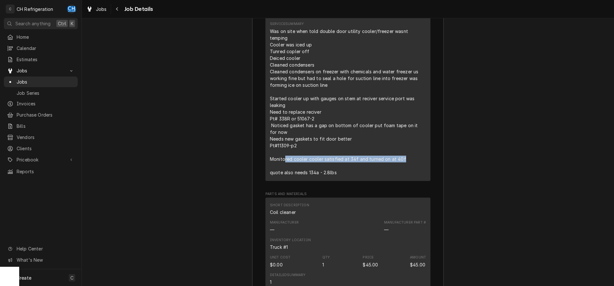
drag, startPoint x: 285, startPoint y: 159, endPoint x: 409, endPoint y: 163, distance: 123.9
click at [409, 163] on div "Was on site when told double door utility cooler/freezer wasnt temping Cooler w…" at bounding box center [348, 102] width 156 height 148
click at [355, 160] on div "Was on site when told double door utility cooler/freezer wasnt temping Cooler w…" at bounding box center [348, 102] width 156 height 148
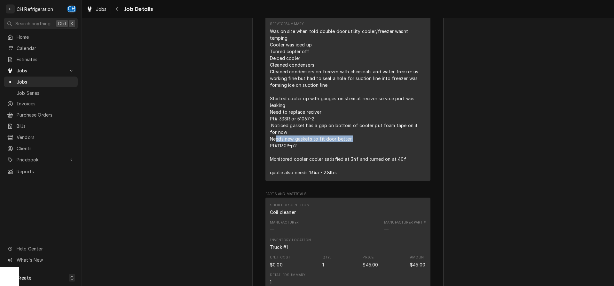
drag, startPoint x: 277, startPoint y: 139, endPoint x: 355, endPoint y: 141, distance: 77.2
click at [355, 141] on div "Was on site when told double door utility cooler/freezer wasnt temping Cooler w…" at bounding box center [348, 102] width 156 height 148
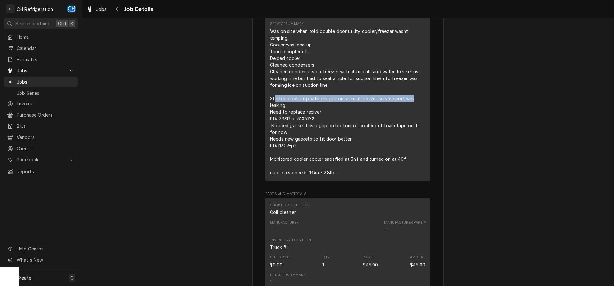
drag, startPoint x: 275, startPoint y: 99, endPoint x: 413, endPoint y: 102, distance: 138.3
click at [413, 102] on div "Was on site when told double door utility cooler/freezer wasnt temping Cooler w…" at bounding box center [348, 102] width 156 height 148
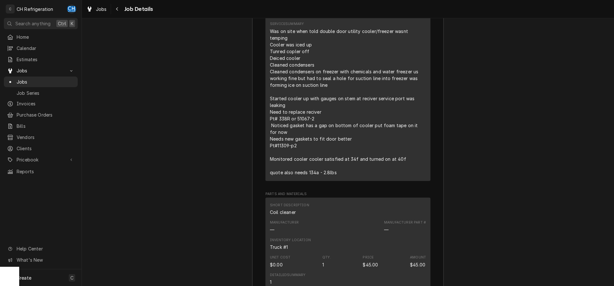
click at [379, 103] on div "Was on site when told double door utility cooler/freezer wasnt temping Cooler w…" at bounding box center [348, 102] width 156 height 148
drag, startPoint x: 301, startPoint y: 148, endPoint x: 280, endPoint y: 147, distance: 21.8
click at [280, 147] on div "Was on site when told double door utility cooler/freezer wasnt temping Cooler w…" at bounding box center [348, 102] width 156 height 148
click at [318, 148] on div "Was on site when told double door utility cooler/freezer wasnt temping Cooler w…" at bounding box center [348, 102] width 156 height 148
drag, startPoint x: 308, startPoint y: 146, endPoint x: 278, endPoint y: 148, distance: 30.1
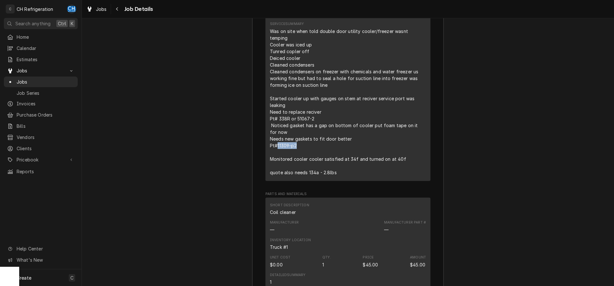
click at [278, 148] on div "Was on site when told double door utility cooler/freezer wasnt temping Cooler w…" at bounding box center [348, 102] width 156 height 148
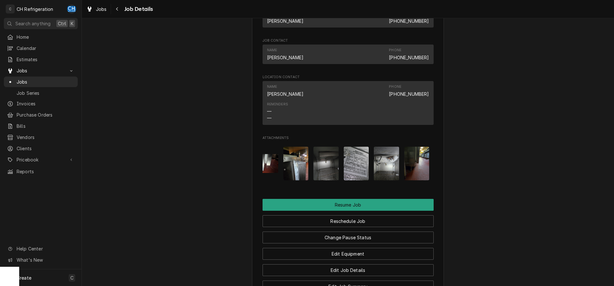
scroll to position [0, 168]
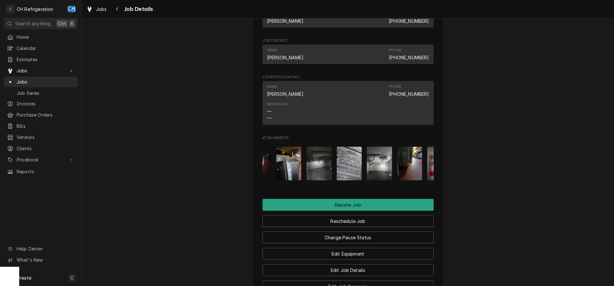
click at [282, 173] on img "Attachments" at bounding box center [288, 164] width 25 height 34
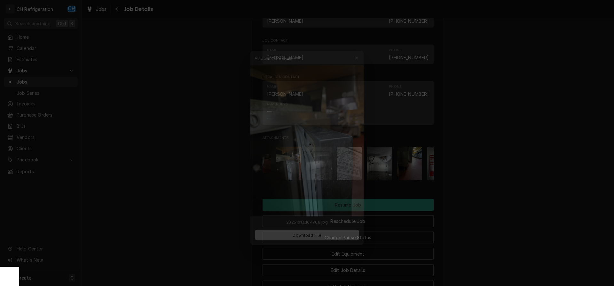
click at [470, 179] on div at bounding box center [307, 143] width 614 height 286
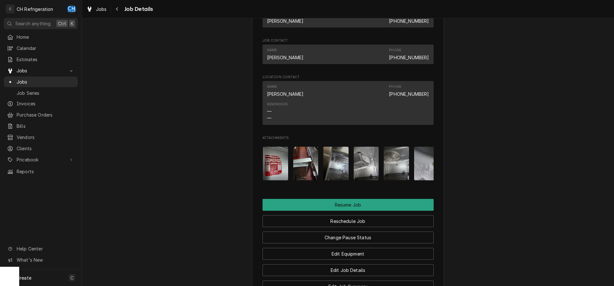
scroll to position [0, 336]
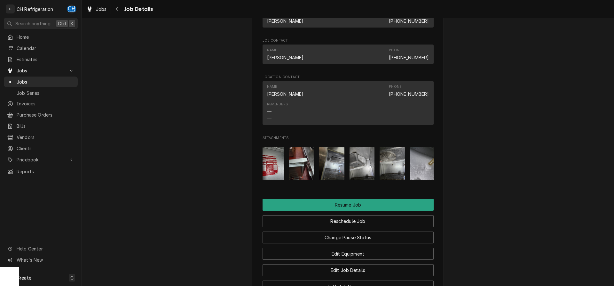
click at [342, 176] on img "Attachments" at bounding box center [331, 164] width 25 height 34
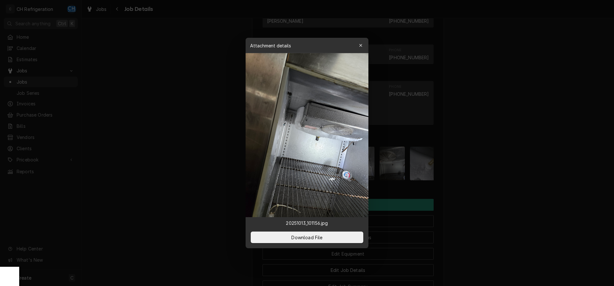
click at [478, 179] on div at bounding box center [307, 143] width 614 height 286
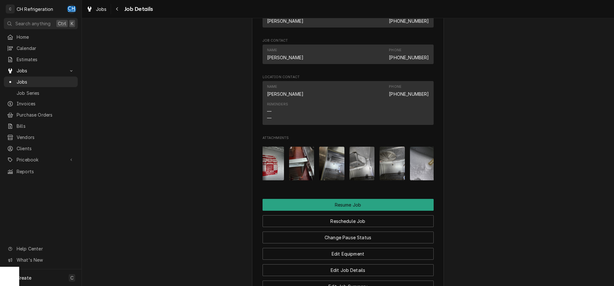
click at [357, 172] on img "Attachments" at bounding box center [362, 164] width 25 height 34
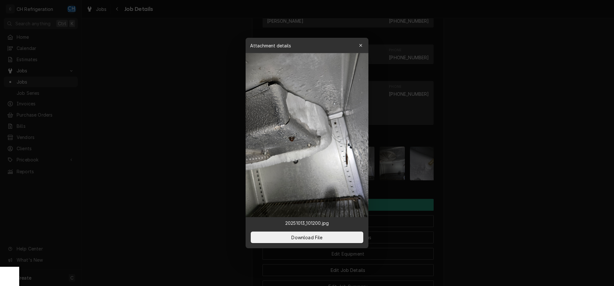
click at [472, 183] on div at bounding box center [307, 143] width 614 height 286
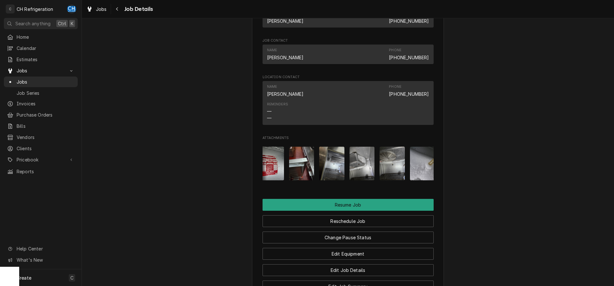
drag, startPoint x: 390, startPoint y: 173, endPoint x: 393, endPoint y: 174, distance: 3.6
click at [392, 173] on img "Attachments" at bounding box center [392, 164] width 25 height 34
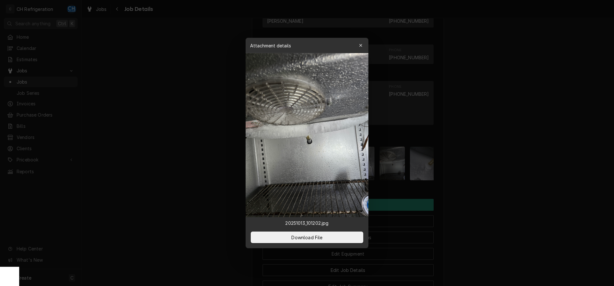
click at [466, 184] on div at bounding box center [307, 143] width 614 height 286
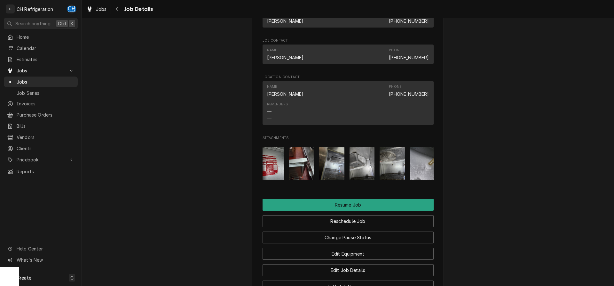
click at [426, 179] on img "Attachments" at bounding box center [422, 164] width 25 height 34
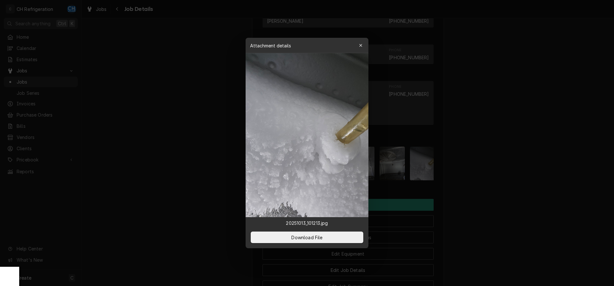
click at [480, 184] on div at bounding box center [307, 143] width 614 height 286
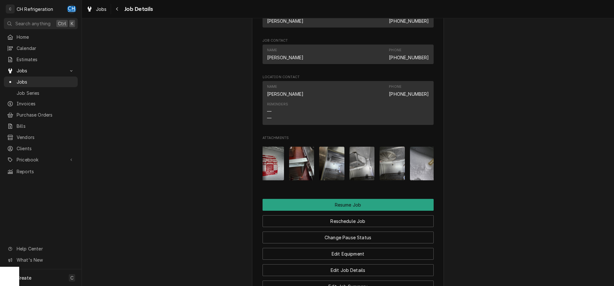
click at [325, 174] on img "Attachments" at bounding box center [331, 164] width 25 height 34
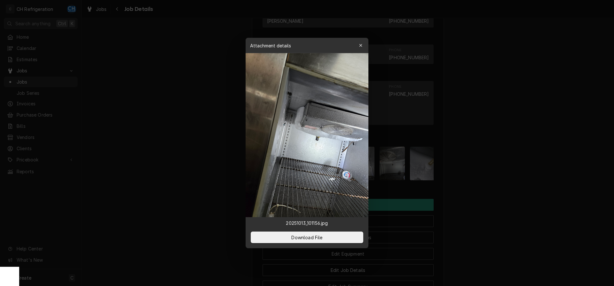
click at [471, 187] on div at bounding box center [307, 143] width 614 height 286
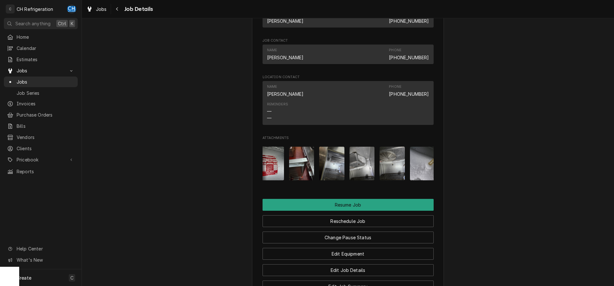
click at [297, 167] on img "Attachments" at bounding box center [301, 164] width 25 height 34
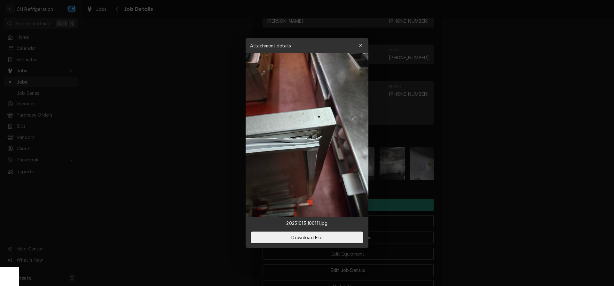
click at [496, 181] on div at bounding box center [307, 143] width 614 height 286
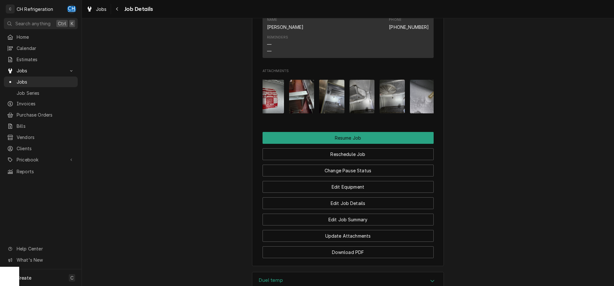
scroll to position [523, 0]
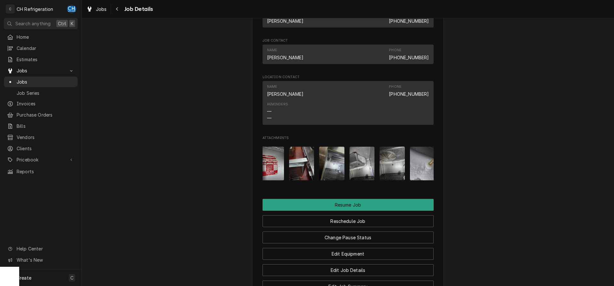
click at [303, 178] on img "Attachments" at bounding box center [301, 164] width 25 height 34
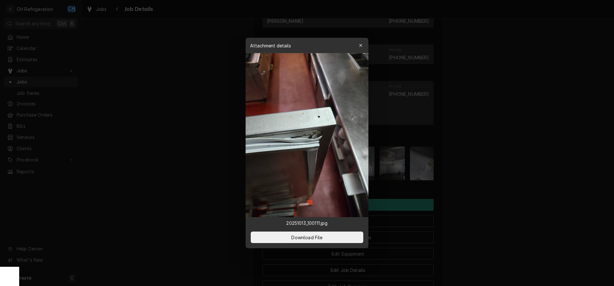
click at [484, 168] on div at bounding box center [307, 143] width 614 height 286
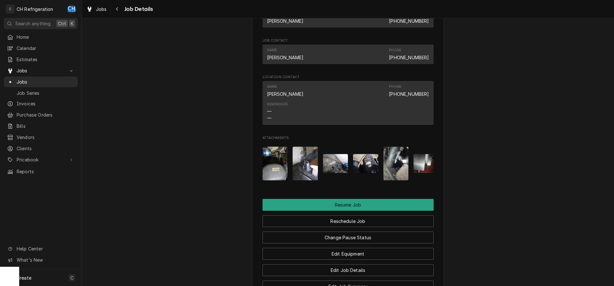
scroll to position [0, 373]
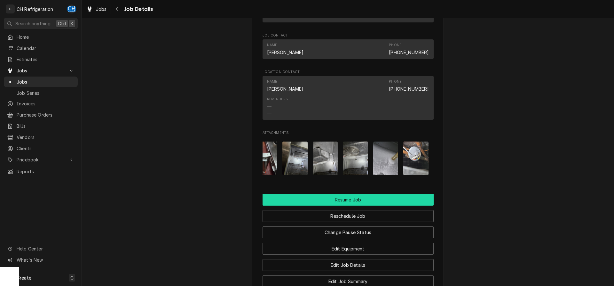
scroll to position [555, 0]
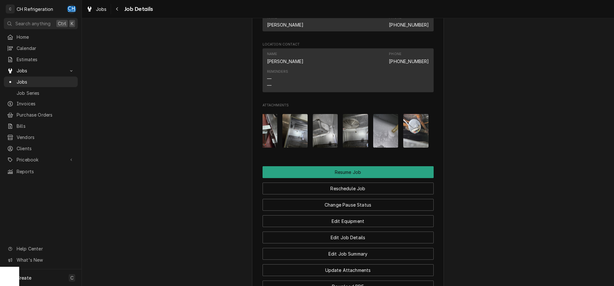
click at [417, 131] on img "Attachments" at bounding box center [415, 131] width 25 height 34
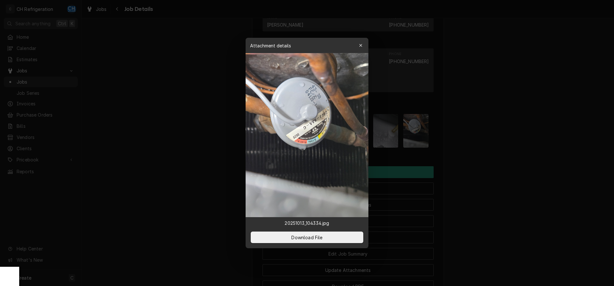
click at [474, 142] on div at bounding box center [307, 143] width 614 height 286
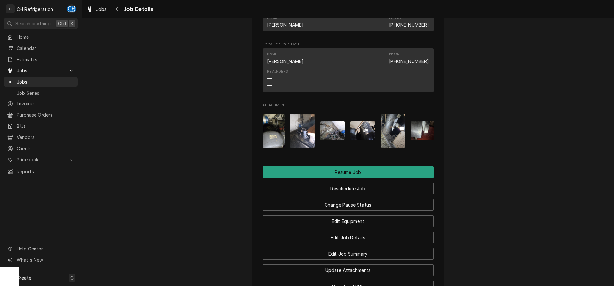
scroll to position [0, 0]
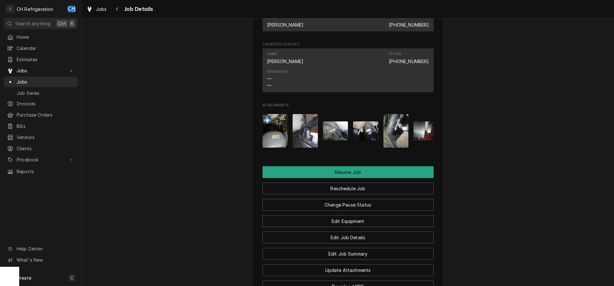
click at [271, 140] on img "Attachments" at bounding box center [275, 131] width 25 height 34
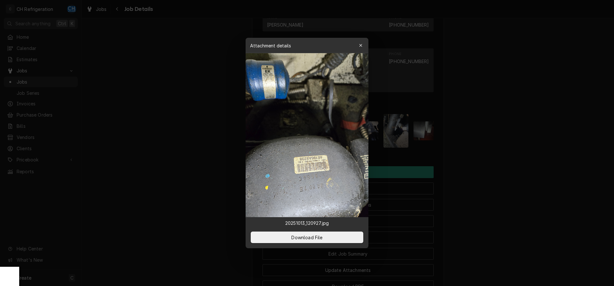
click at [495, 139] on div at bounding box center [307, 143] width 614 height 286
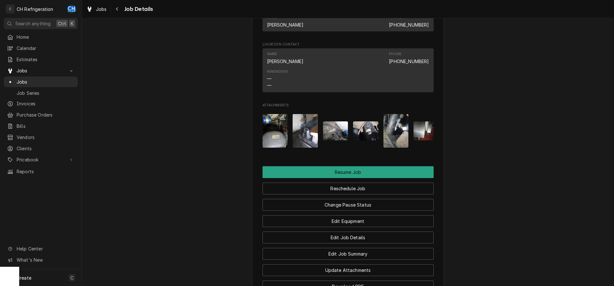
click at [313, 140] on img "Attachments" at bounding box center [305, 131] width 25 height 34
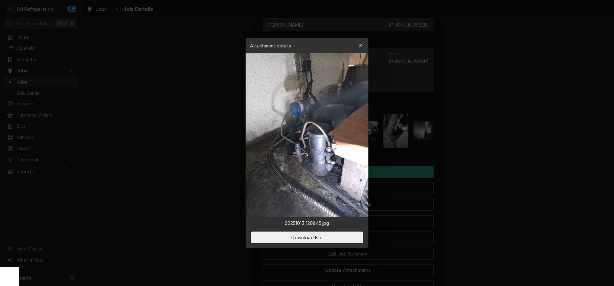
click at [476, 139] on div at bounding box center [307, 143] width 614 height 286
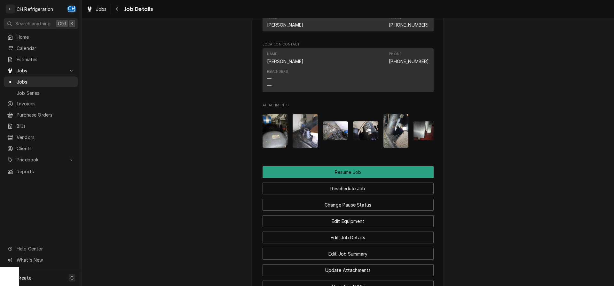
click at [341, 140] on img "Attachments" at bounding box center [335, 130] width 25 height 19
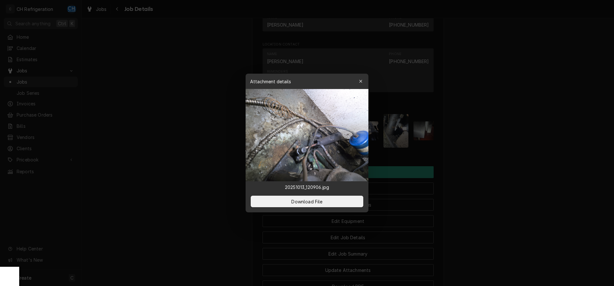
click at [480, 155] on div at bounding box center [307, 143] width 614 height 286
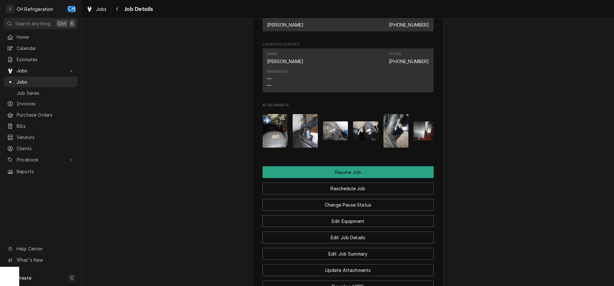
click at [372, 133] on img "Attachments" at bounding box center [365, 130] width 25 height 19
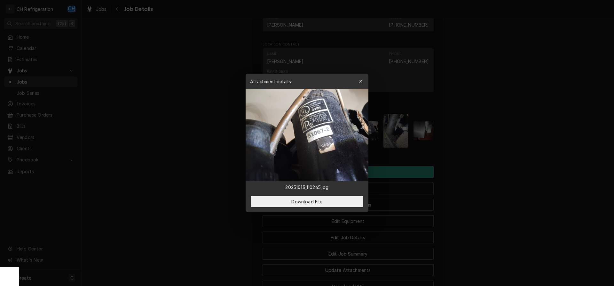
click at [499, 144] on div at bounding box center [307, 143] width 614 height 286
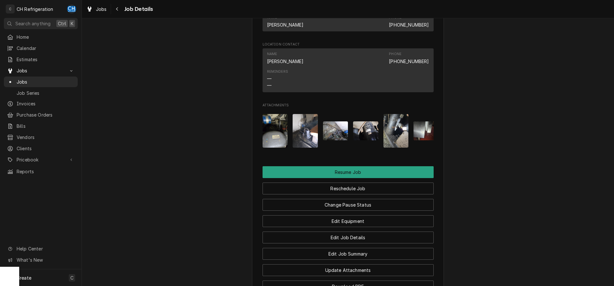
click at [275, 133] on img "Attachments" at bounding box center [275, 131] width 25 height 34
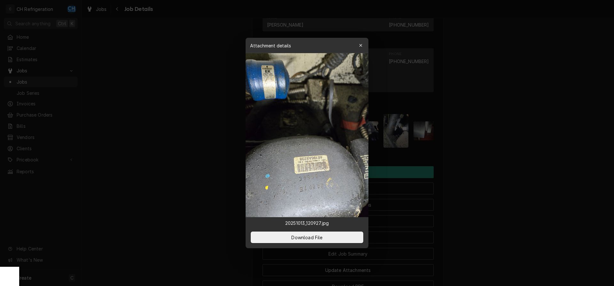
click at [496, 141] on div at bounding box center [307, 143] width 614 height 286
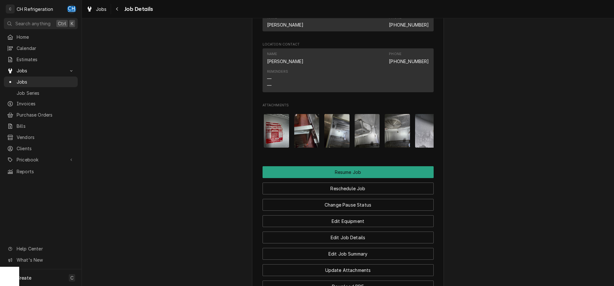
scroll to position [0, 373]
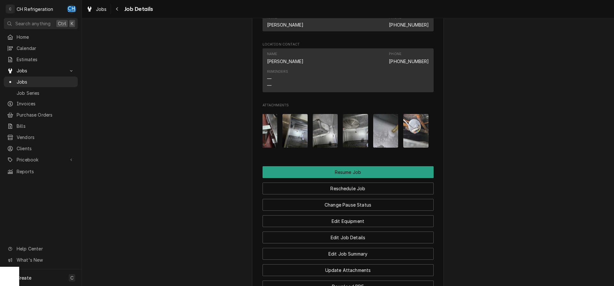
click at [419, 148] on img "Attachments" at bounding box center [415, 131] width 25 height 34
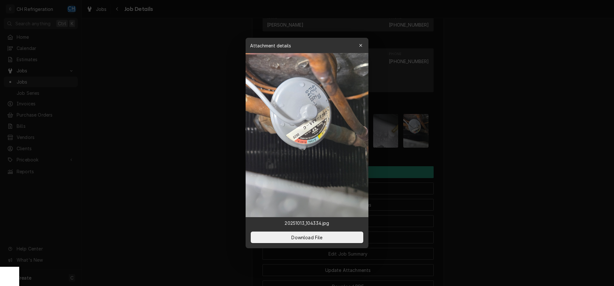
click at [455, 151] on div at bounding box center [307, 143] width 614 height 286
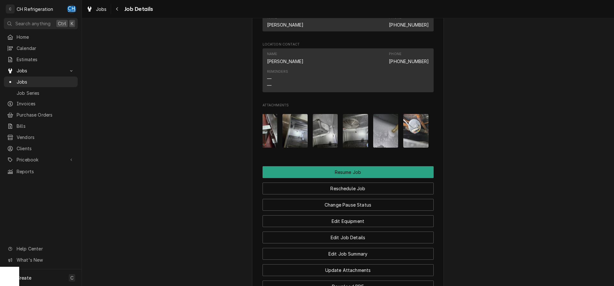
click at [407, 148] on img "Attachments" at bounding box center [415, 131] width 25 height 34
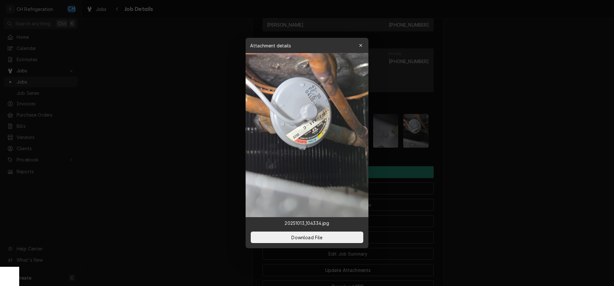
click at [463, 143] on div at bounding box center [307, 143] width 614 height 286
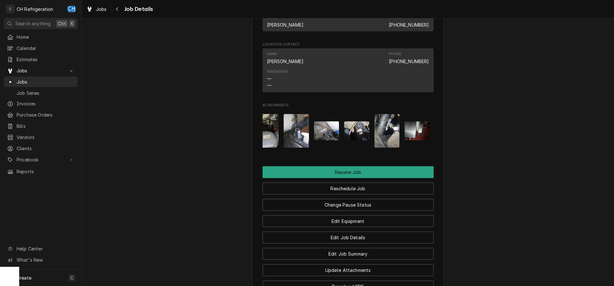
scroll to position [0, 0]
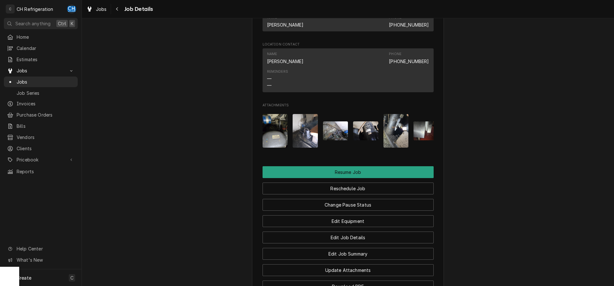
click at [300, 139] on img "Attachments" at bounding box center [305, 131] width 25 height 34
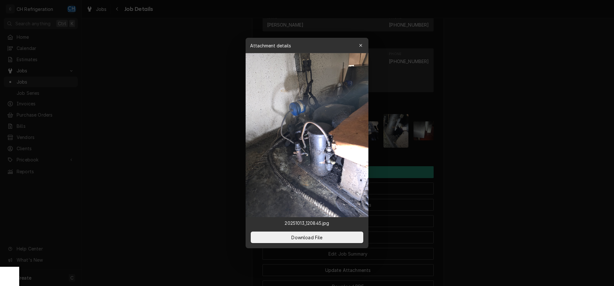
click at [485, 141] on div at bounding box center [307, 143] width 614 height 286
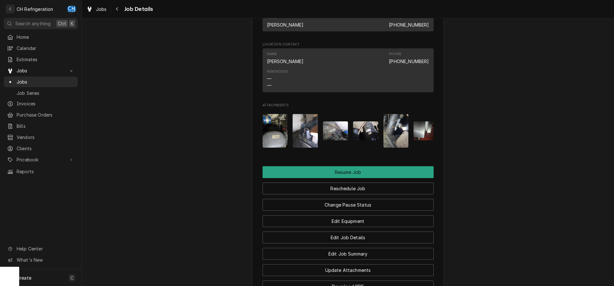
click at [357, 138] on img "Attachments" at bounding box center [365, 130] width 25 height 19
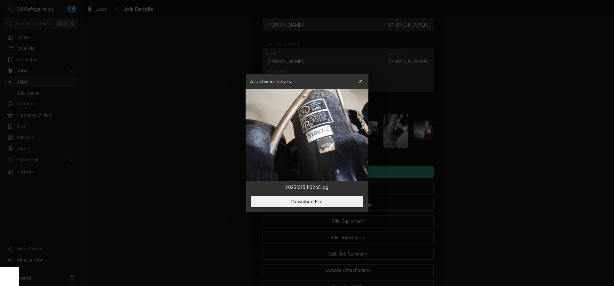
click at [510, 147] on div at bounding box center [307, 143] width 614 height 286
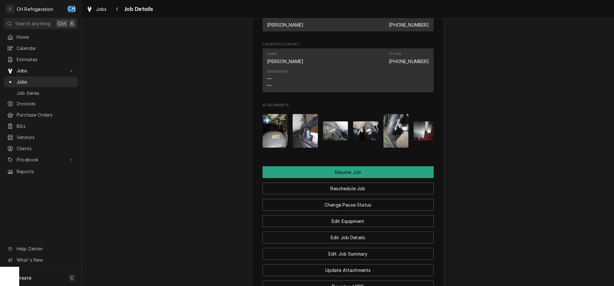
click at [412, 136] on div "Attachments" at bounding box center [348, 131] width 171 height 44
click at [395, 136] on img "Attachments" at bounding box center [396, 131] width 25 height 34
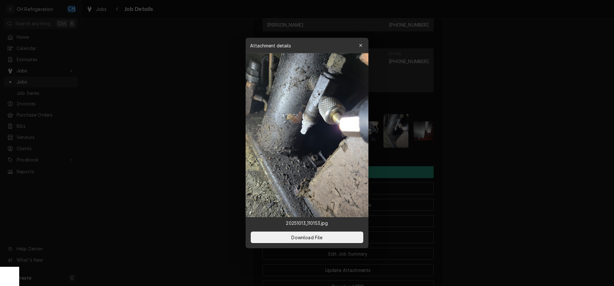
click at [473, 147] on div at bounding box center [307, 143] width 614 height 286
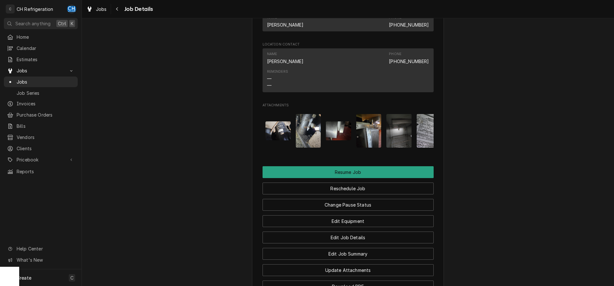
scroll to position [0, 98]
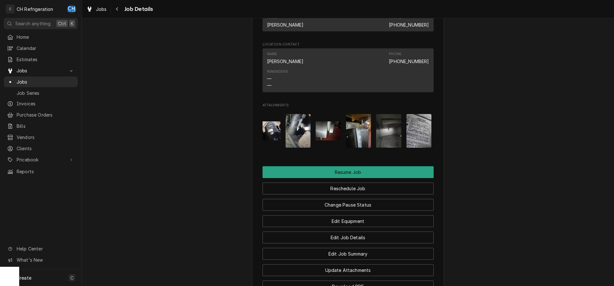
click at [305, 137] on img "Attachments" at bounding box center [298, 131] width 25 height 34
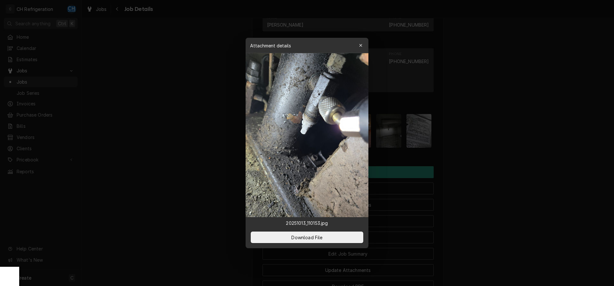
click at [498, 135] on div at bounding box center [307, 143] width 614 height 286
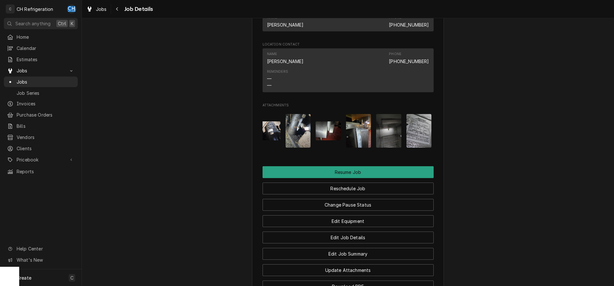
drag, startPoint x: 327, startPoint y: 156, endPoint x: 347, endPoint y: 158, distance: 20.0
click at [347, 153] on div "Attachments" at bounding box center [348, 131] width 171 height 44
click at [361, 147] on img "Attachments" at bounding box center [358, 131] width 25 height 34
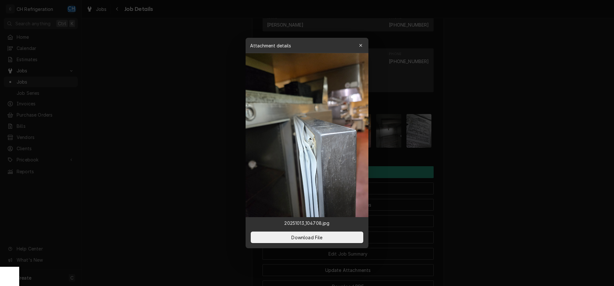
drag, startPoint x: 496, startPoint y: 157, endPoint x: 481, endPoint y: 158, distance: 15.4
click at [496, 158] on div at bounding box center [307, 143] width 614 height 286
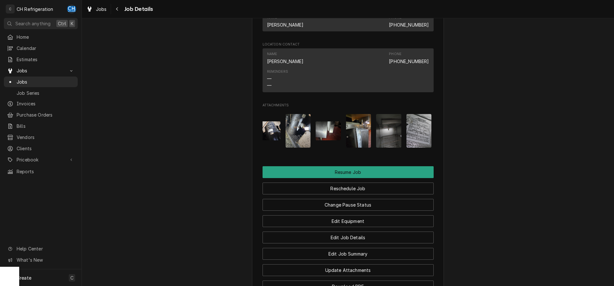
click at [391, 147] on img "Attachments" at bounding box center [388, 131] width 25 height 34
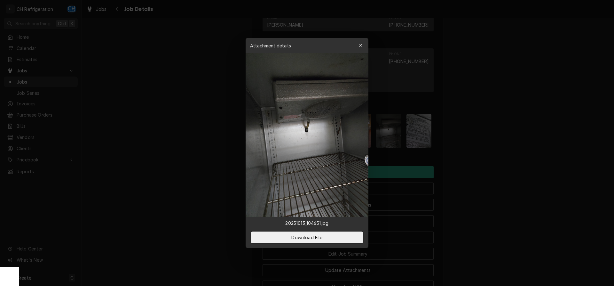
click at [477, 157] on div at bounding box center [307, 143] width 614 height 286
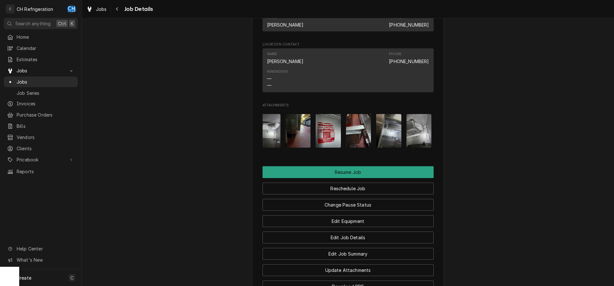
scroll to position [0, 280]
click at [280, 138] on div "Attachments" at bounding box center [348, 131] width 171 height 44
click at [288, 139] on img "Attachments" at bounding box center [297, 131] width 25 height 34
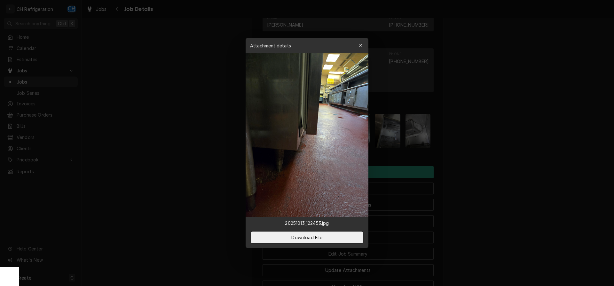
click at [490, 154] on div at bounding box center [307, 143] width 614 height 286
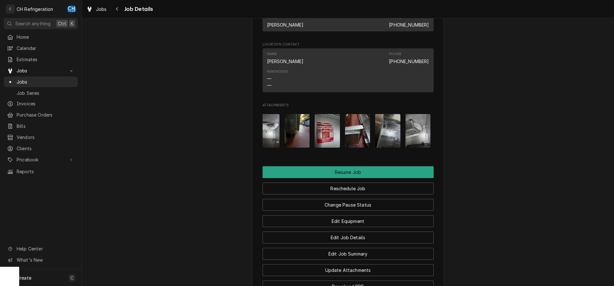
click at [383, 148] on img "Attachments" at bounding box center [387, 131] width 25 height 34
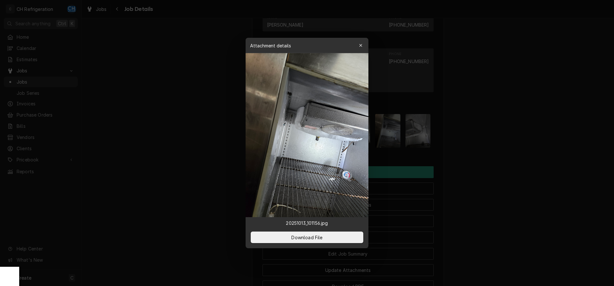
click at [482, 158] on div at bounding box center [307, 143] width 614 height 286
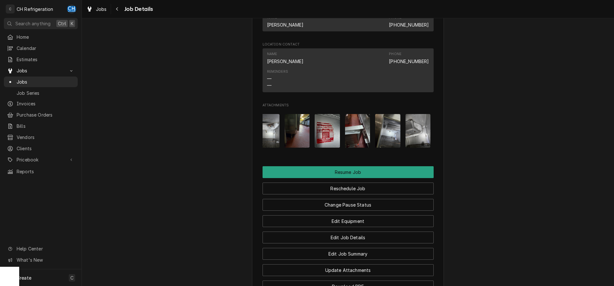
click at [394, 143] on img "Attachments" at bounding box center [387, 131] width 25 height 34
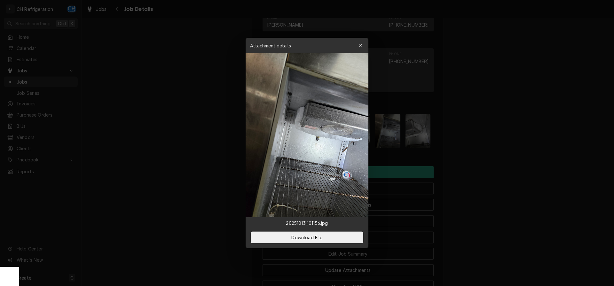
click at [478, 153] on div at bounding box center [307, 143] width 614 height 286
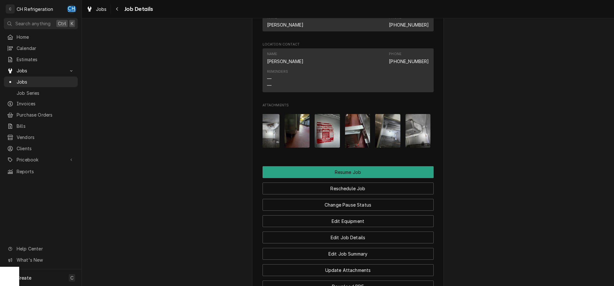
click at [419, 143] on img "Attachments" at bounding box center [418, 131] width 25 height 34
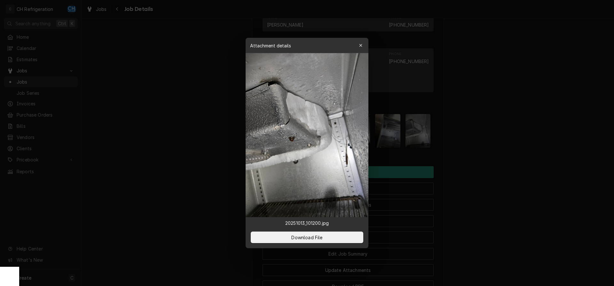
click at [509, 161] on div at bounding box center [307, 143] width 614 height 286
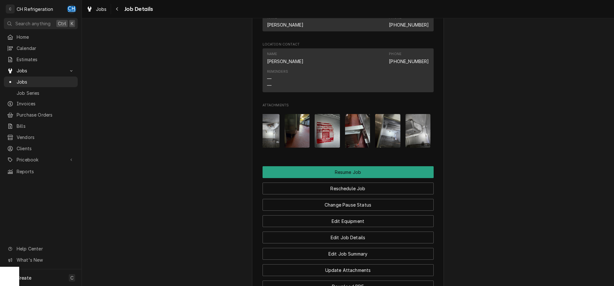
scroll to position [0, 373]
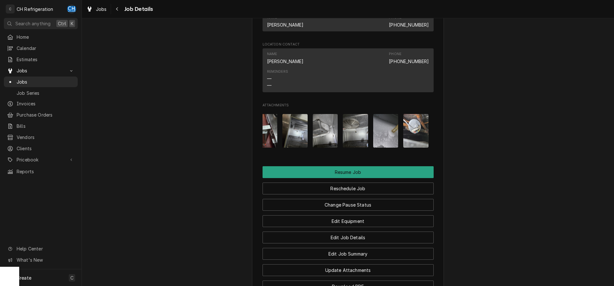
click at [387, 148] on img "Attachments" at bounding box center [385, 131] width 25 height 34
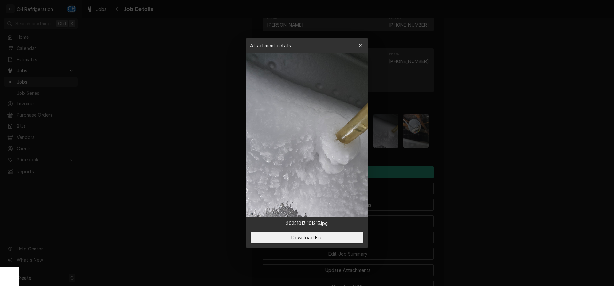
click at [465, 156] on div at bounding box center [307, 143] width 614 height 286
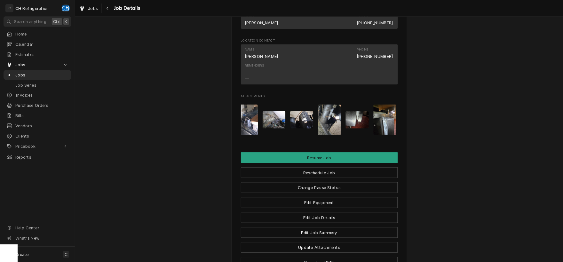
scroll to position [0, 0]
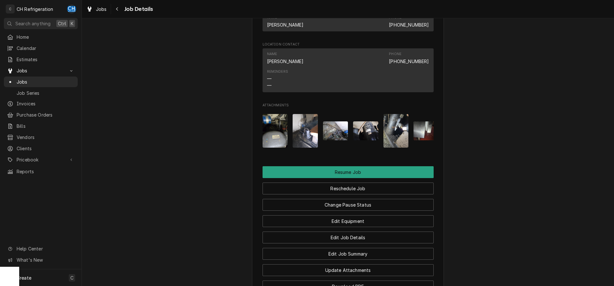
click at [283, 135] on img "Attachments" at bounding box center [275, 131] width 25 height 34
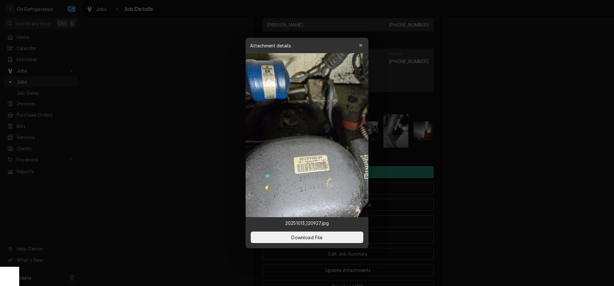
click at [516, 105] on div at bounding box center [307, 143] width 614 height 286
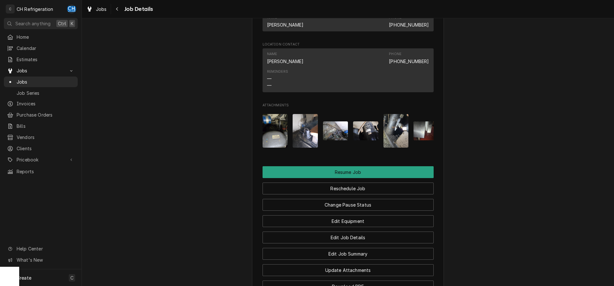
click at [303, 148] on img "Attachments" at bounding box center [305, 131] width 25 height 34
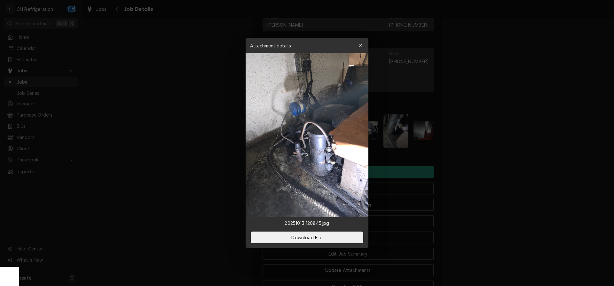
click at [521, 136] on div at bounding box center [307, 143] width 614 height 286
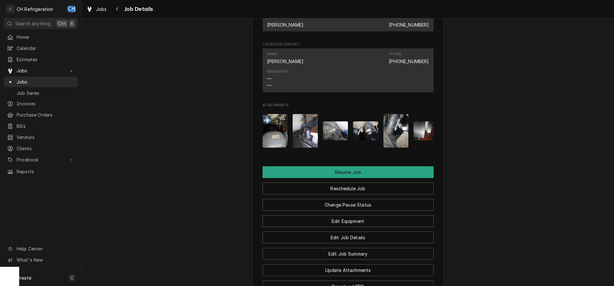
click at [349, 142] on div "Attachments" at bounding box center [348, 131] width 171 height 44
click at [343, 140] on img "Attachments" at bounding box center [335, 130] width 25 height 19
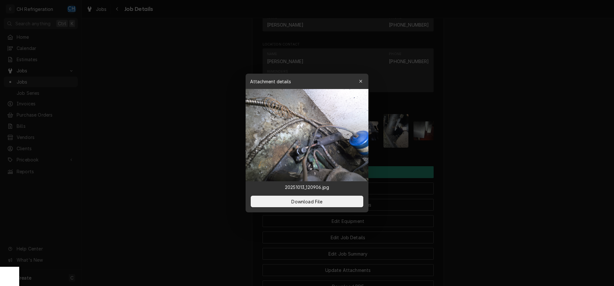
click at [545, 158] on div at bounding box center [307, 143] width 614 height 286
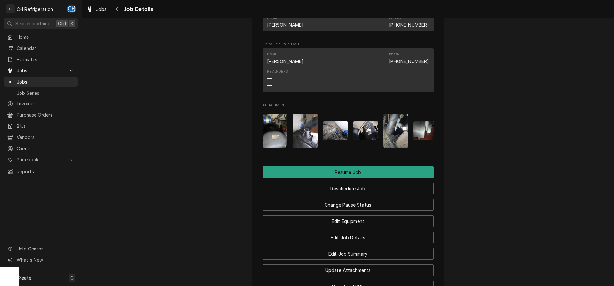
click at [301, 140] on img "Attachments" at bounding box center [305, 131] width 25 height 34
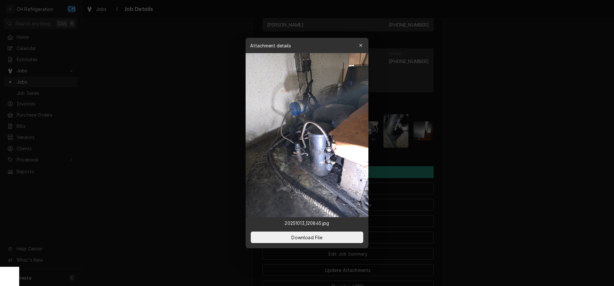
click at [466, 157] on div at bounding box center [307, 143] width 614 height 286
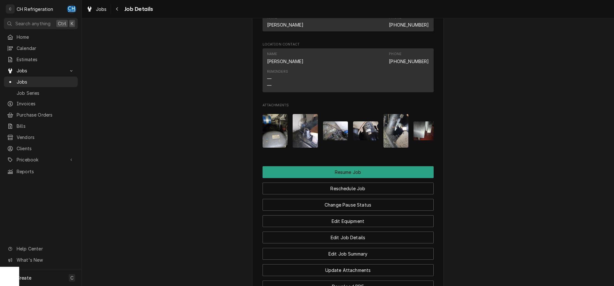
click at [273, 132] on img "Attachments" at bounding box center [275, 131] width 25 height 34
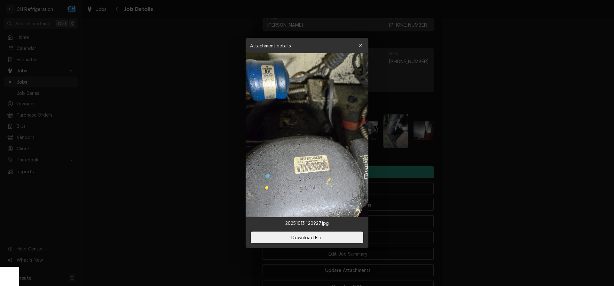
click at [474, 153] on div at bounding box center [307, 143] width 614 height 286
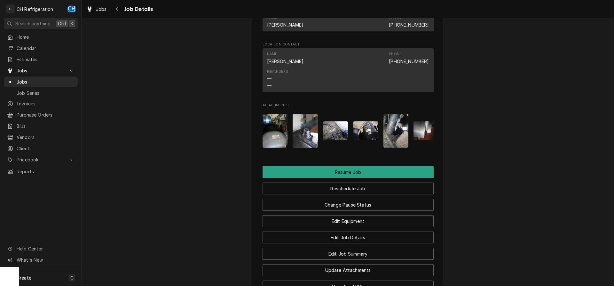
click at [267, 129] on img "Attachments" at bounding box center [275, 131] width 25 height 34
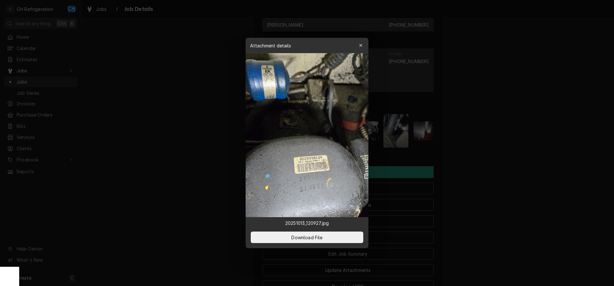
click at [261, 92] on img at bounding box center [307, 135] width 123 height 164
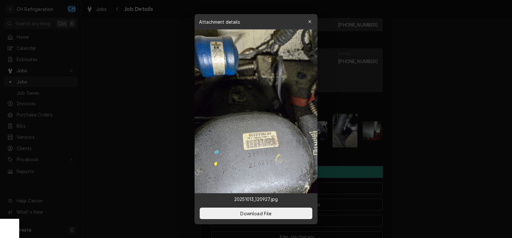
scroll to position [555, 0]
click at [421, 142] on div at bounding box center [256, 119] width 512 height 238
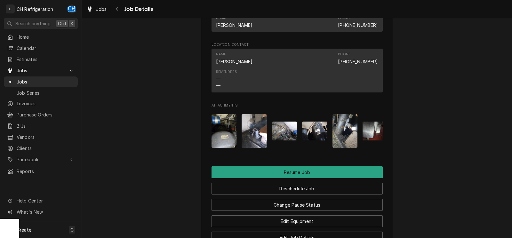
click at [254, 142] on img "Attachments" at bounding box center [254, 131] width 25 height 34
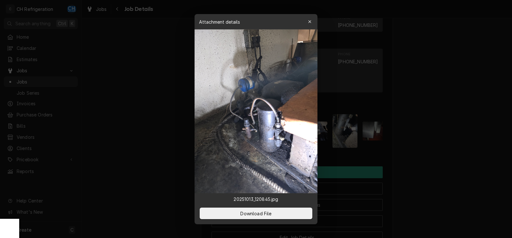
click at [460, 152] on div at bounding box center [256, 119] width 512 height 238
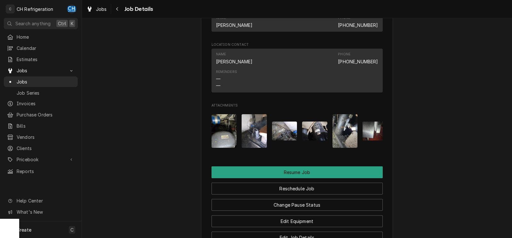
click at [291, 140] on img "Attachments" at bounding box center [284, 131] width 25 height 19
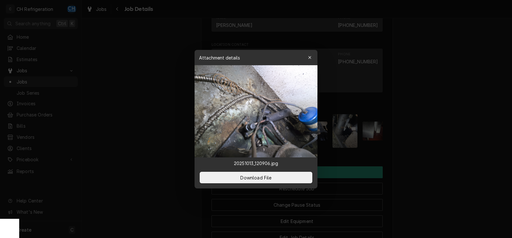
click at [446, 147] on div at bounding box center [256, 119] width 512 height 238
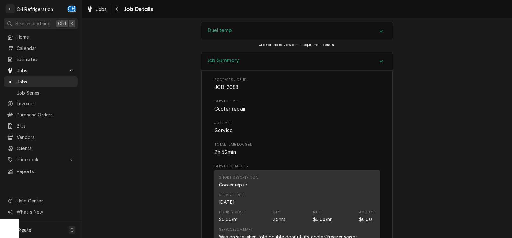
scroll to position [779, 0]
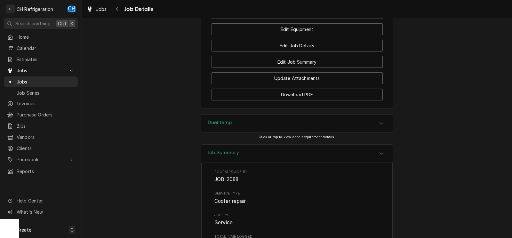
click at [254, 132] on div "Duel temp" at bounding box center [296, 124] width 191 height 18
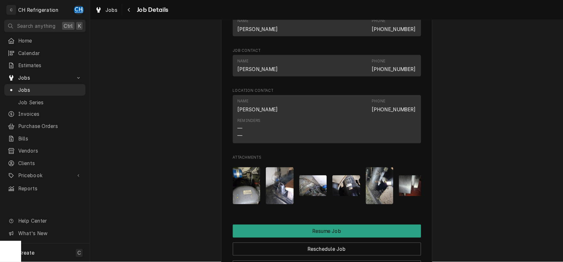
scroll to position [587, 0]
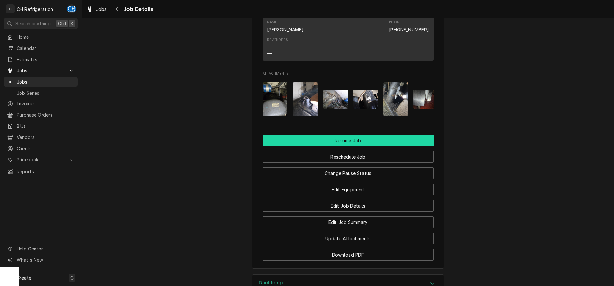
click at [354, 146] on button "Resume Job" at bounding box center [348, 140] width 171 height 12
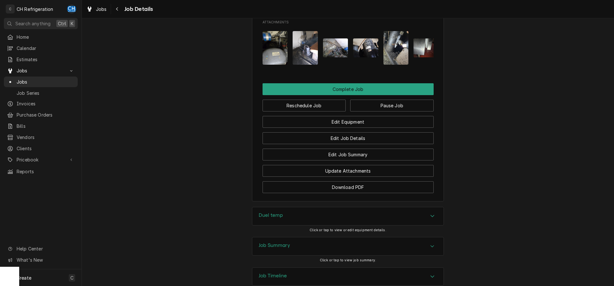
scroll to position [637, 0]
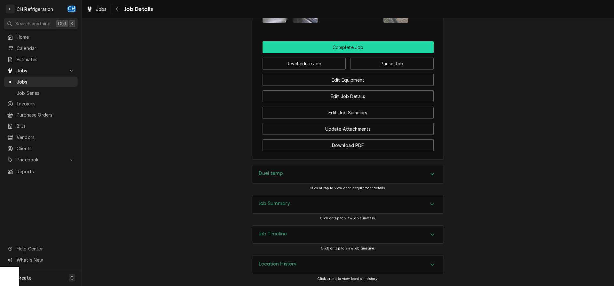
click at [352, 44] on button "Complete Job" at bounding box center [348, 47] width 171 height 12
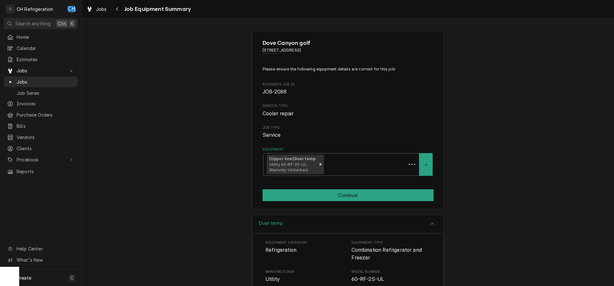
scroll to position [125, 0]
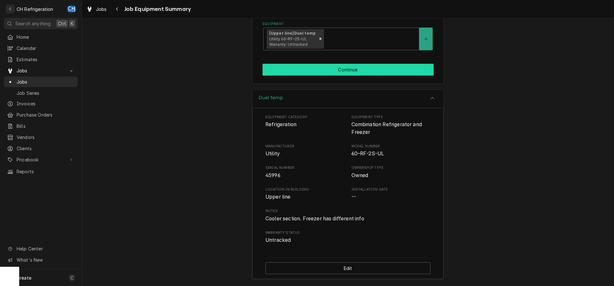
click at [353, 69] on button "Continue" at bounding box center [348, 70] width 171 height 12
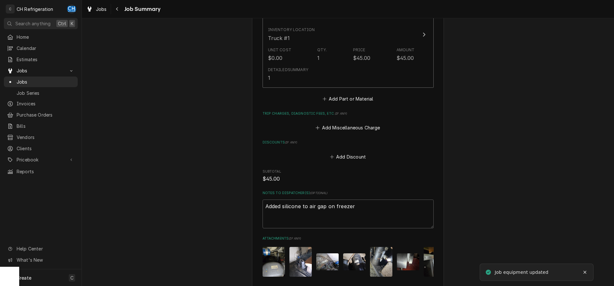
scroll to position [599, 0]
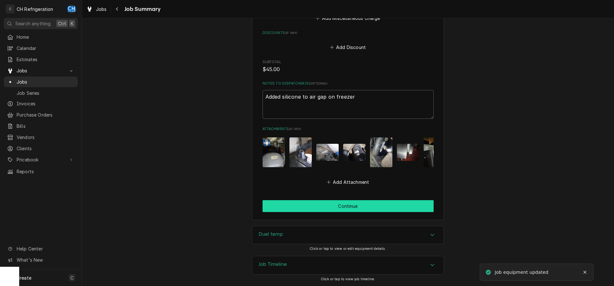
click at [338, 211] on button "Continue" at bounding box center [348, 206] width 171 height 12
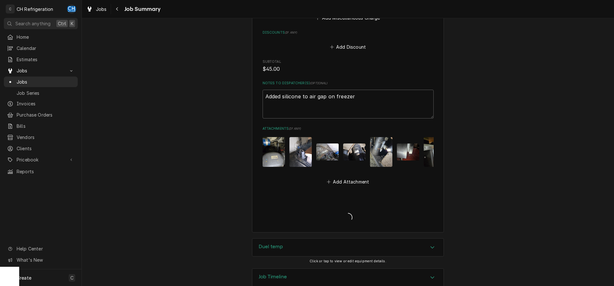
type textarea "x"
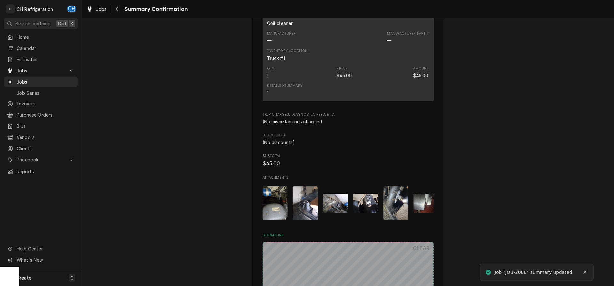
scroll to position [555, 0]
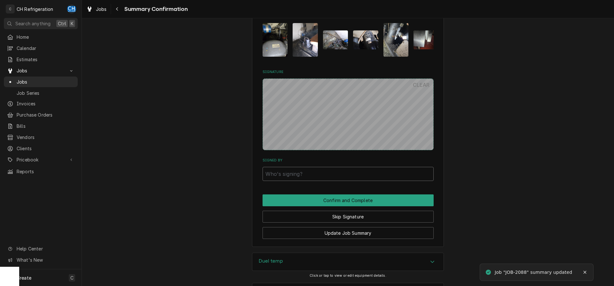
click at [318, 173] on input "Signed By" at bounding box center [348, 174] width 171 height 14
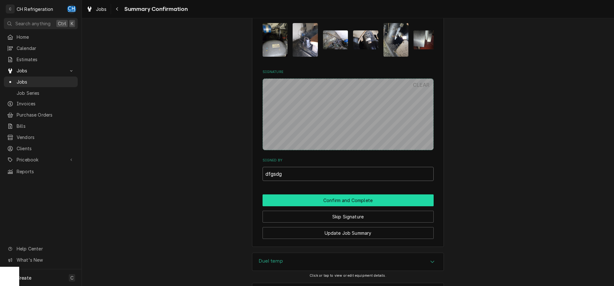
type input "dfgsdg"
click at [329, 194] on button "Confirm and Complete" at bounding box center [348, 200] width 171 height 12
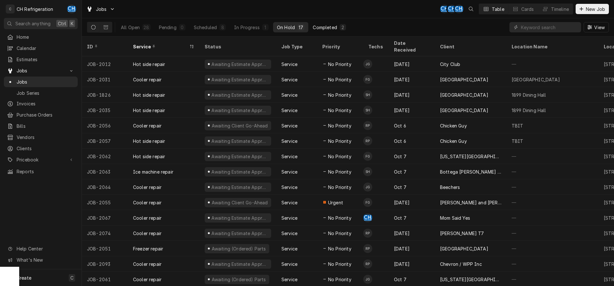
click at [327, 25] on div "Completed" at bounding box center [325, 27] width 24 height 7
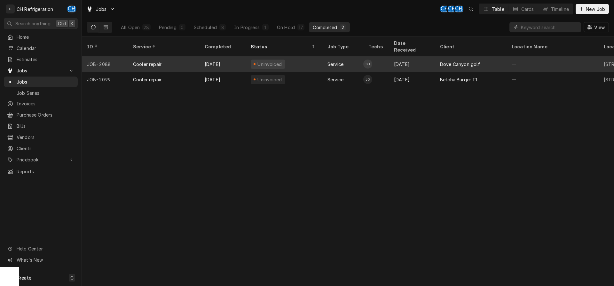
click at [459, 61] on div "Dove Canyon golf" at bounding box center [460, 64] width 40 height 7
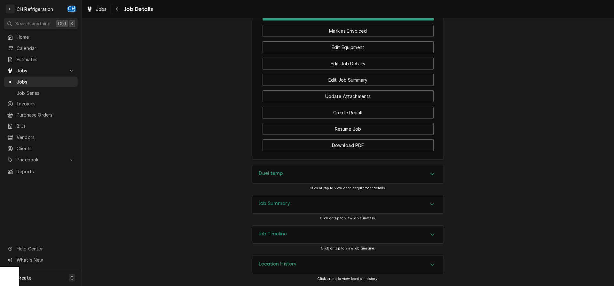
click at [290, 200] on div "Job Summary" at bounding box center [347, 204] width 191 height 18
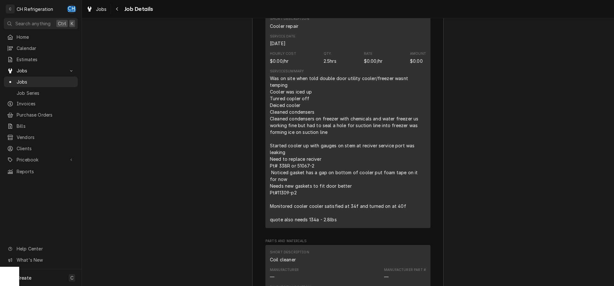
scroll to position [755, 0]
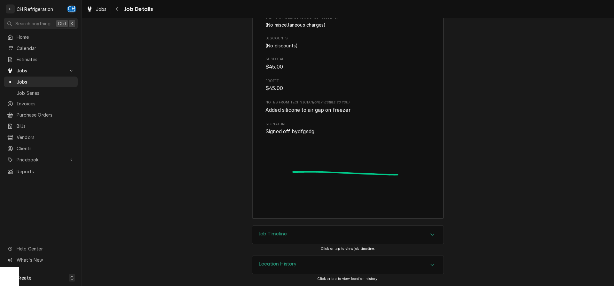
click at [290, 228] on div "Job Timeline" at bounding box center [347, 235] width 191 height 18
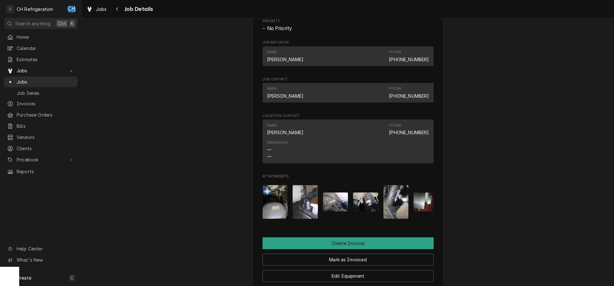
scroll to position [519, 0]
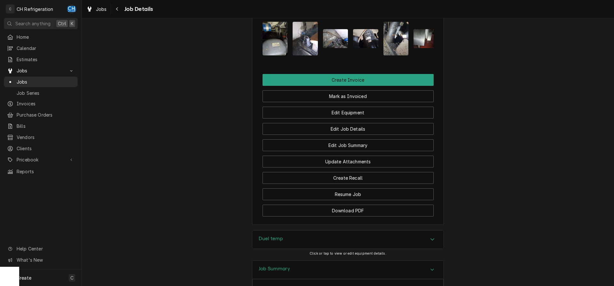
drag, startPoint x: 300, startPoint y: 64, endPoint x: 330, endPoint y: 65, distance: 29.4
click at [336, 61] on div "Attachments" at bounding box center [348, 39] width 171 height 44
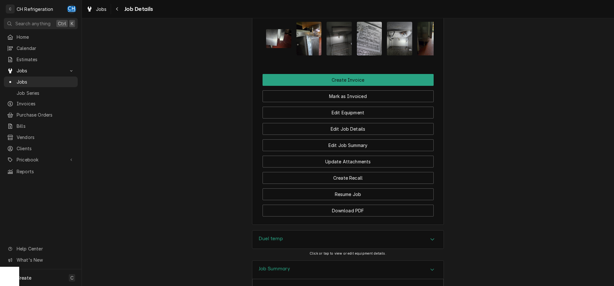
scroll to position [0, 373]
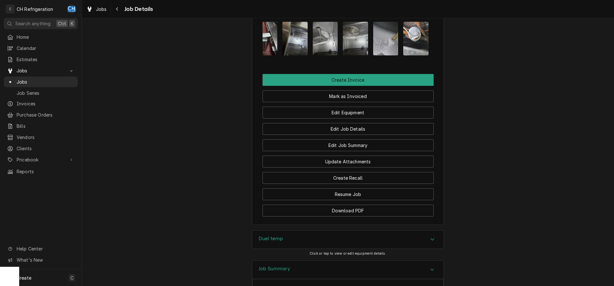
click at [414, 50] on img "Attachments" at bounding box center [415, 39] width 25 height 34
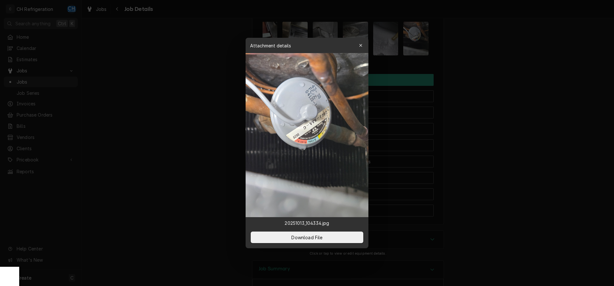
drag, startPoint x: 497, startPoint y: 89, endPoint x: 491, endPoint y: 89, distance: 5.4
click at [496, 89] on div at bounding box center [307, 143] width 614 height 286
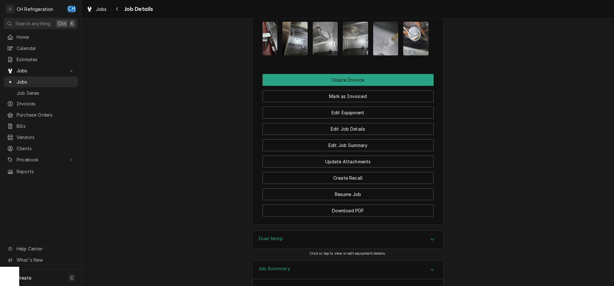
click at [400, 58] on div "Attachments" at bounding box center [348, 39] width 171 height 44
click at [387, 55] on img "Attachments" at bounding box center [385, 39] width 25 height 34
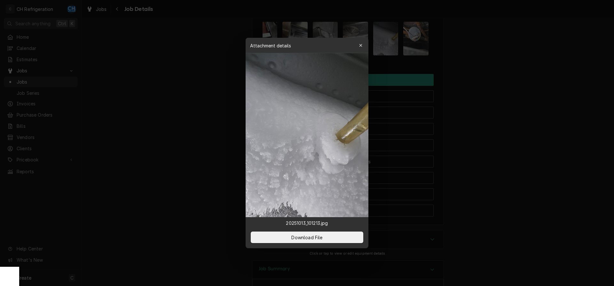
click at [494, 103] on div at bounding box center [307, 143] width 614 height 286
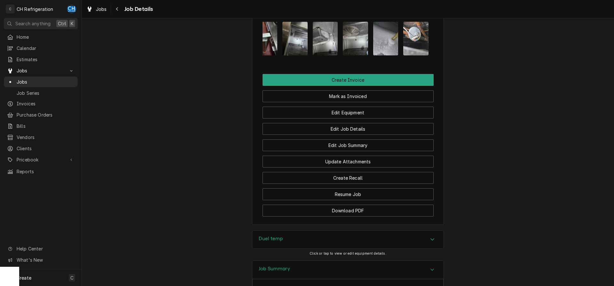
click at [364, 46] on img "Attachments" at bounding box center [355, 39] width 25 height 34
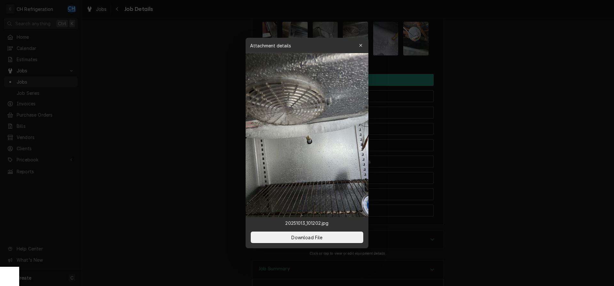
click at [491, 102] on div at bounding box center [307, 143] width 614 height 286
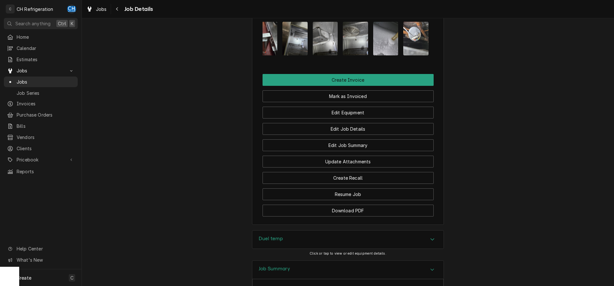
click at [321, 51] on img "Attachments" at bounding box center [325, 39] width 25 height 34
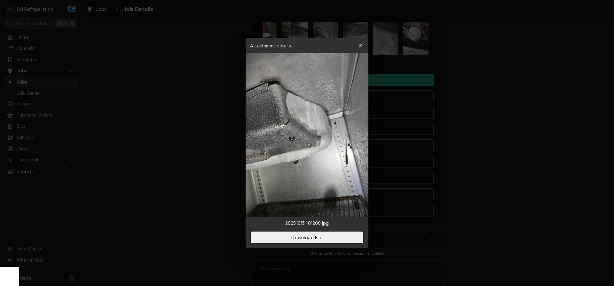
click at [477, 111] on div at bounding box center [307, 143] width 614 height 286
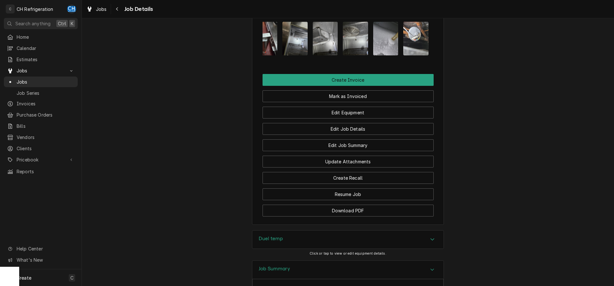
click at [291, 50] on img "Attachments" at bounding box center [295, 39] width 25 height 34
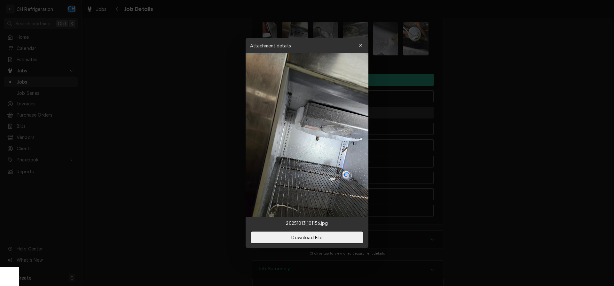
drag, startPoint x: 509, startPoint y: 135, endPoint x: 428, endPoint y: 118, distance: 83.2
click at [507, 135] on div at bounding box center [307, 143] width 614 height 286
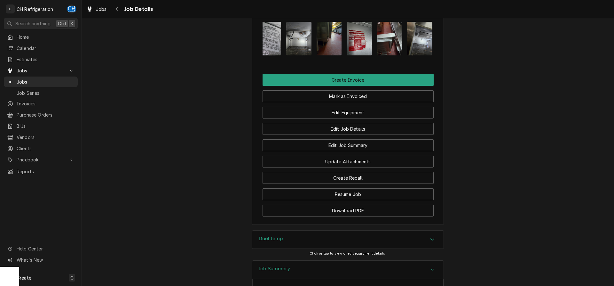
scroll to position [0, 244]
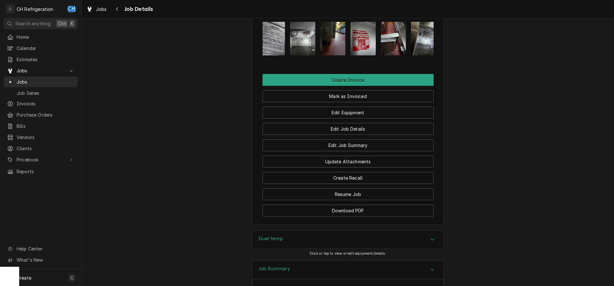
click at [407, 54] on div "Attachments" at bounding box center [348, 39] width 171 height 44
click at [396, 53] on img "Attachments" at bounding box center [393, 39] width 25 height 34
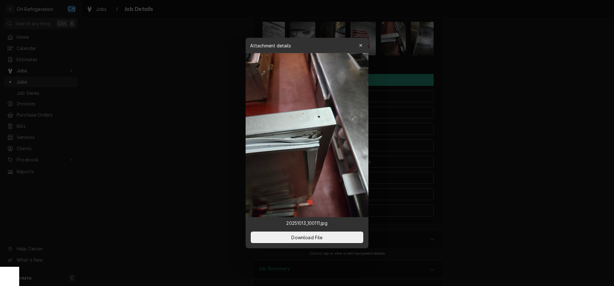
click at [491, 102] on div at bounding box center [307, 143] width 614 height 286
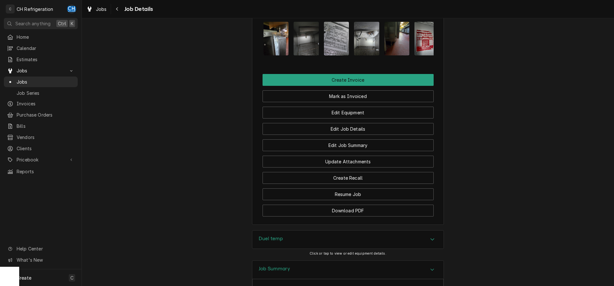
scroll to position [0, 171]
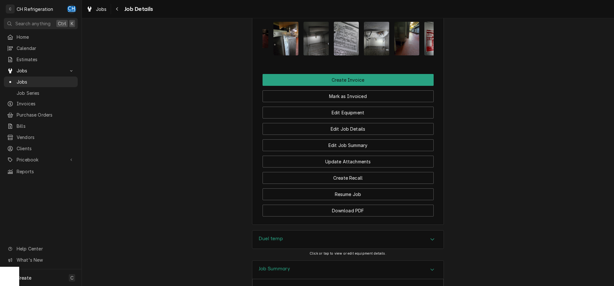
click at [379, 52] on img "Attachments" at bounding box center [376, 39] width 25 height 34
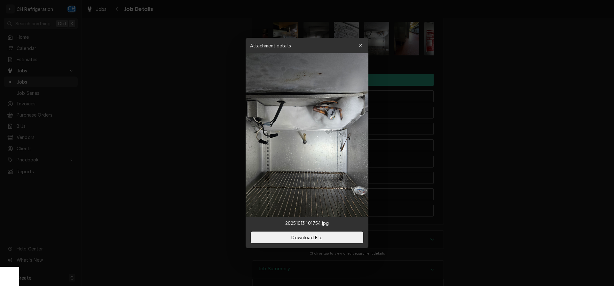
click at [494, 97] on div at bounding box center [307, 143] width 614 height 286
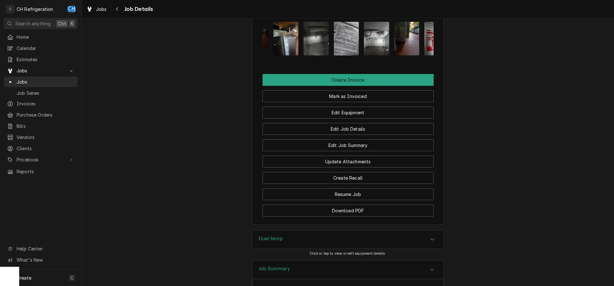
click at [316, 55] on img "Attachments" at bounding box center [316, 39] width 25 height 34
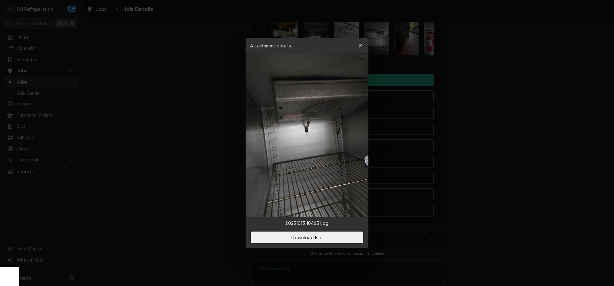
click at [484, 89] on div at bounding box center [307, 143] width 614 height 286
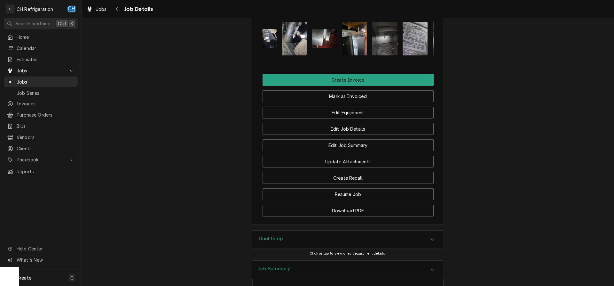
scroll to position [0, 64]
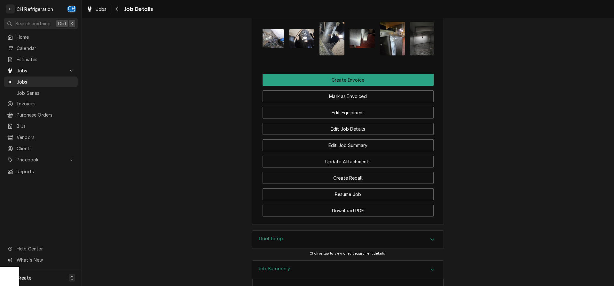
click at [395, 47] on img "Attachments" at bounding box center [392, 39] width 25 height 34
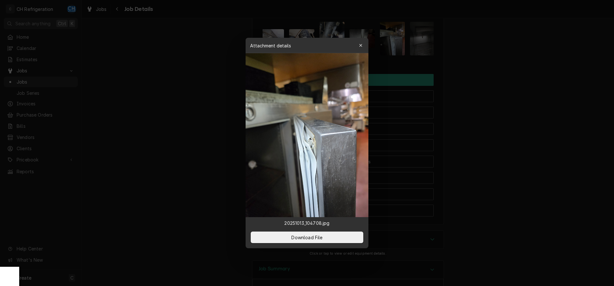
click at [514, 104] on div at bounding box center [307, 143] width 614 height 286
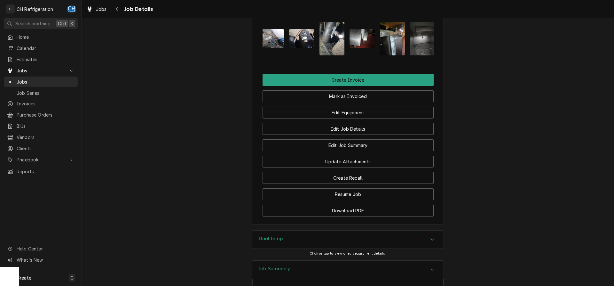
scroll to position [0, 0]
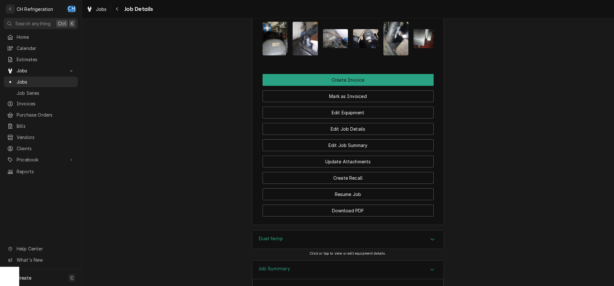
click at [393, 47] on img "Attachments" at bounding box center [396, 39] width 25 height 34
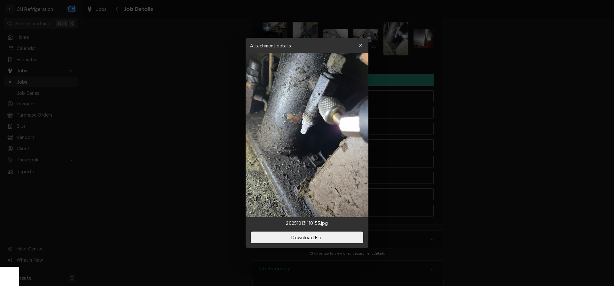
click at [499, 93] on div at bounding box center [307, 143] width 614 height 286
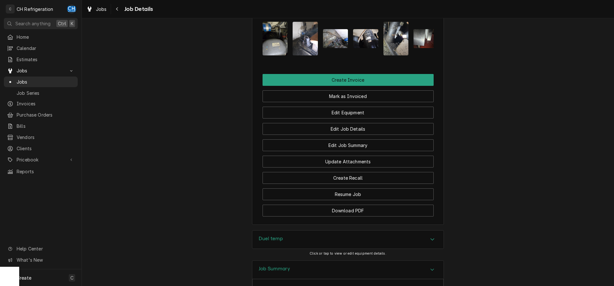
click at [336, 48] on img "Attachments" at bounding box center [335, 38] width 25 height 19
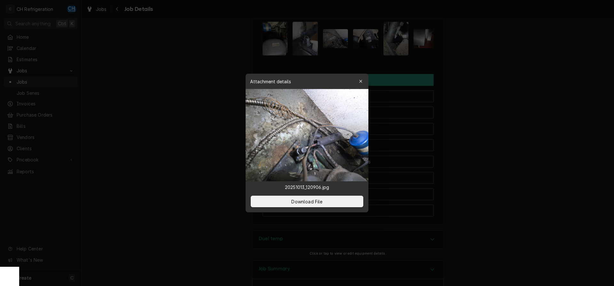
click at [499, 85] on div at bounding box center [307, 143] width 614 height 286
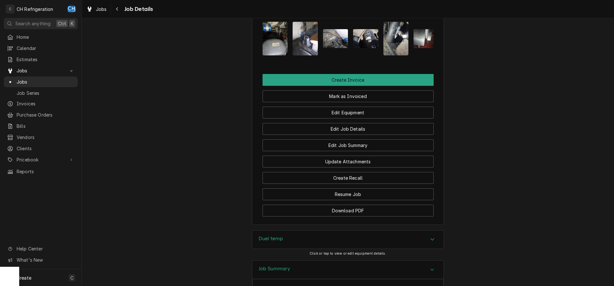
click at [303, 46] on img "Attachments" at bounding box center [305, 39] width 25 height 34
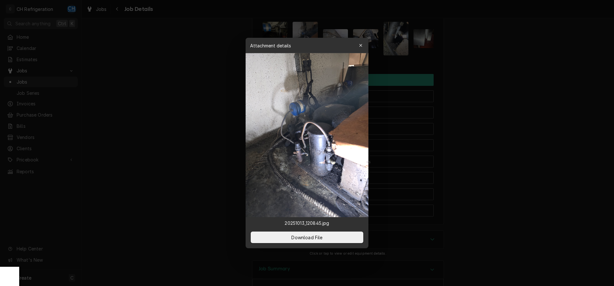
click at [463, 103] on div at bounding box center [307, 143] width 614 height 286
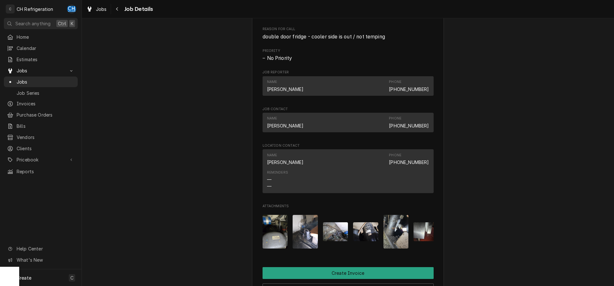
scroll to position [490, 0]
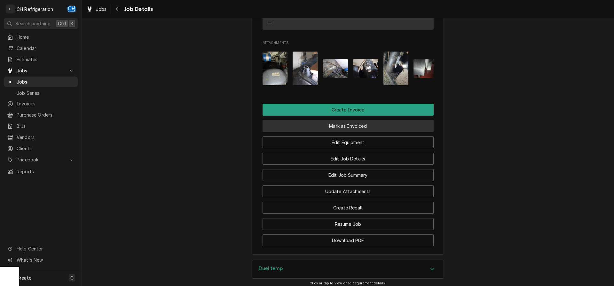
click at [321, 131] on button "Mark as Invoiced" at bounding box center [348, 126] width 171 height 12
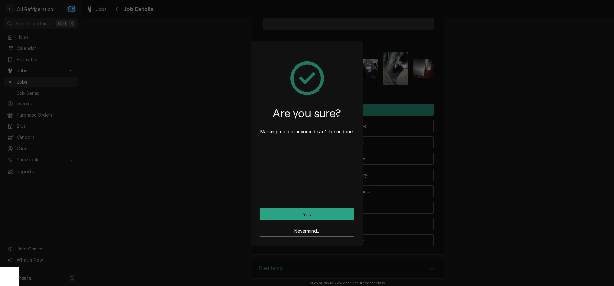
click at [307, 205] on div "Are you sure? Marking a job as invoiced can't be undone." at bounding box center [307, 129] width 94 height 159
click at [309, 211] on button "Yes" at bounding box center [307, 214] width 94 height 12
